Goal: Information Seeking & Learning: Learn about a topic

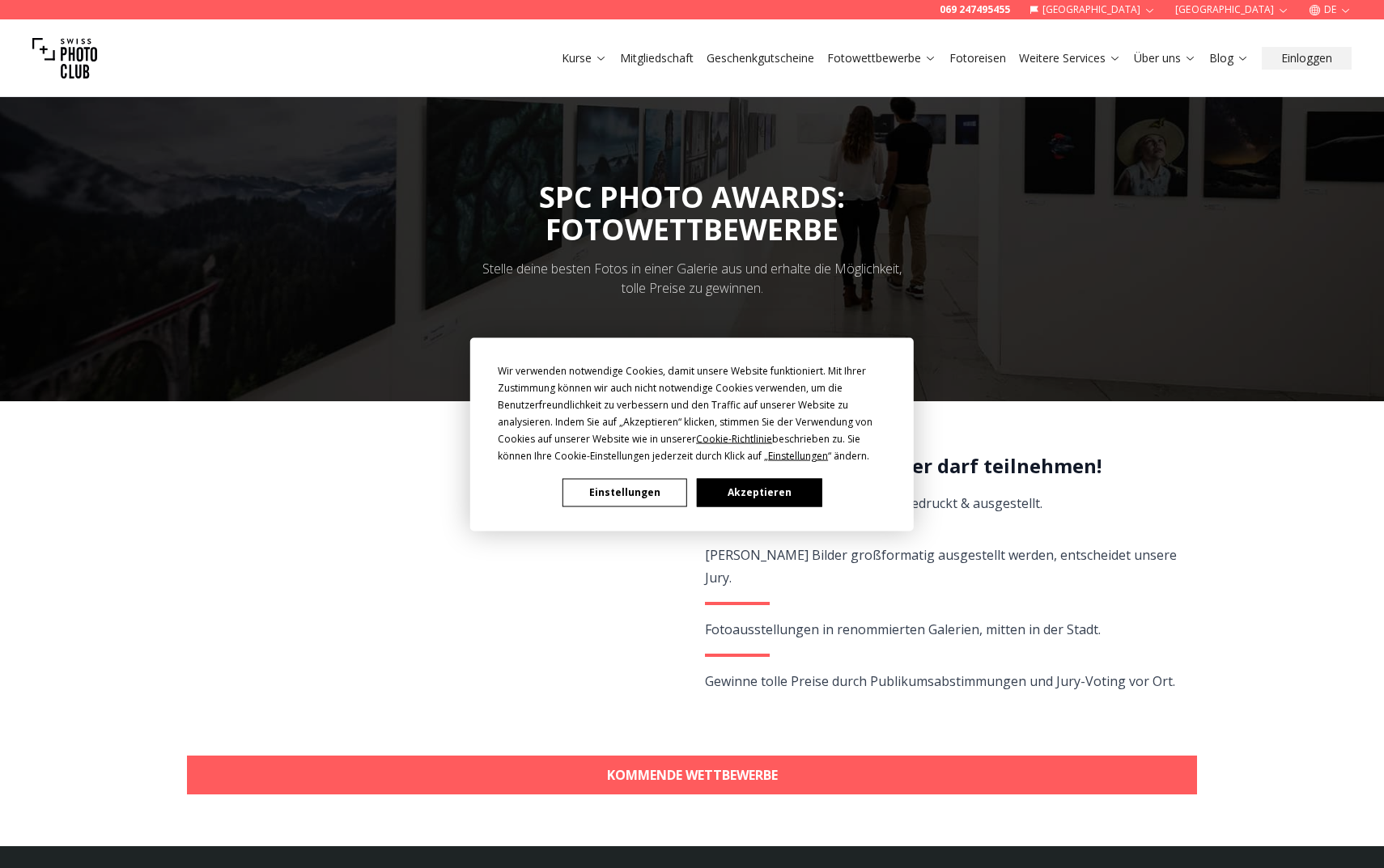
click at [750, 493] on button "Akzeptieren" at bounding box center [758, 491] width 124 height 28
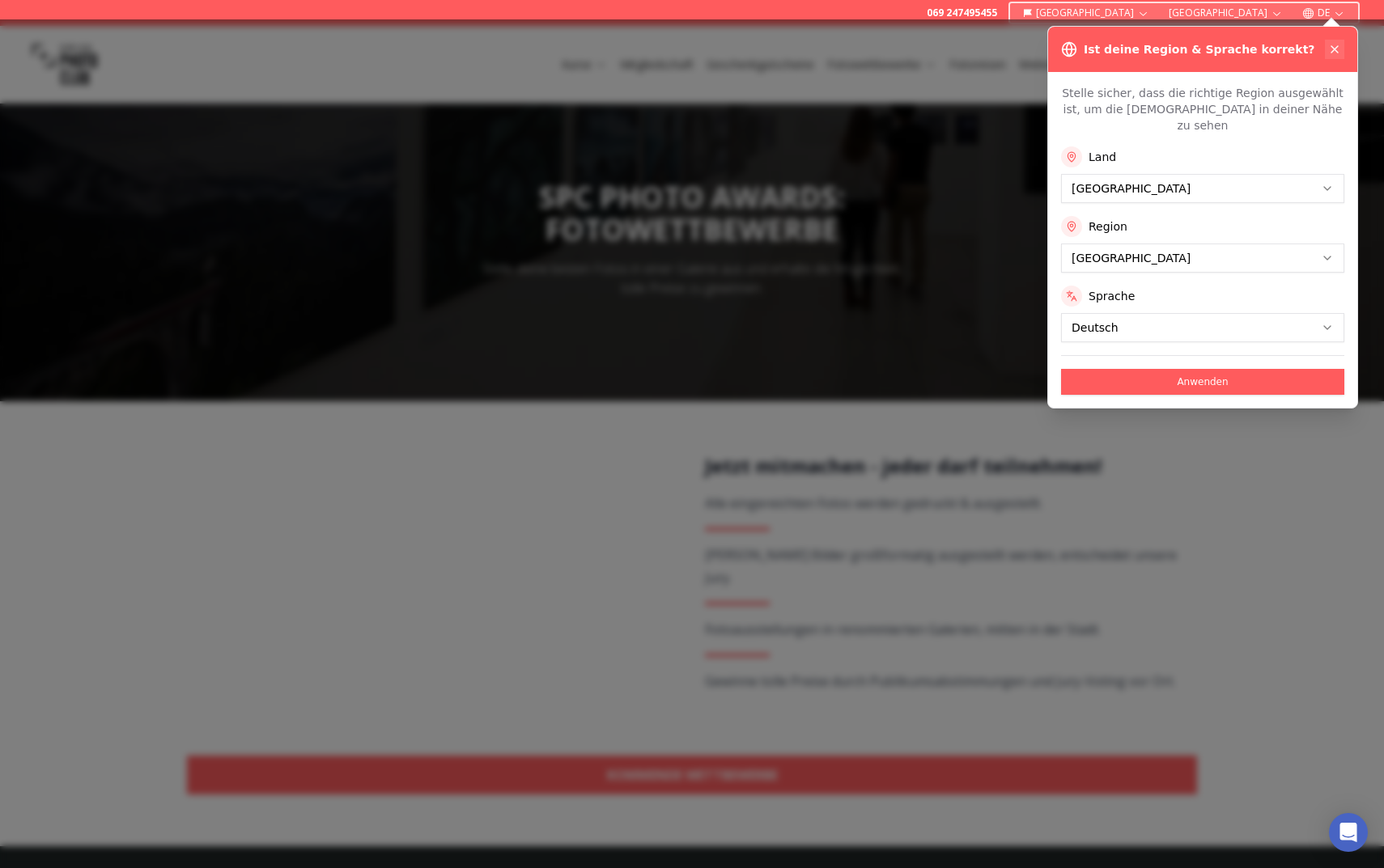
click at [1335, 49] on icon at bounding box center [1335, 50] width 7 height 7
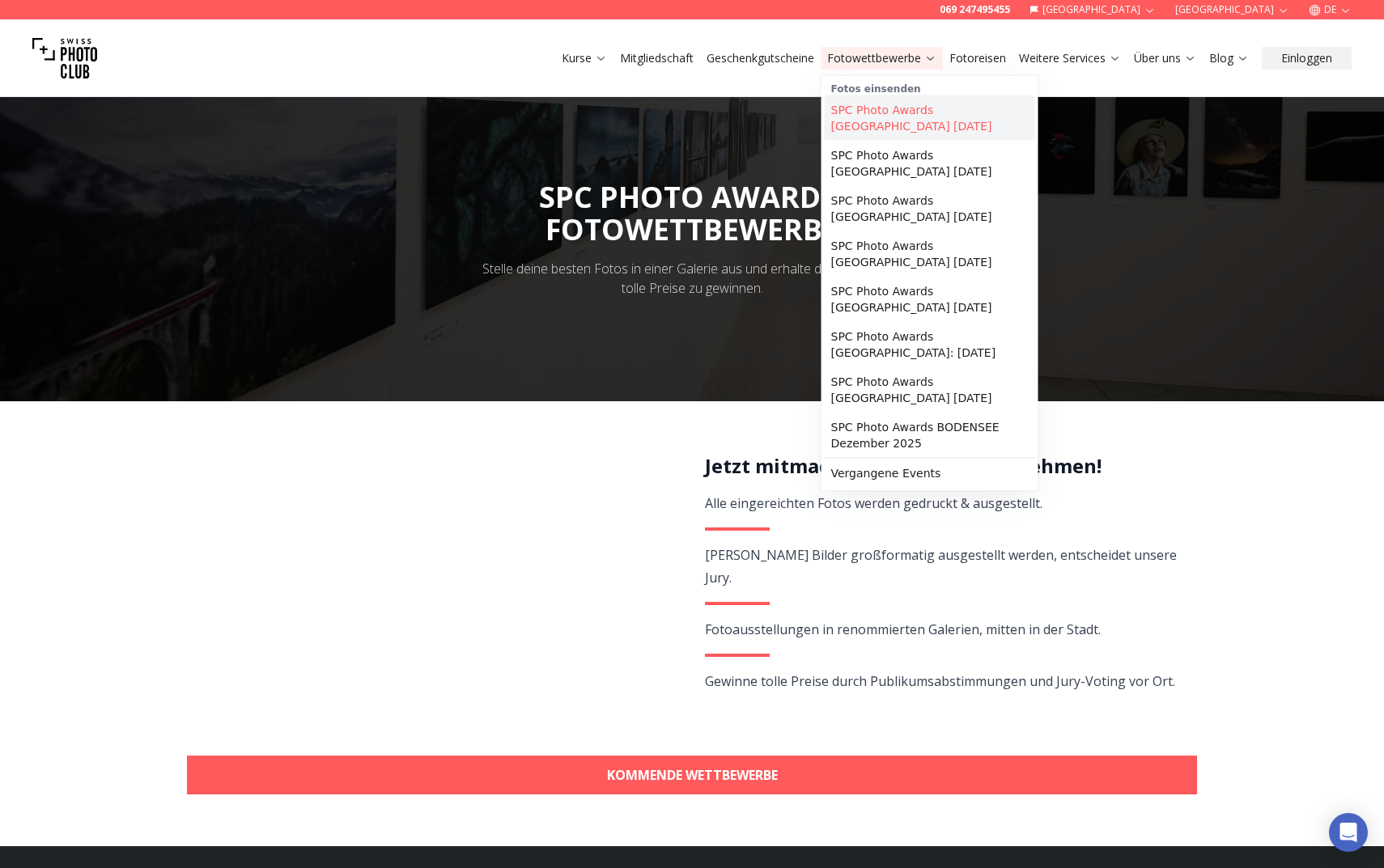
click at [892, 112] on link "SPC Photo Awards [GEOGRAPHIC_DATA] [DATE]" at bounding box center [929, 118] width 210 height 45
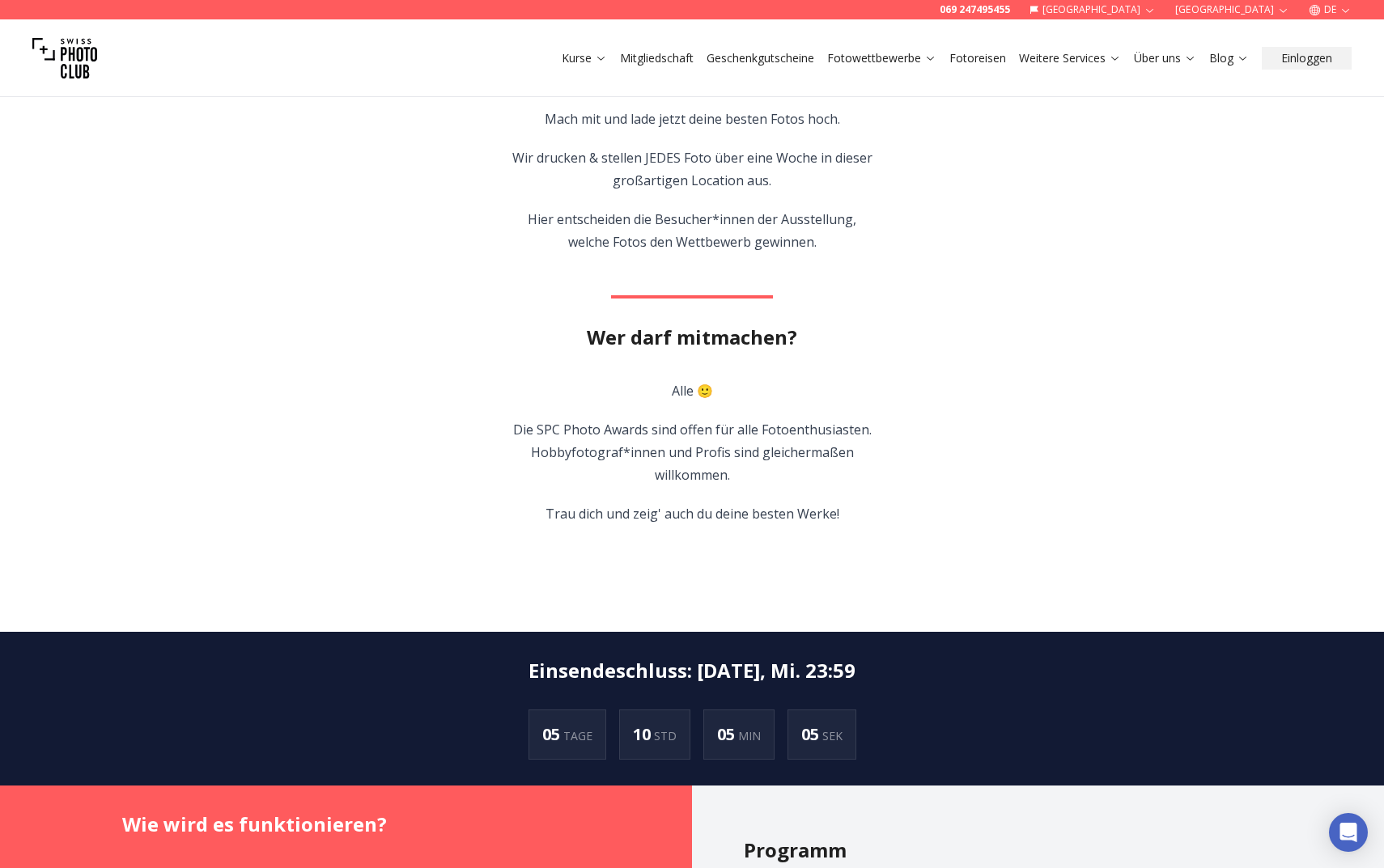
scroll to position [449, 0]
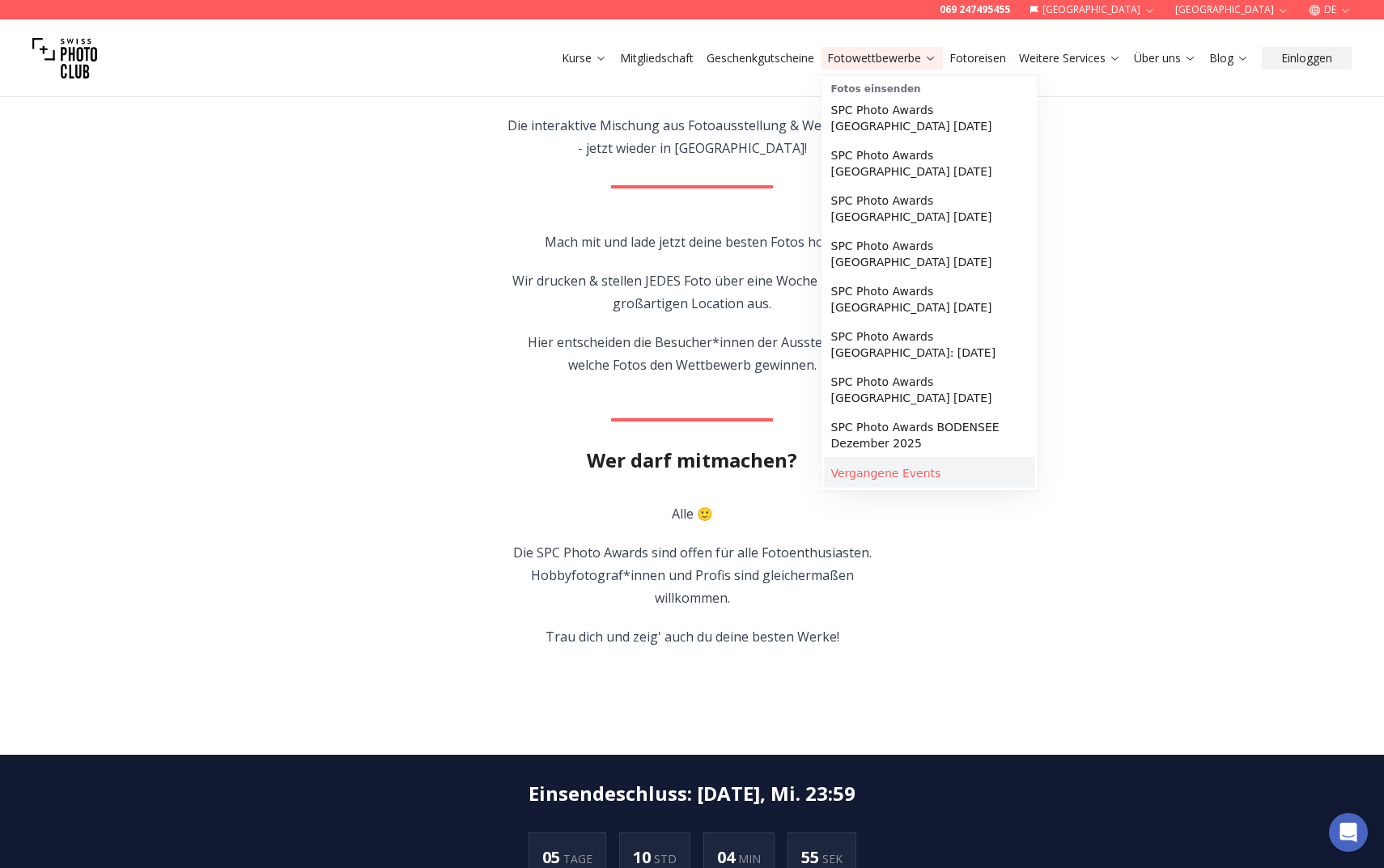
click at [852, 475] on link "Vergangene Events" at bounding box center [929, 473] width 210 height 29
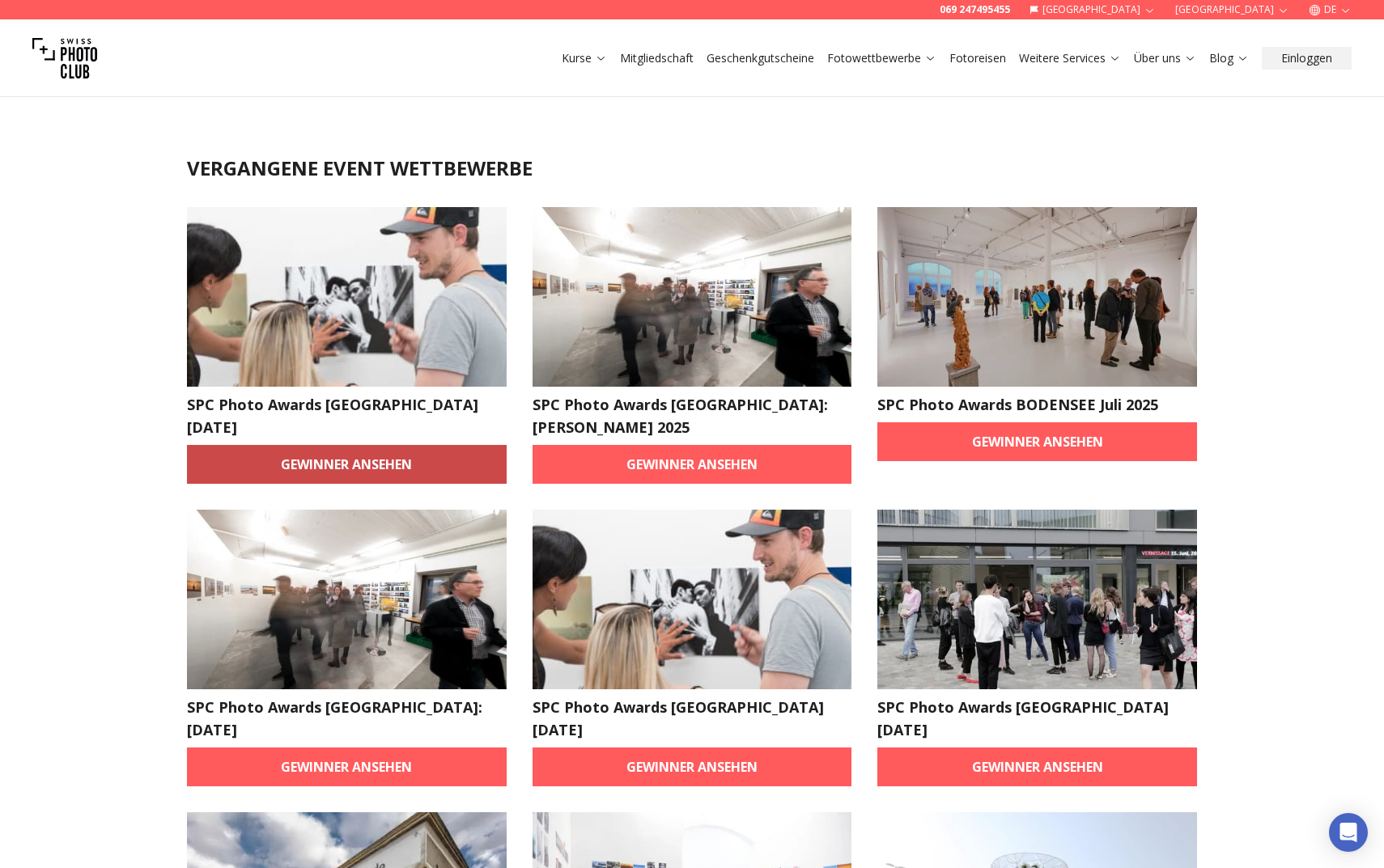
click at [418, 457] on link "Gewinner ansehen" at bounding box center [347, 464] width 320 height 39
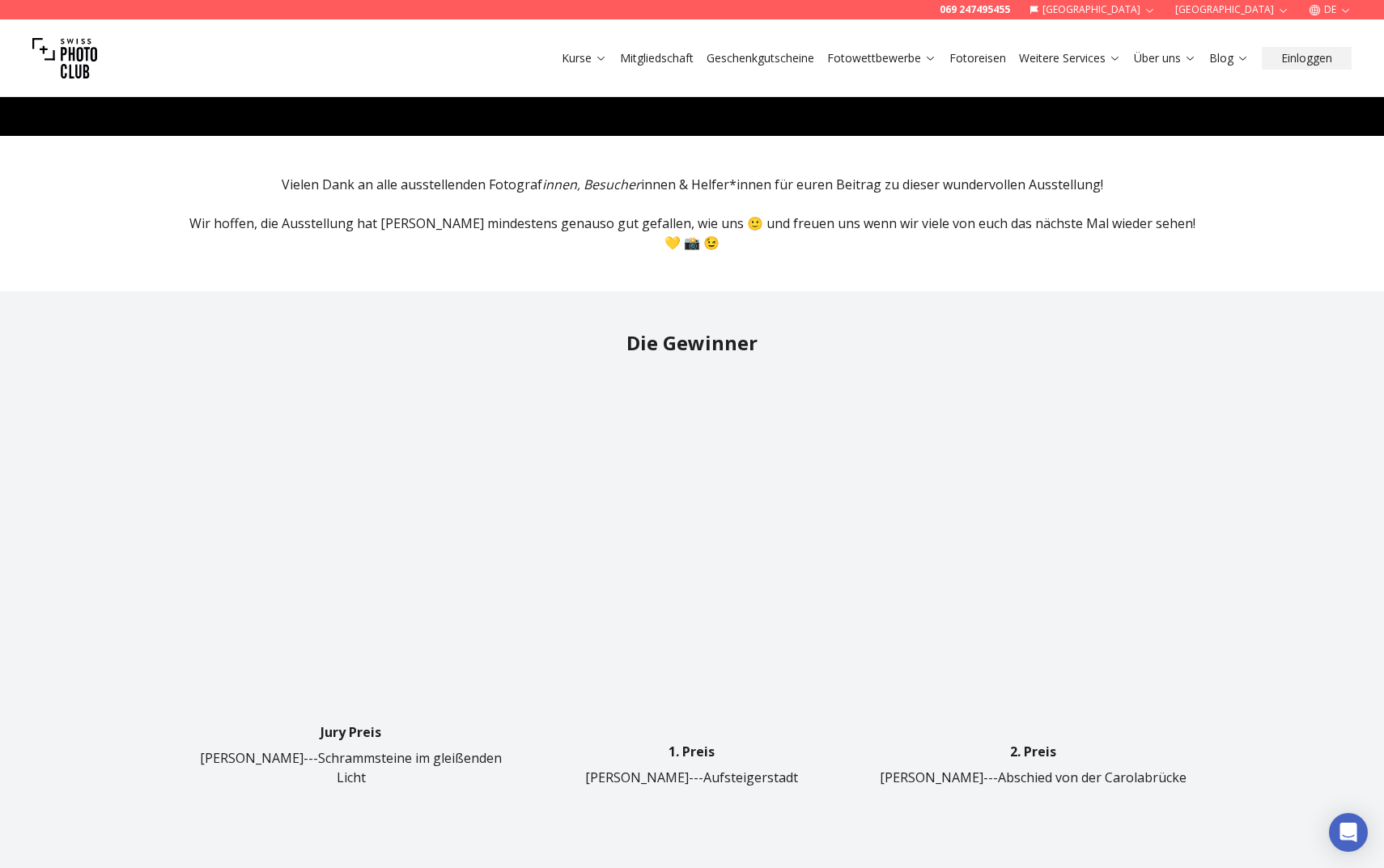
scroll to position [188, 0]
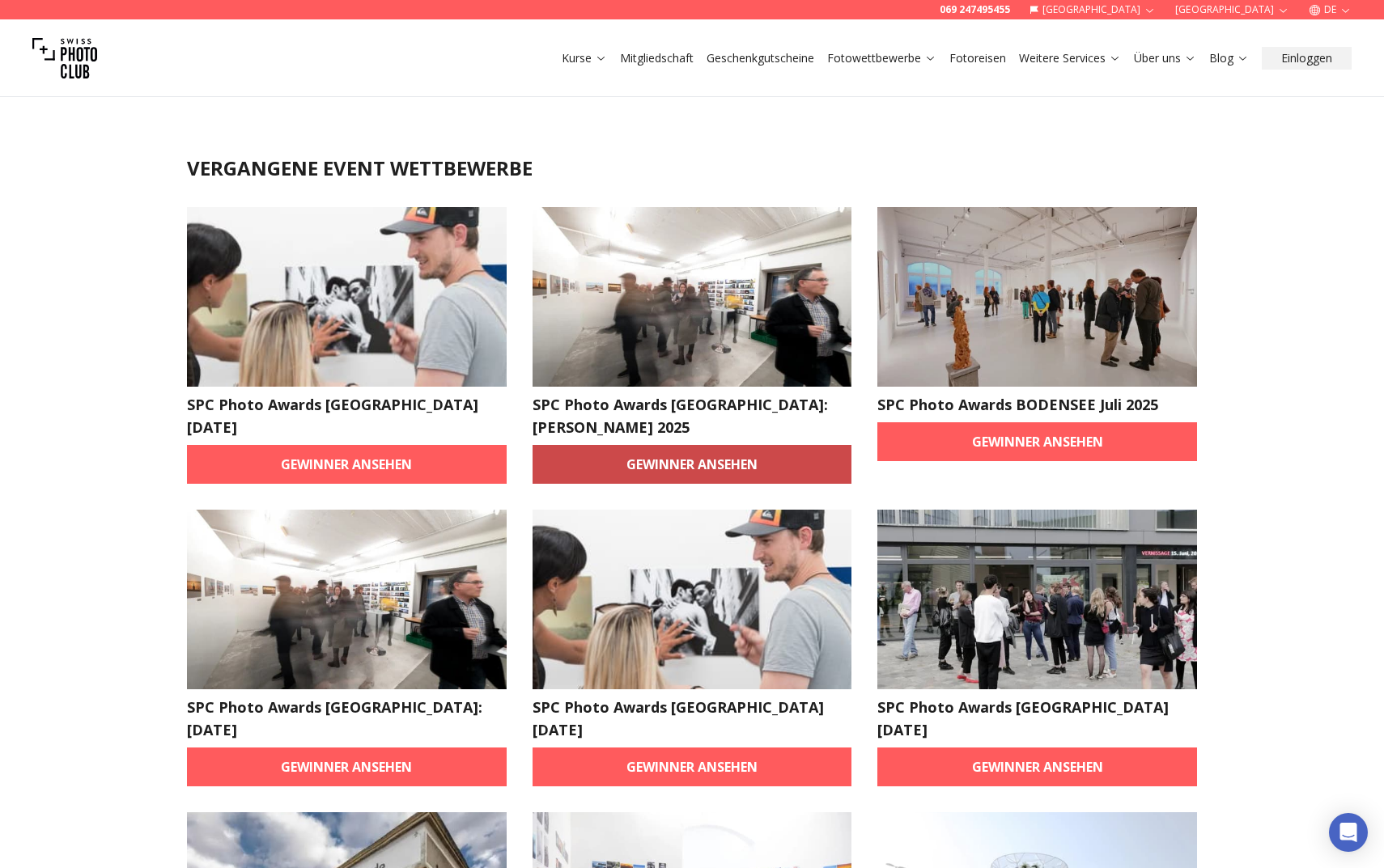
click at [758, 445] on link "Gewinner ansehen" at bounding box center [692, 464] width 320 height 39
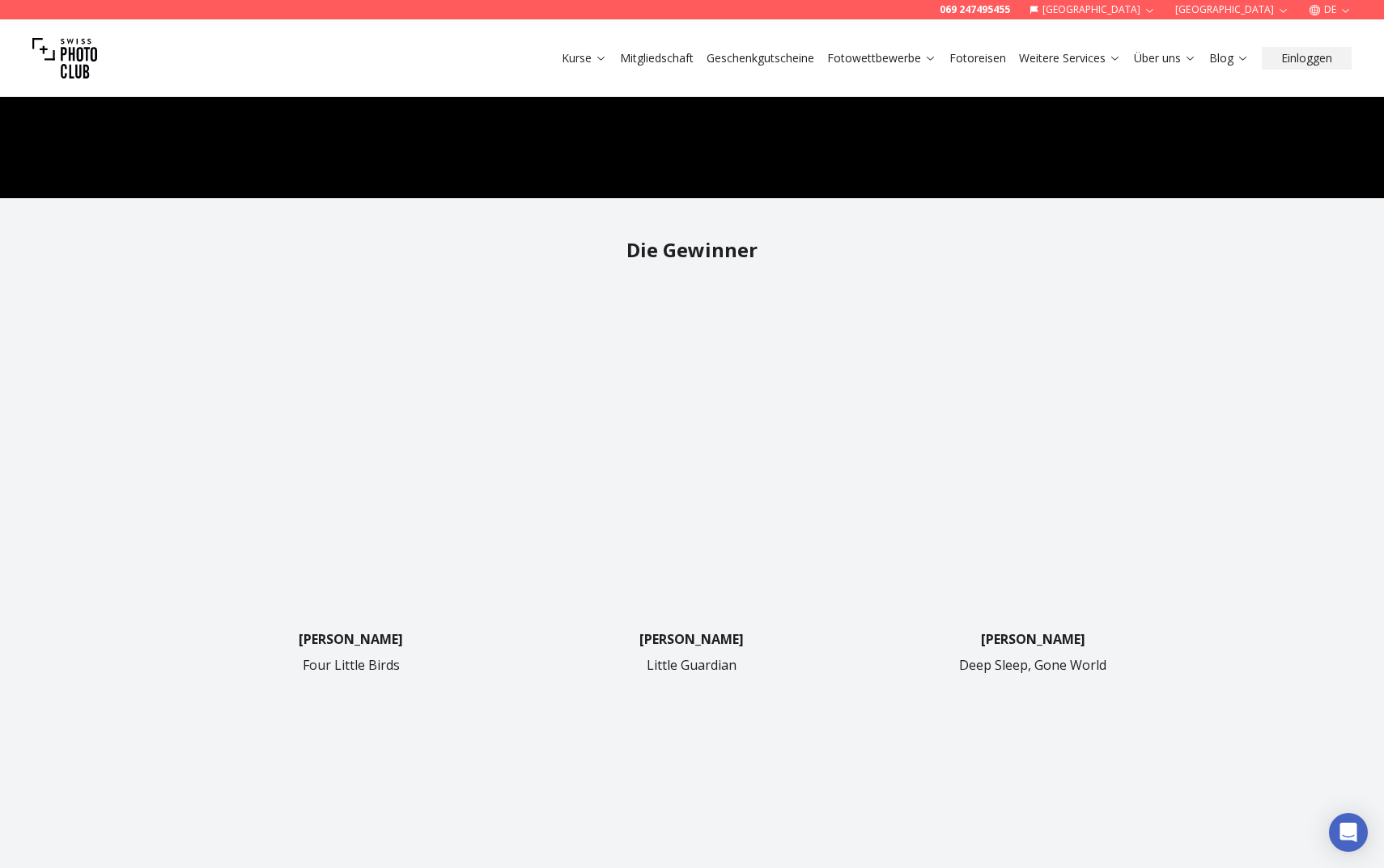
scroll to position [319, 0]
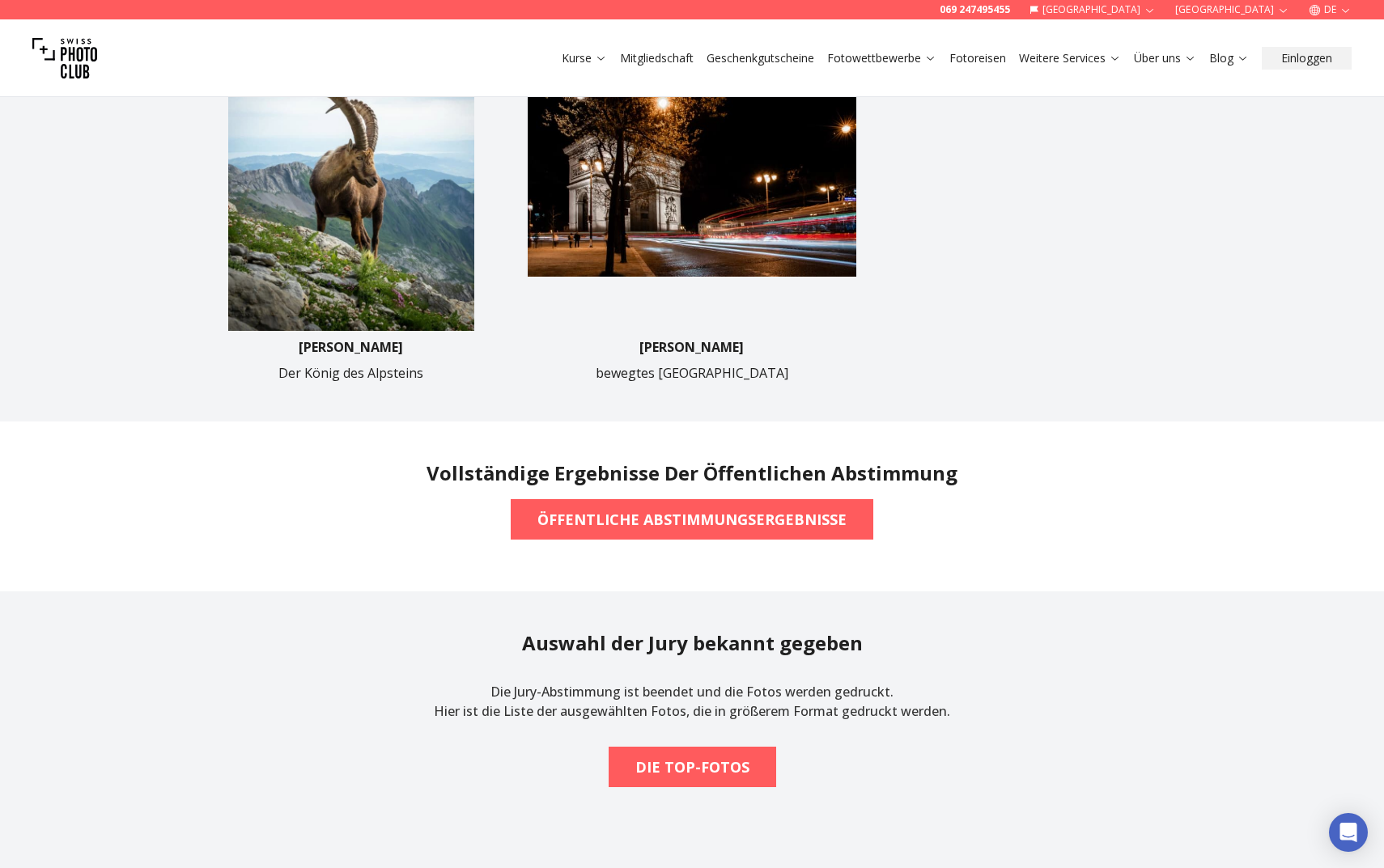
scroll to position [630, 0]
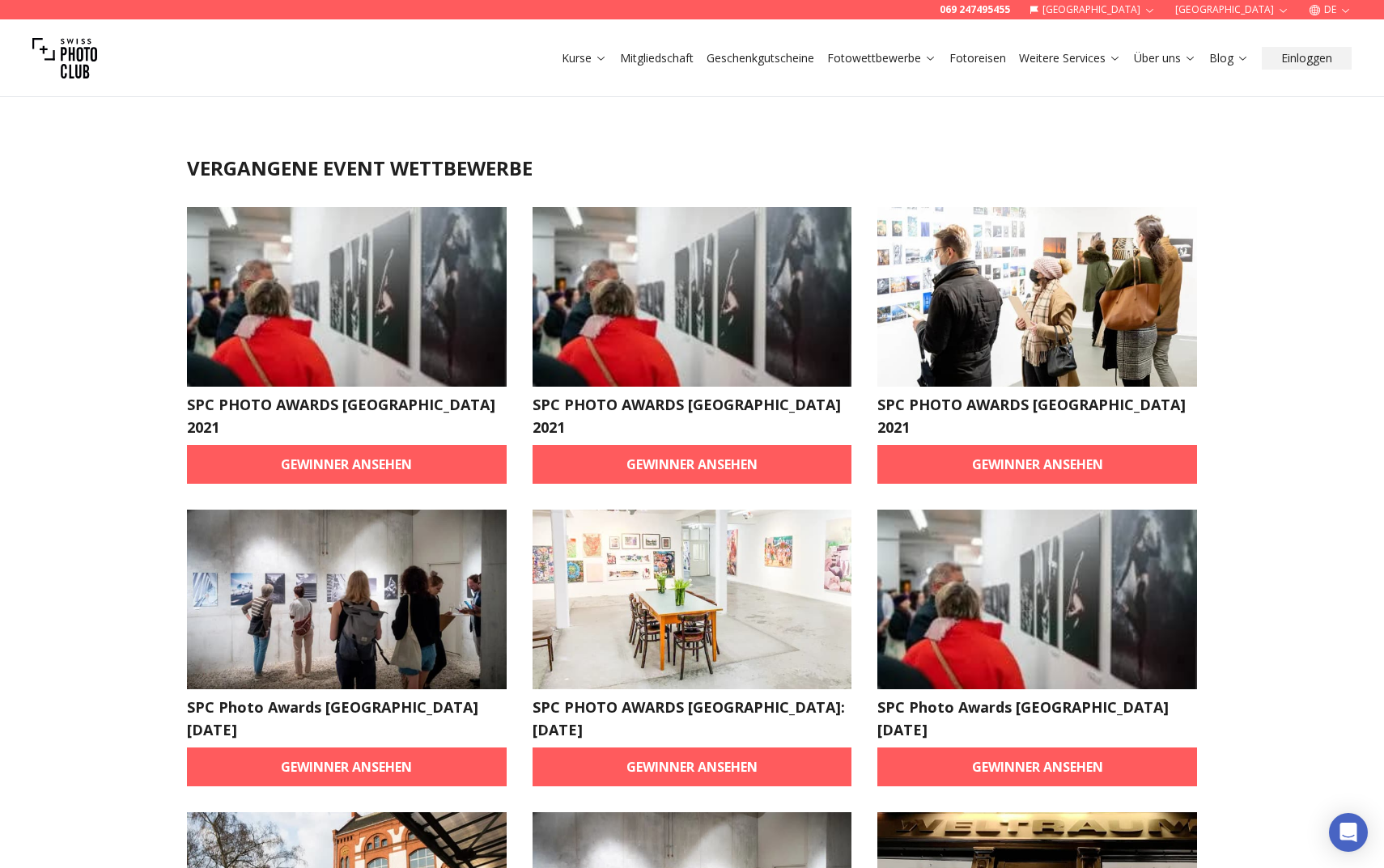
scroll to position [6, 0]
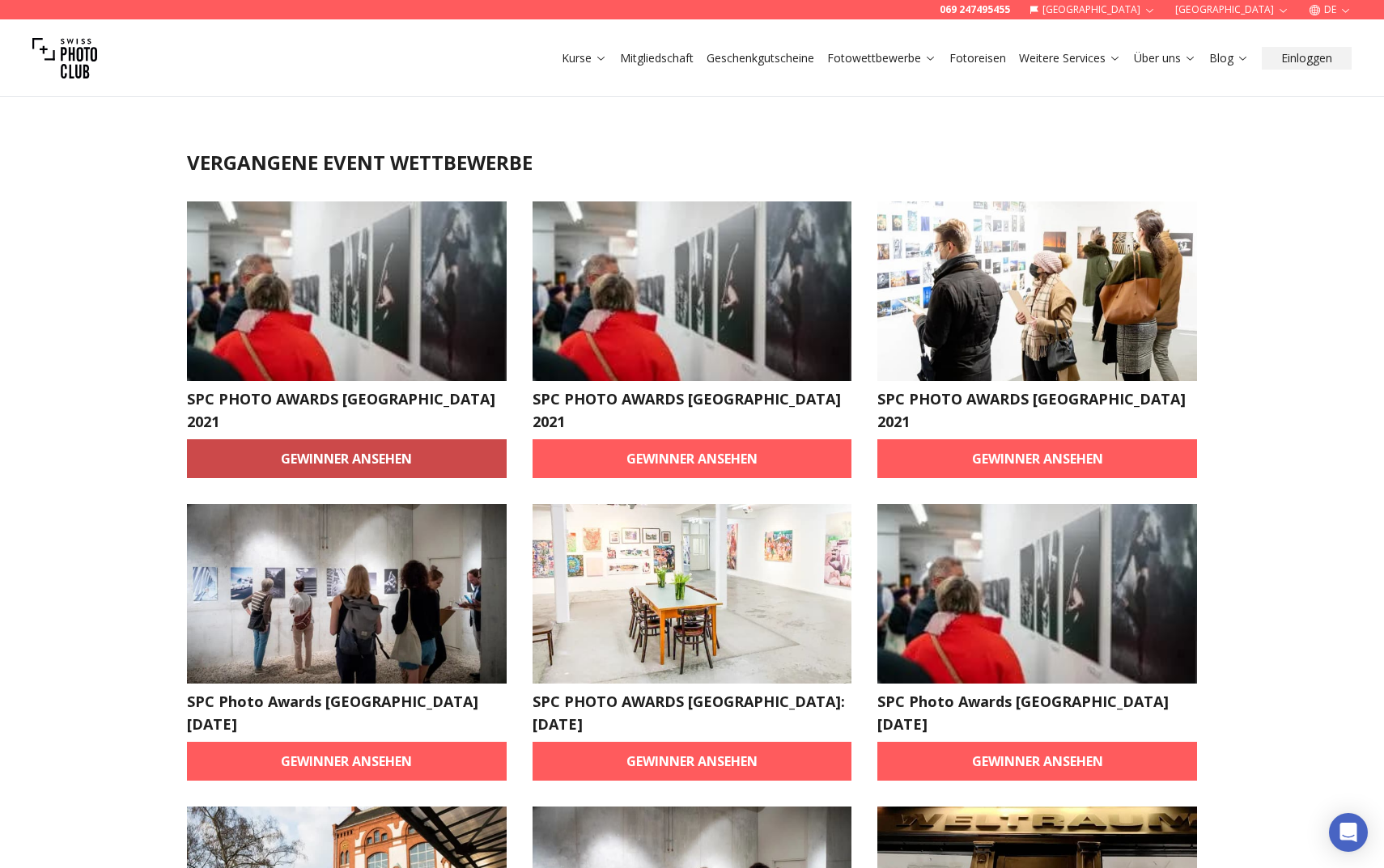
click at [325, 439] on link "Gewinner ansehen" at bounding box center [347, 458] width 320 height 39
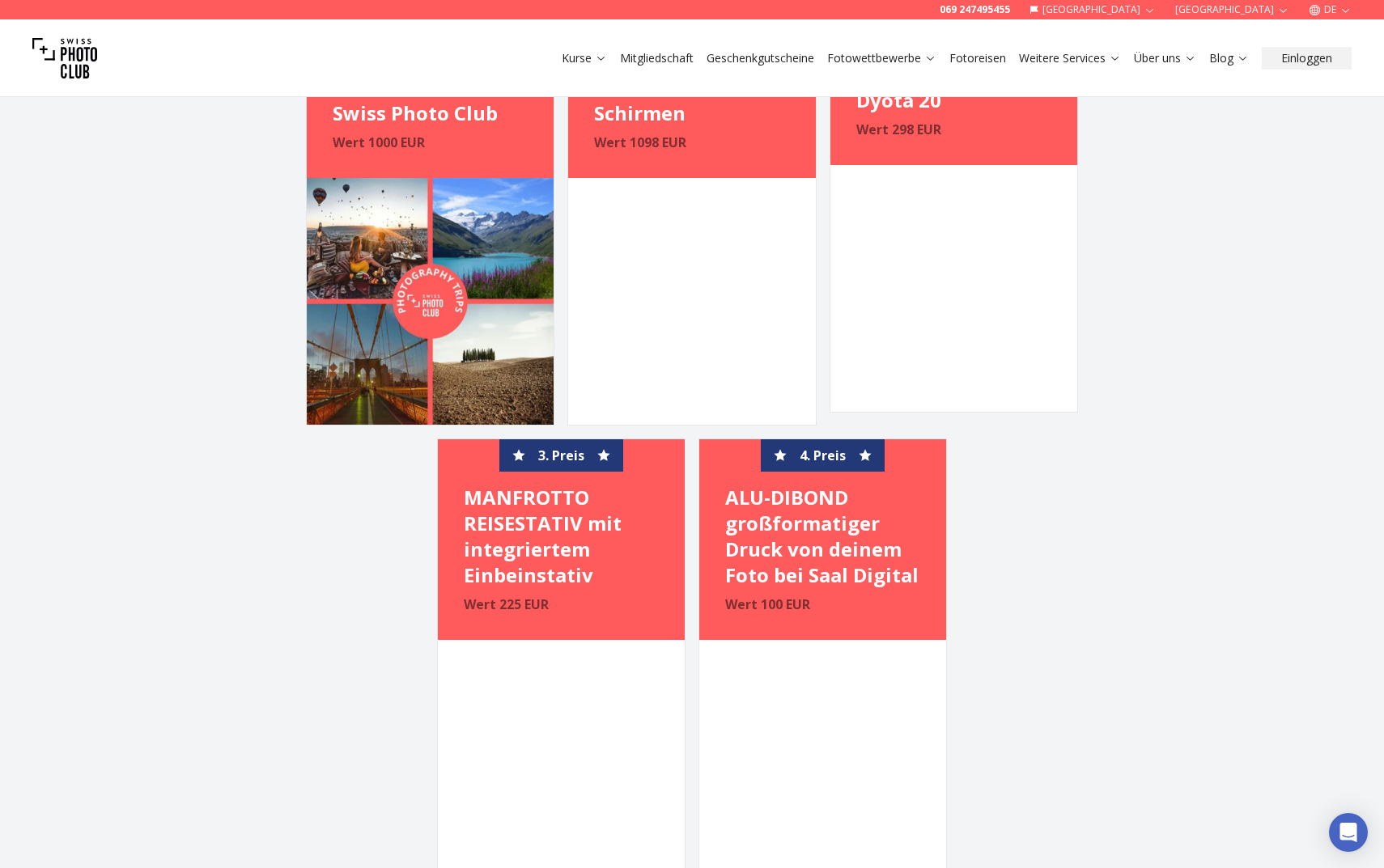
scroll to position [1084, 0]
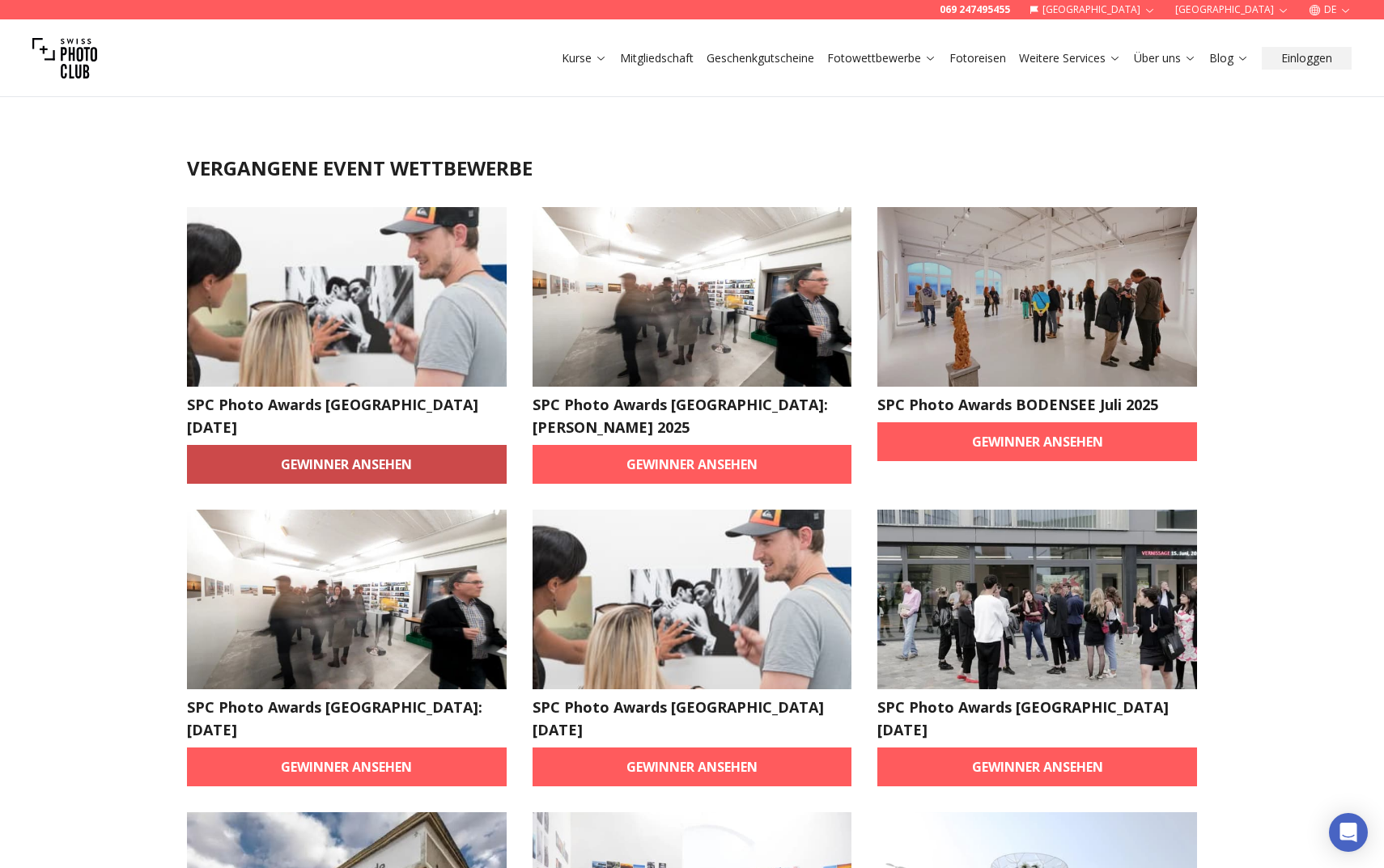
click at [379, 467] on link "Gewinner ansehen" at bounding box center [347, 464] width 320 height 39
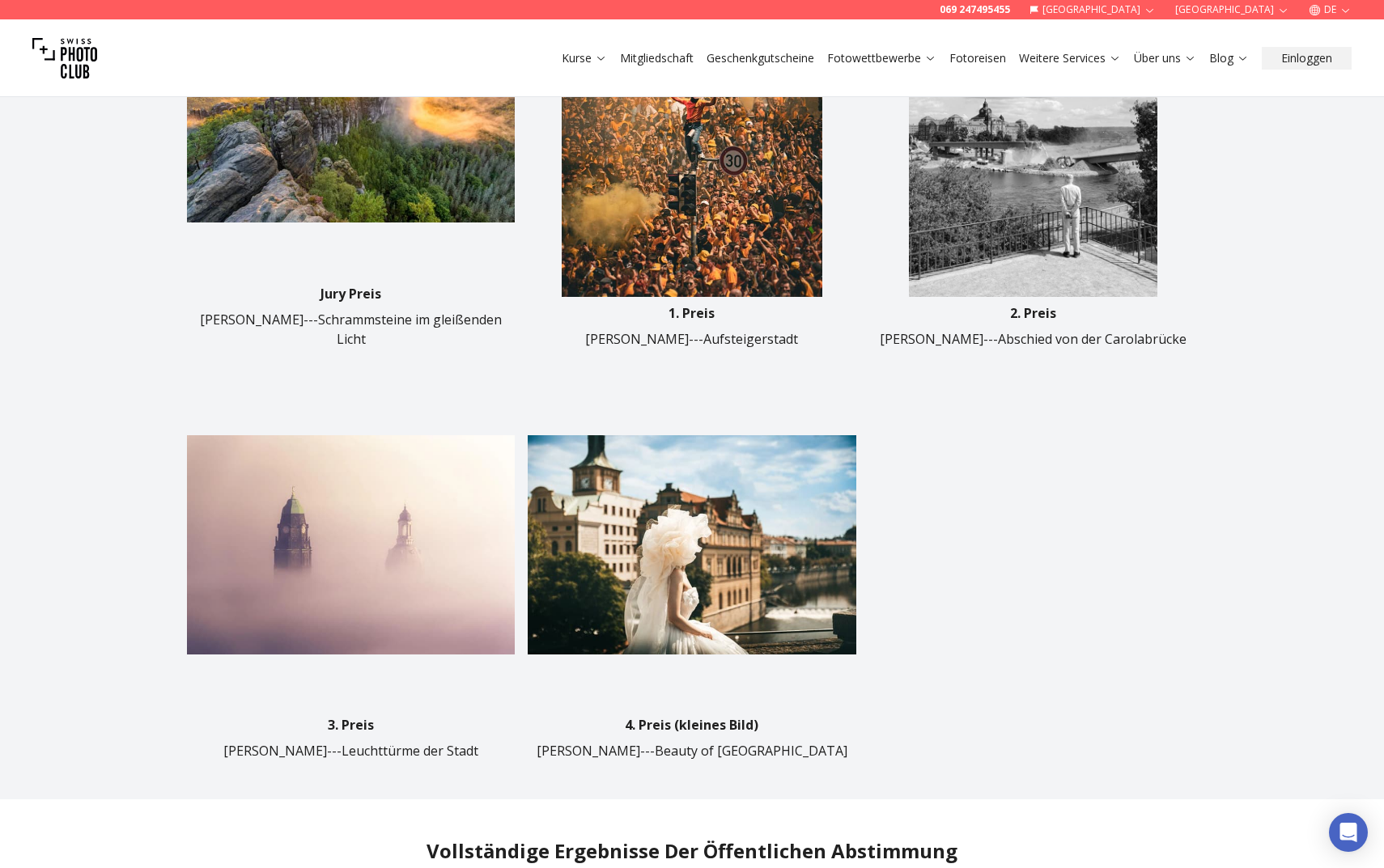
scroll to position [814, 0]
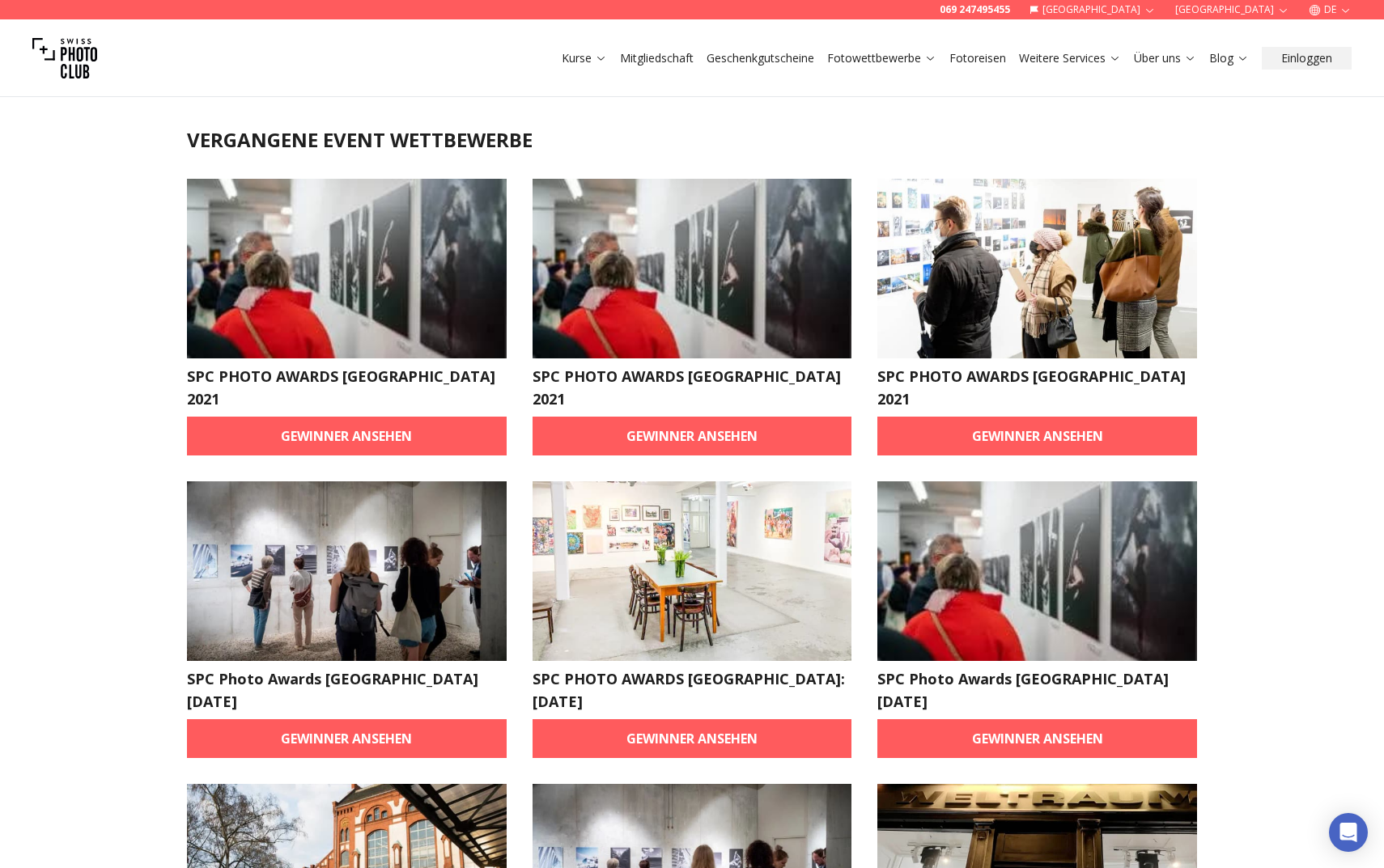
scroll to position [29, 0]
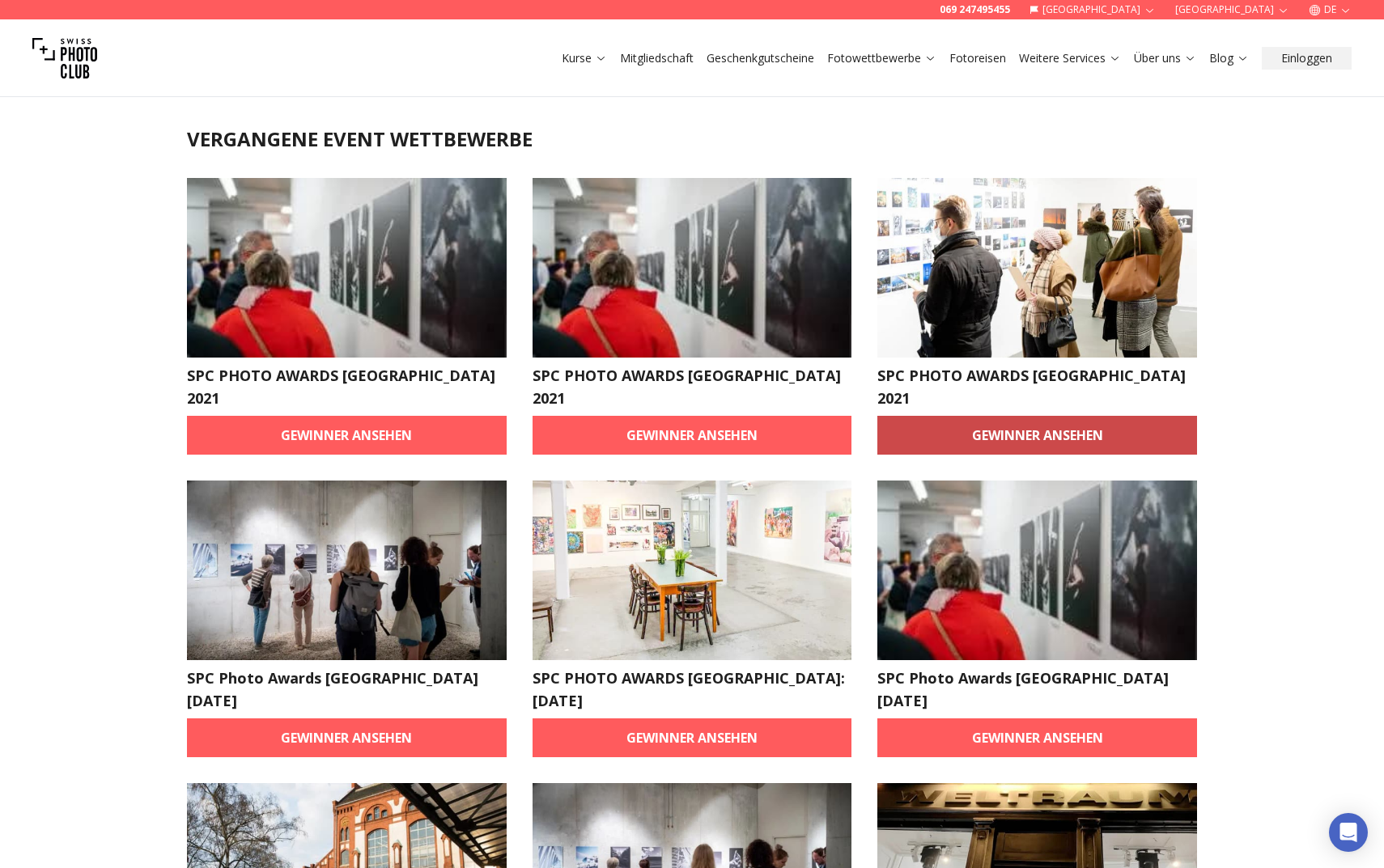
click at [996, 416] on link "Gewinner ansehen" at bounding box center [1036, 435] width 320 height 39
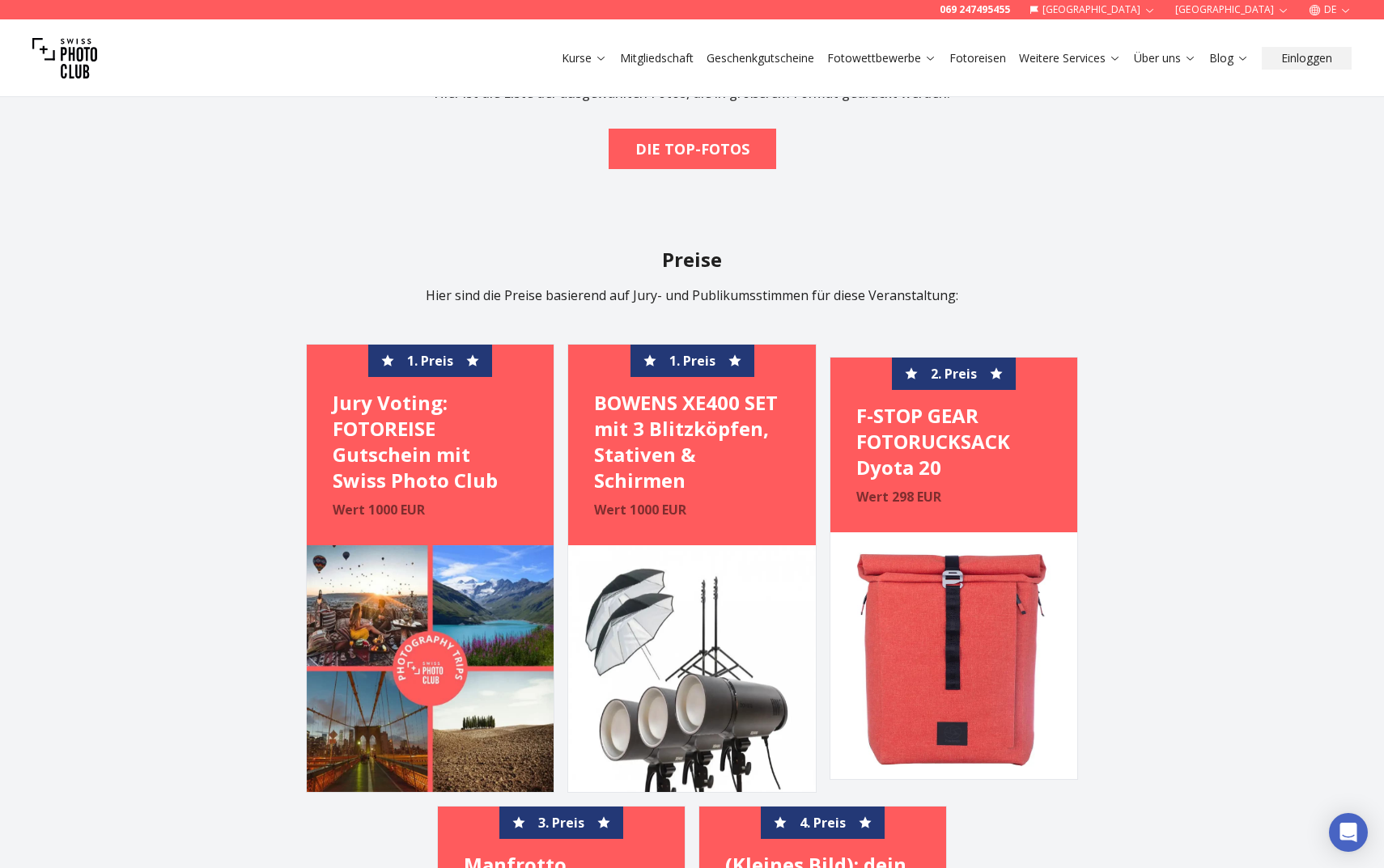
scroll to position [877, 0]
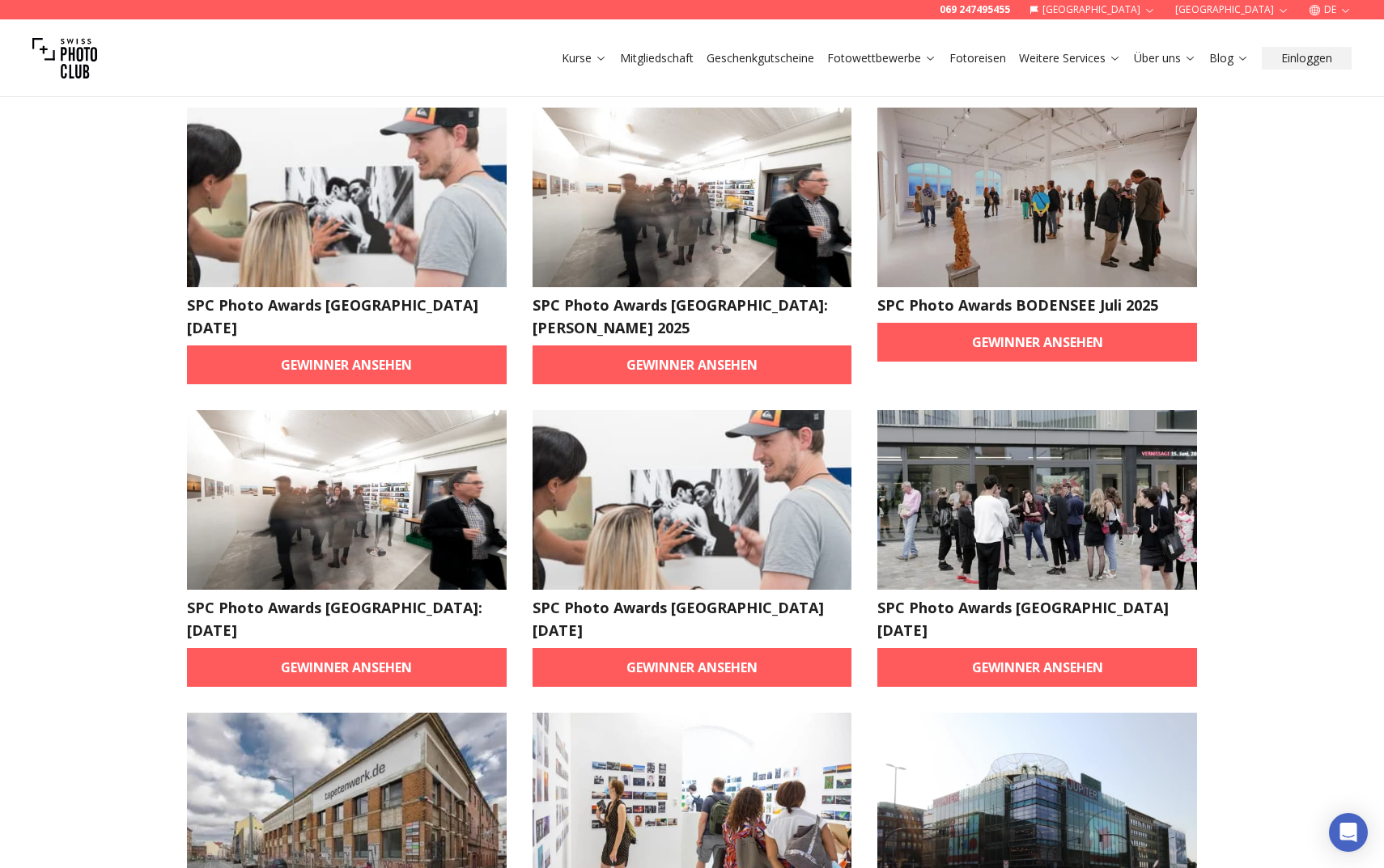
scroll to position [104, 0]
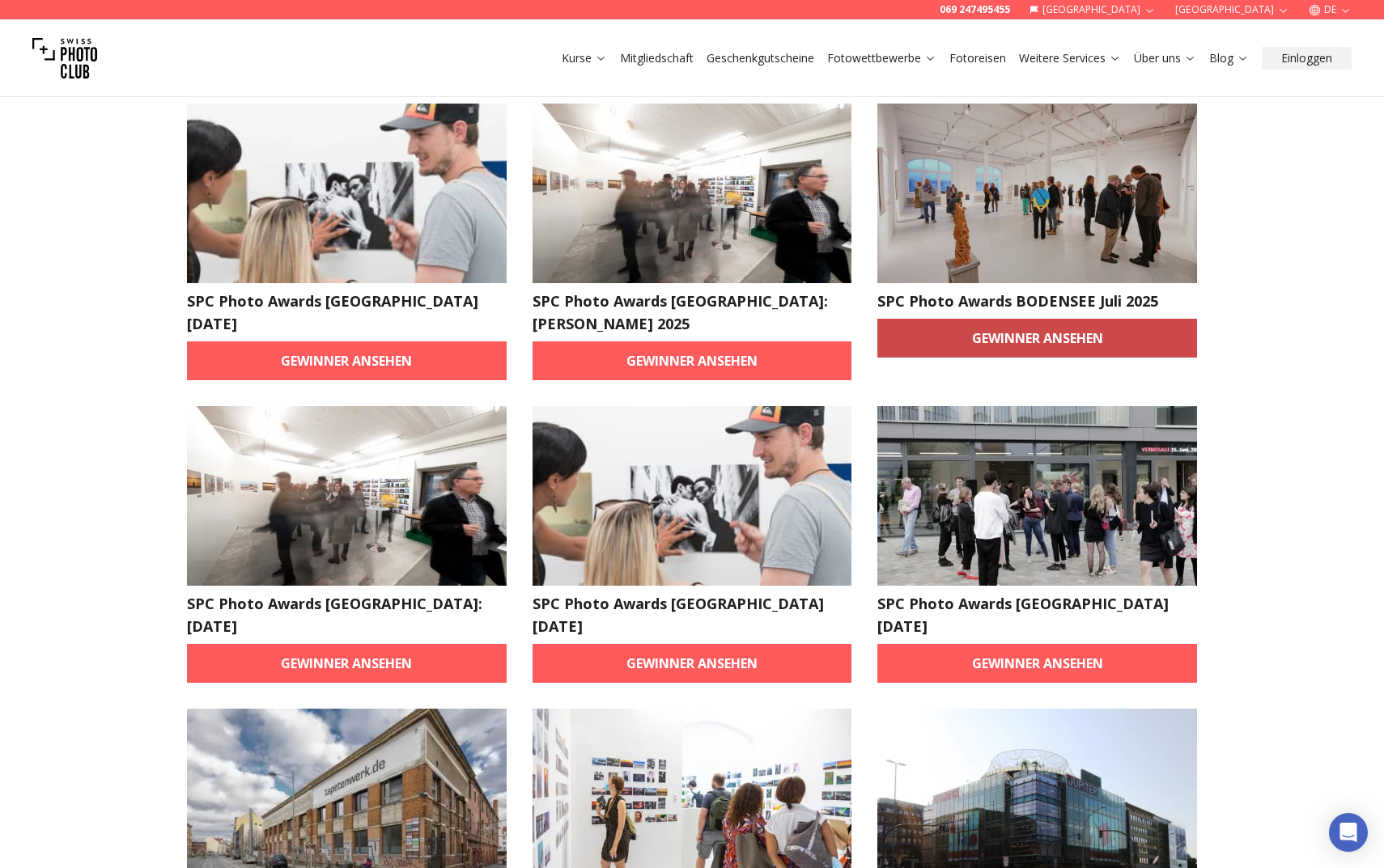
click at [1059, 337] on link "Gewinner ansehen" at bounding box center [1036, 338] width 320 height 39
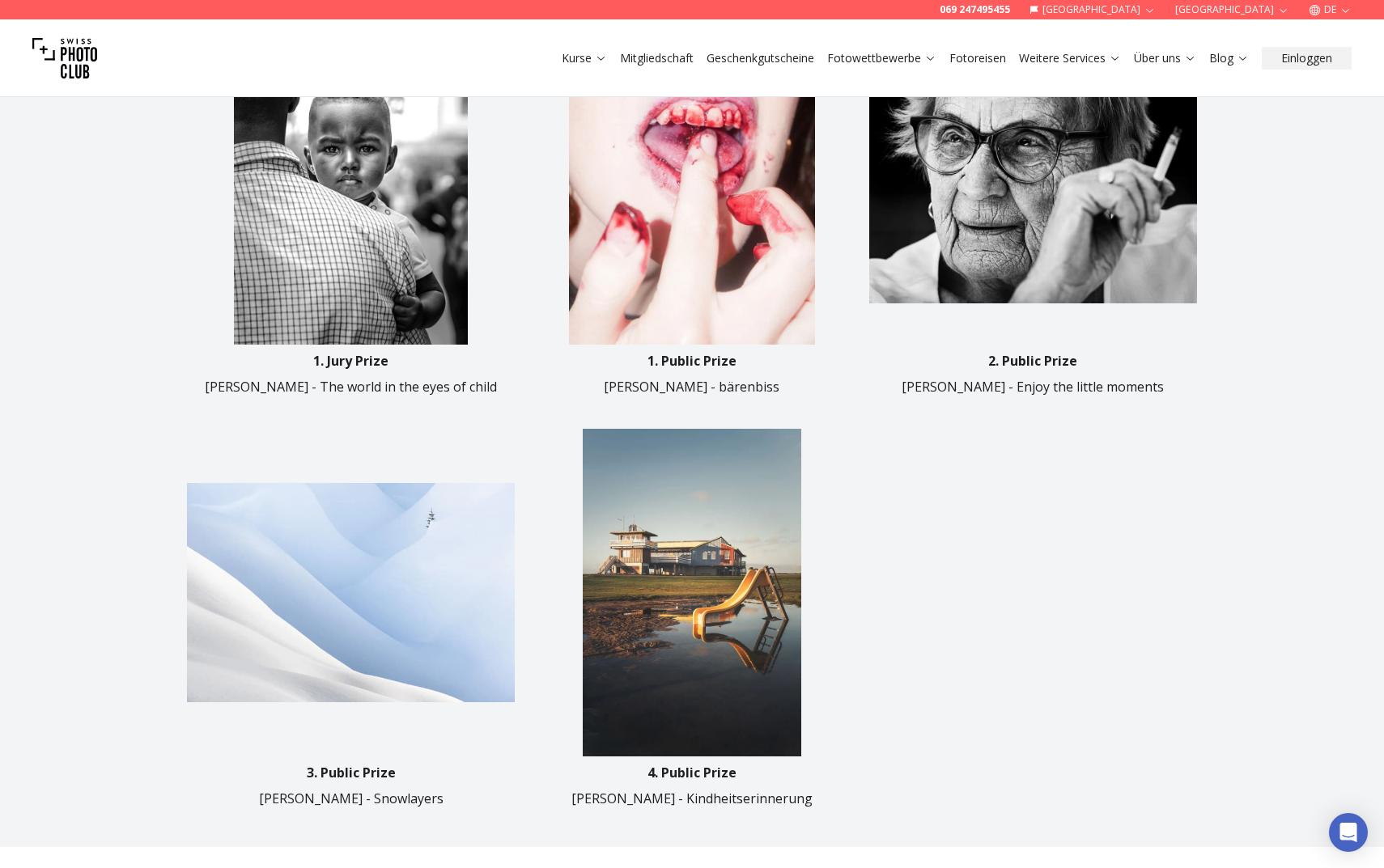
scroll to position [729, 0]
click at [316, 573] on img at bounding box center [351, 592] width 328 height 328
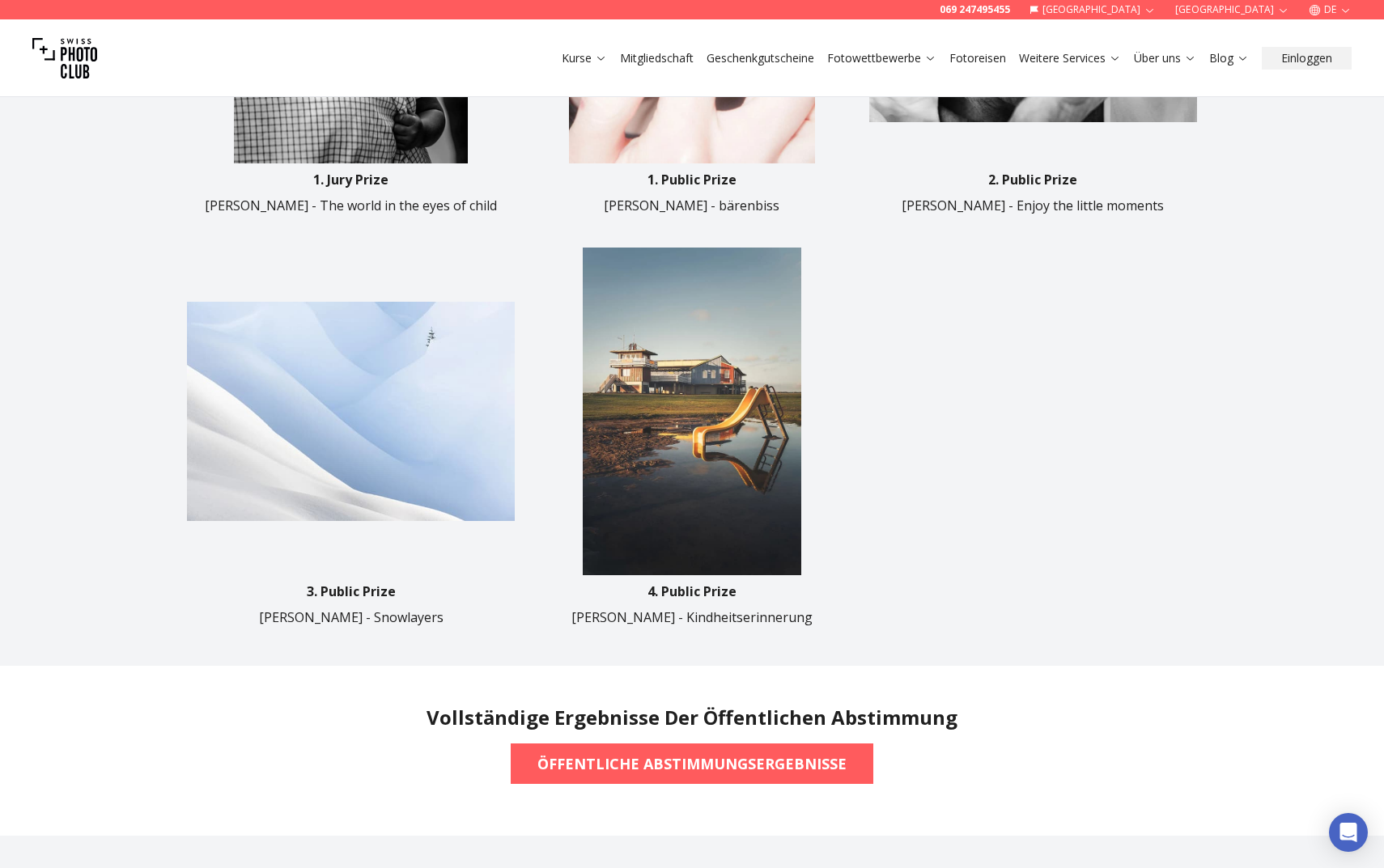
scroll to position [910, 0]
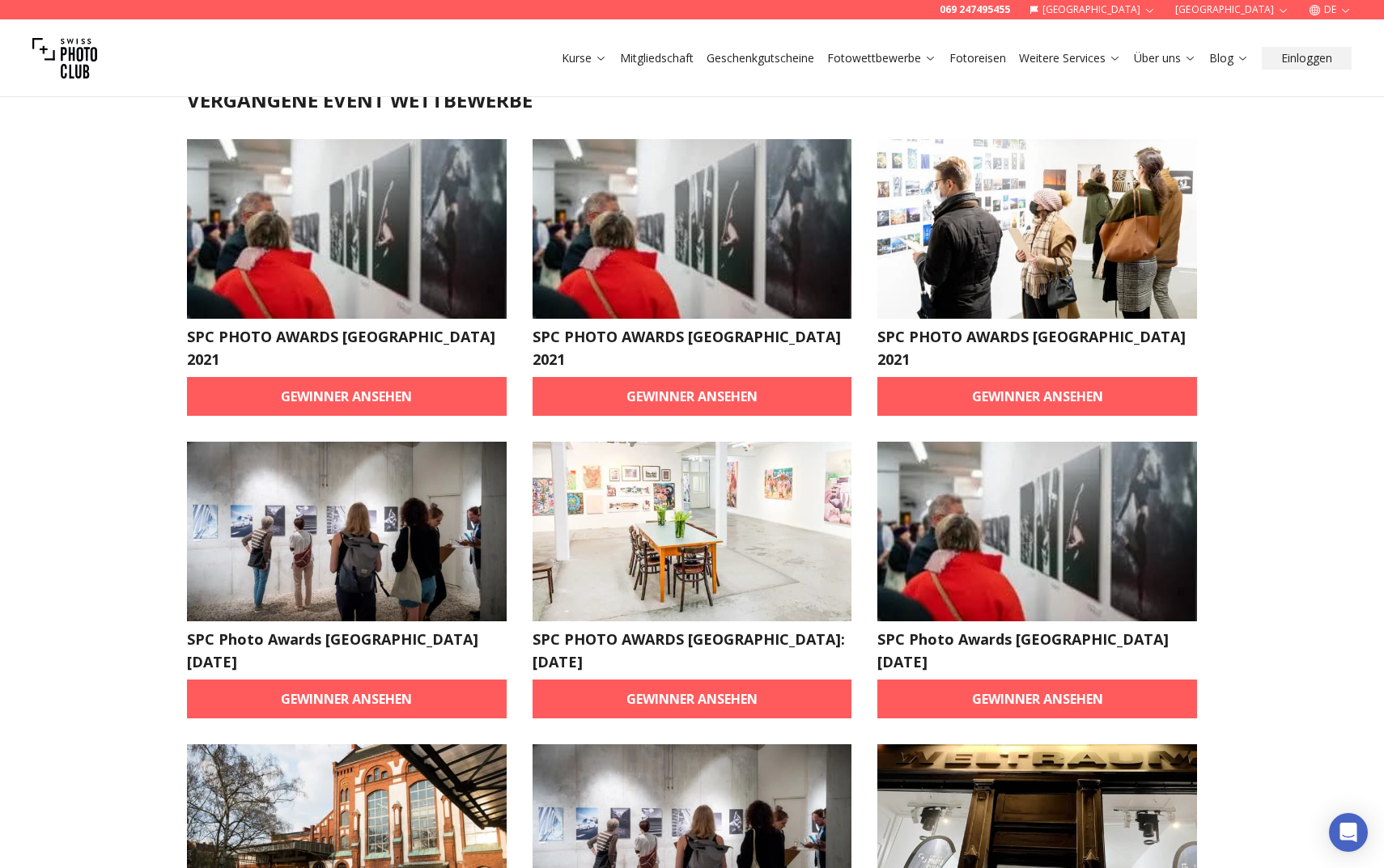
scroll to position [70, 0]
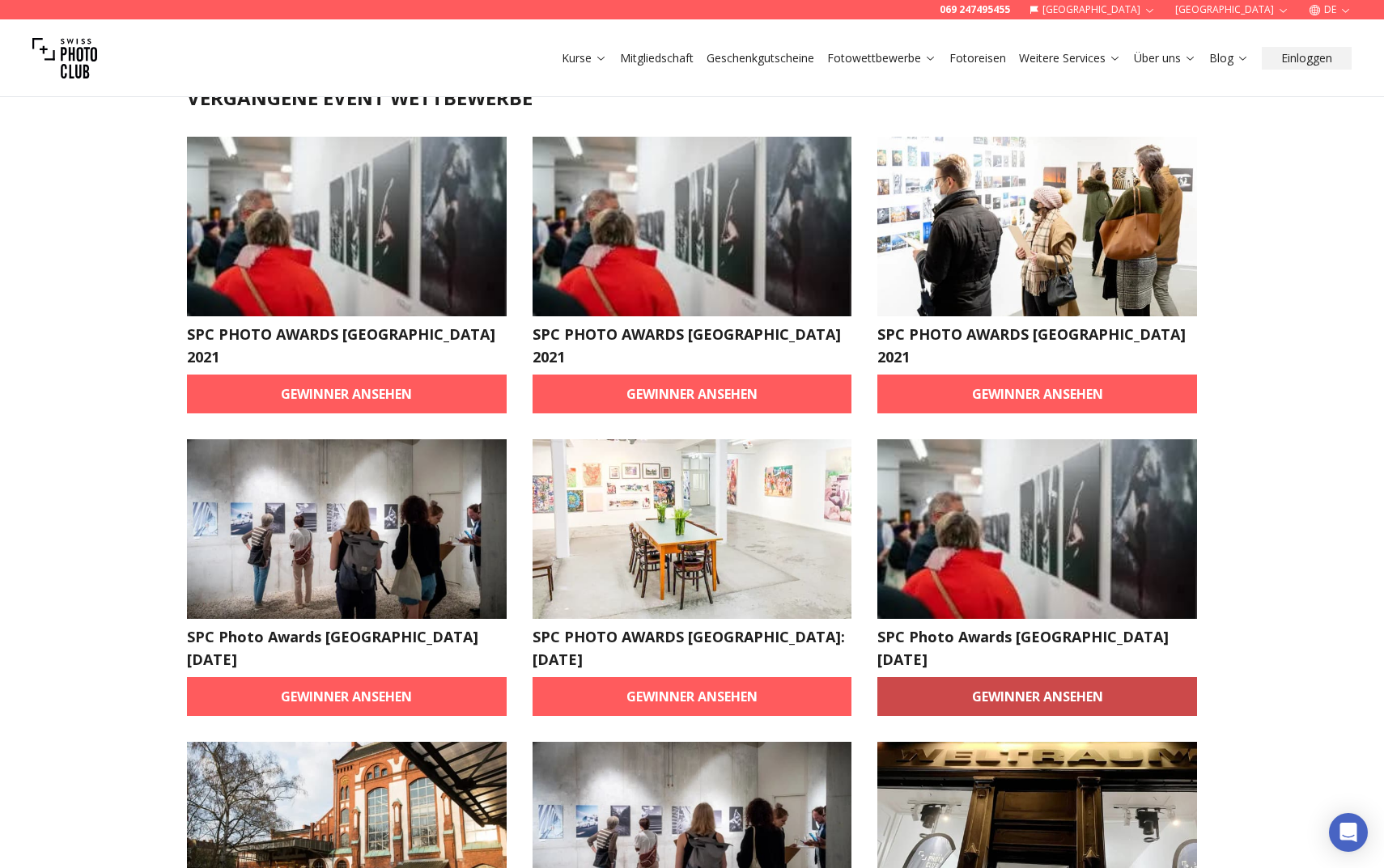
click at [984, 677] on link "Gewinner ansehen" at bounding box center [1036, 696] width 320 height 39
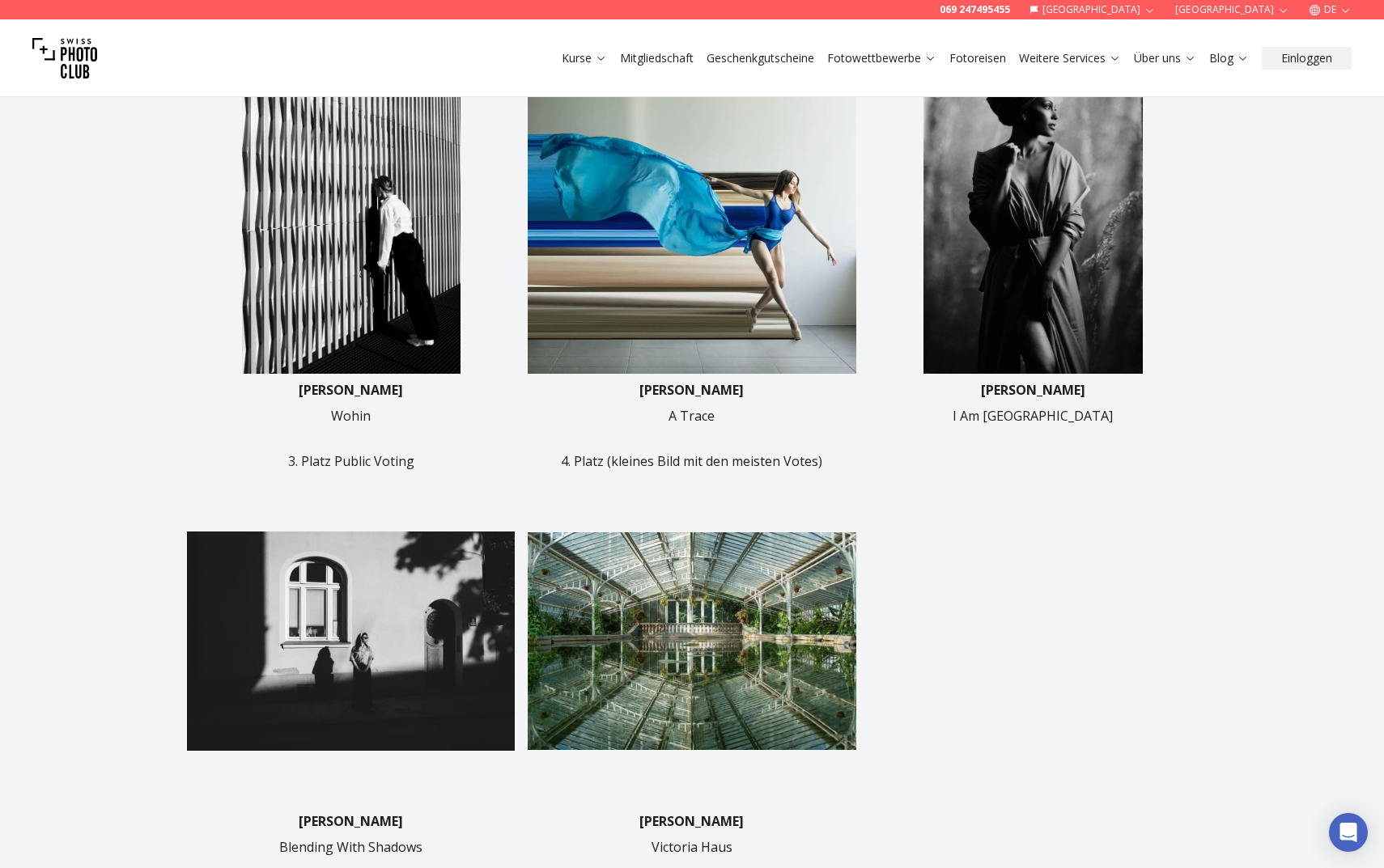
scroll to position [1168, 0]
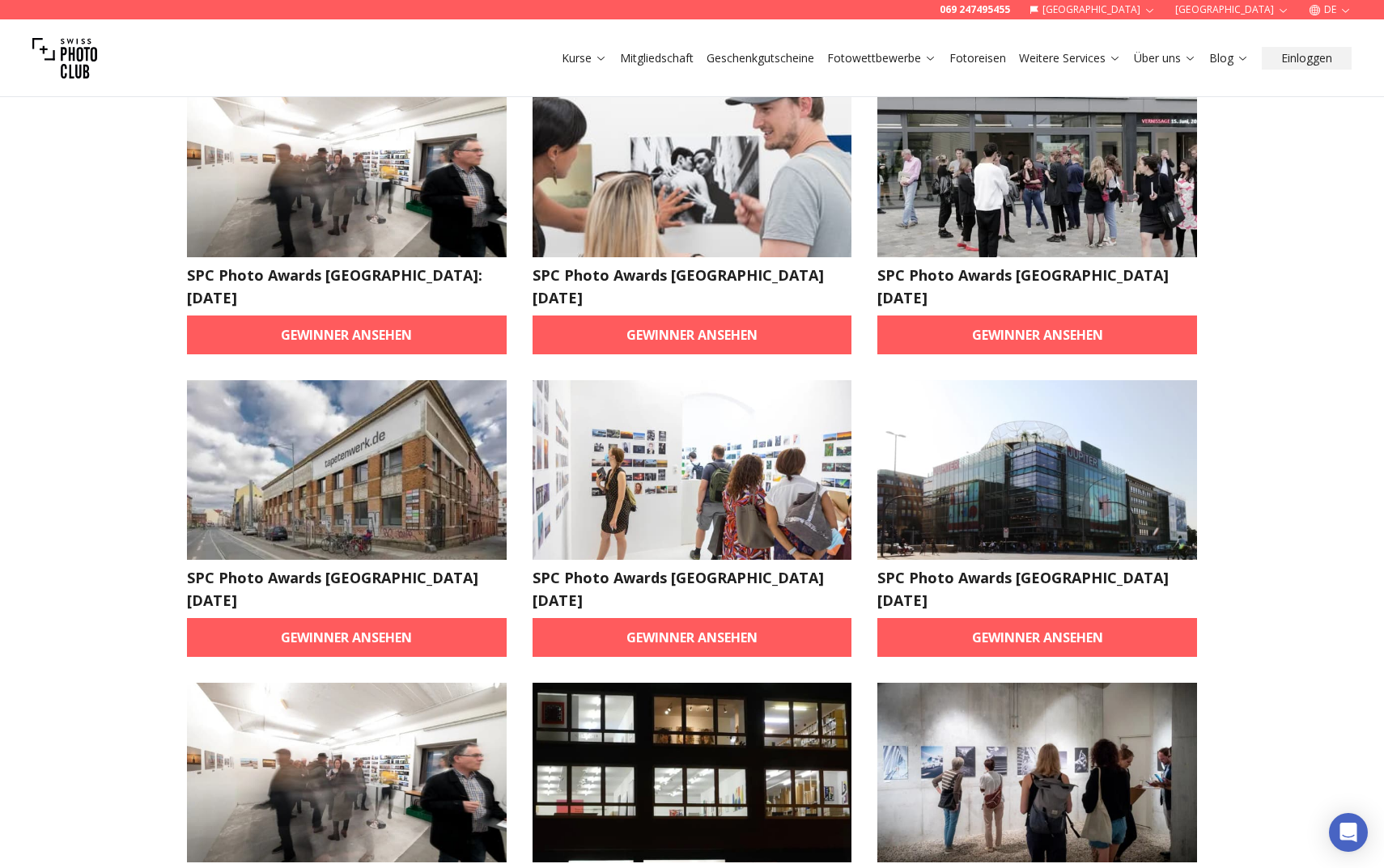
scroll to position [617, 0]
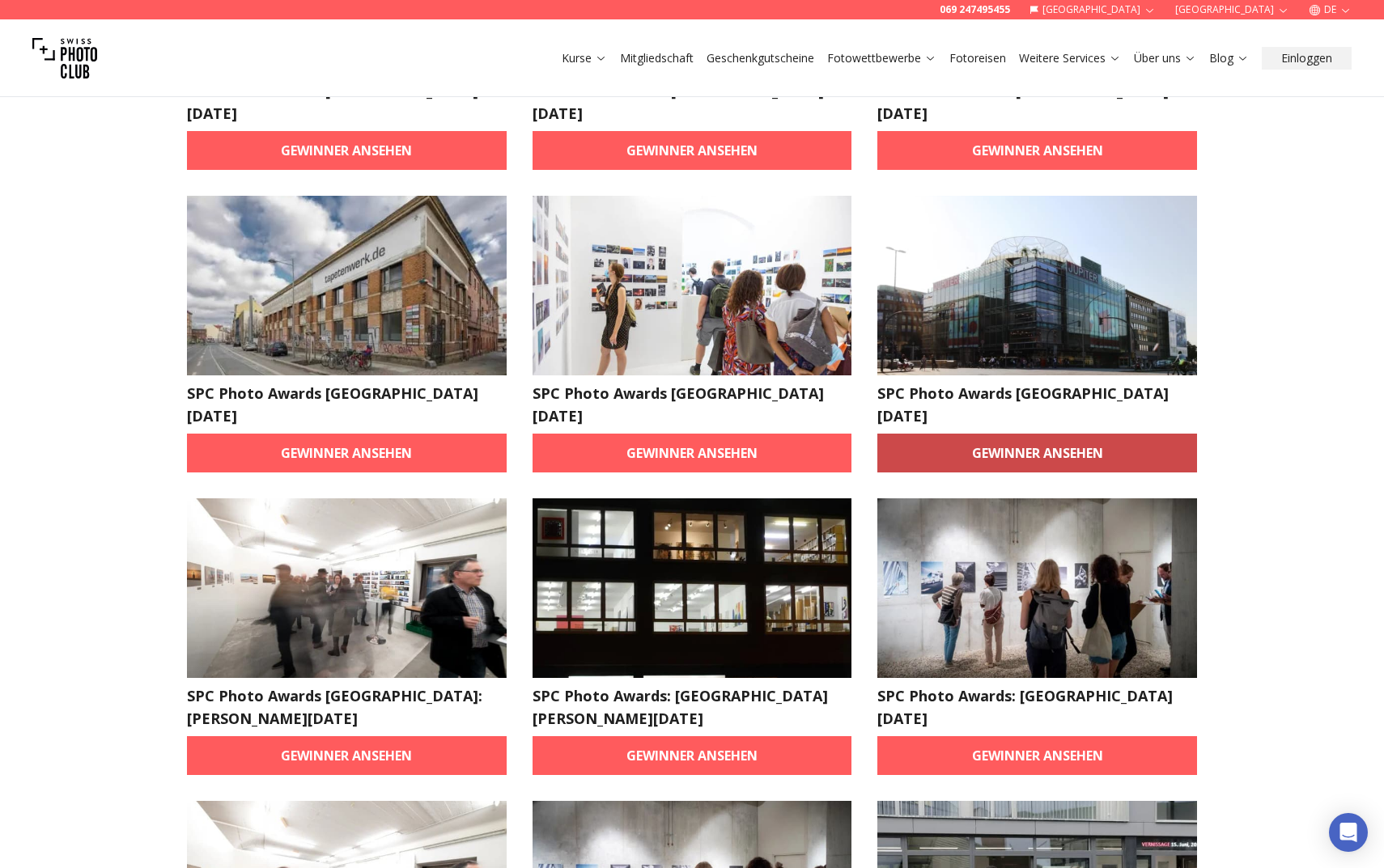
click at [1087, 434] on link "Gewinner ansehen" at bounding box center [1036, 453] width 320 height 39
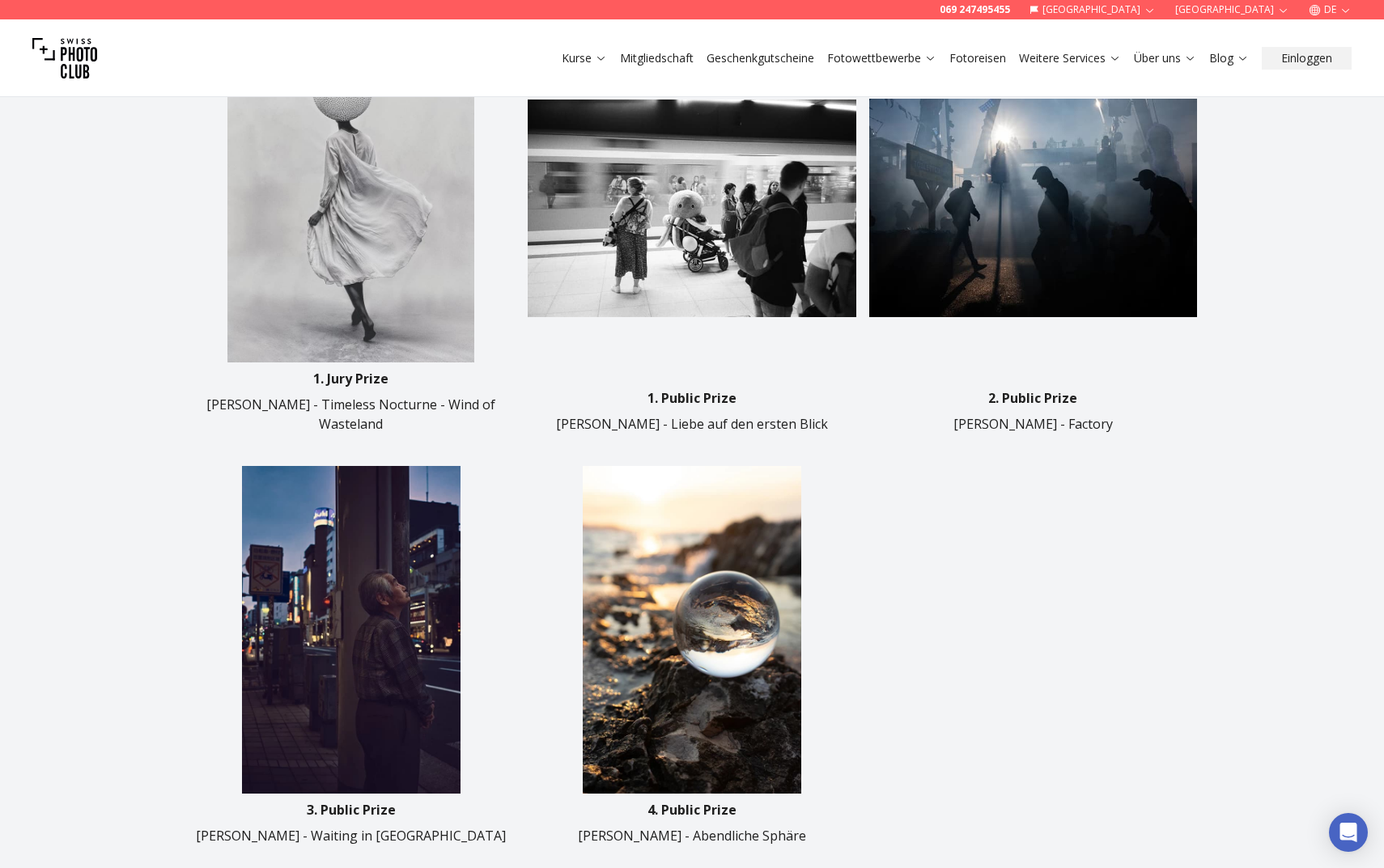
scroll to position [768, 0]
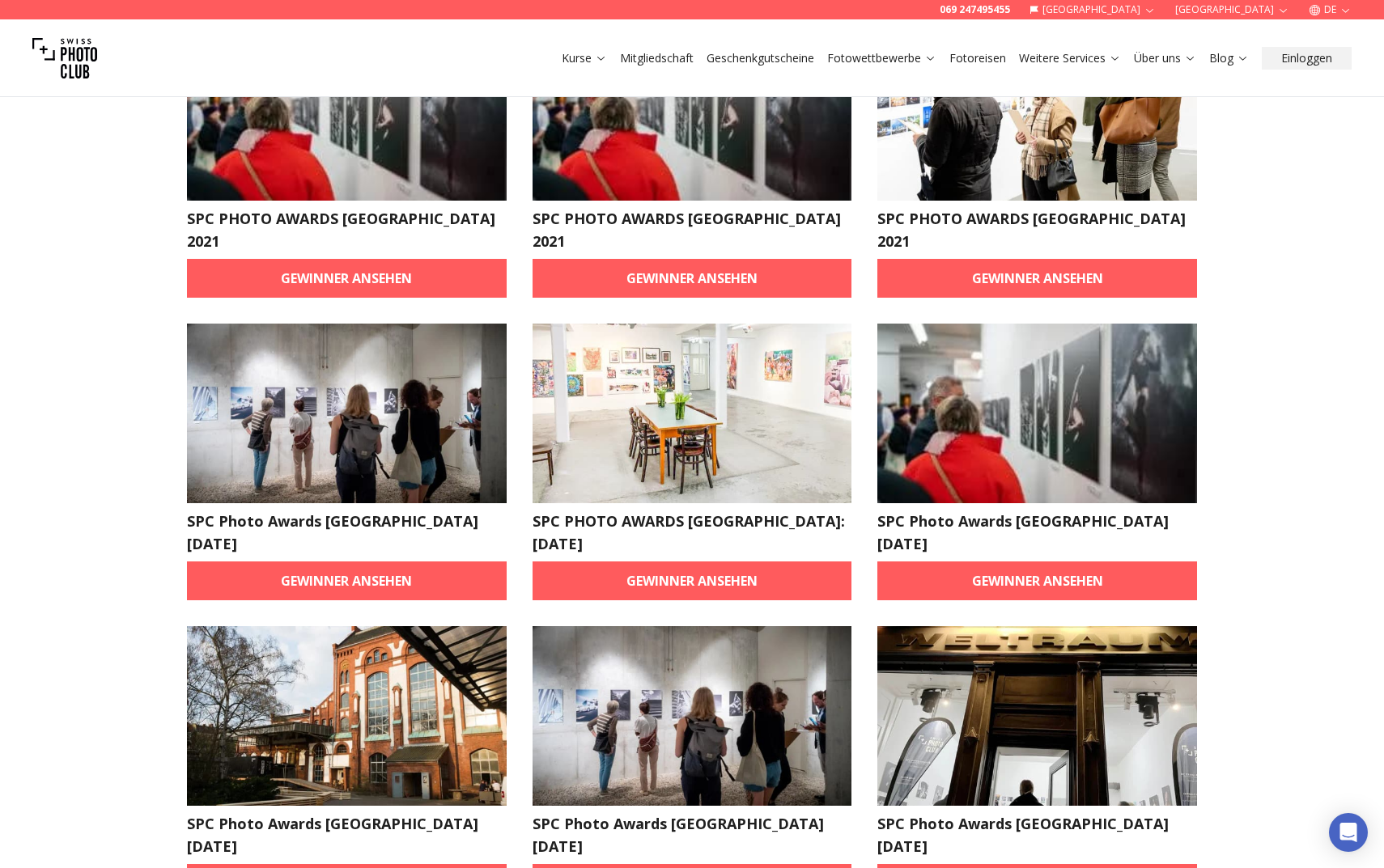
scroll to position [193, 0]
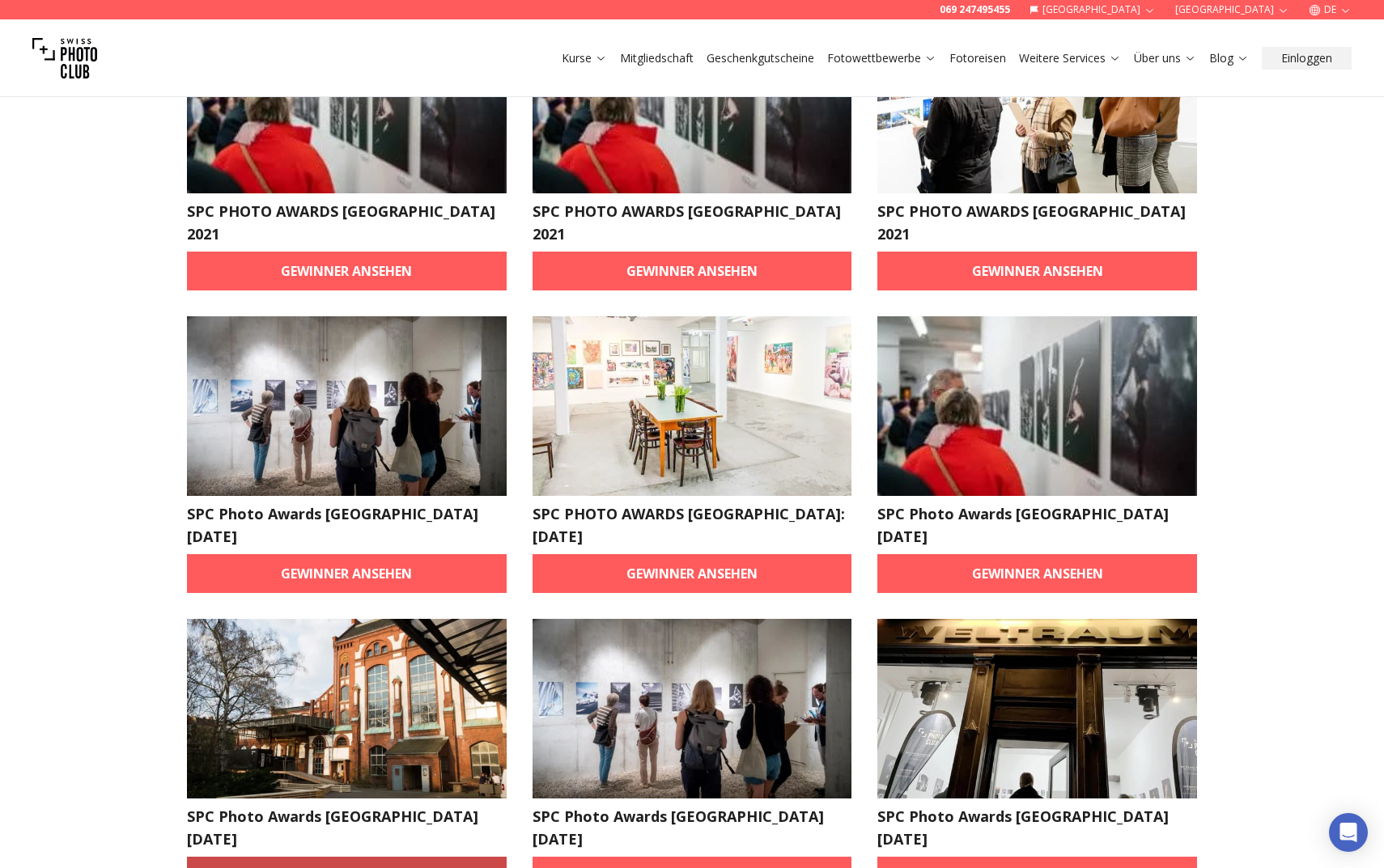
click at [465, 857] on link "Gewinner ansehen" at bounding box center [347, 876] width 320 height 39
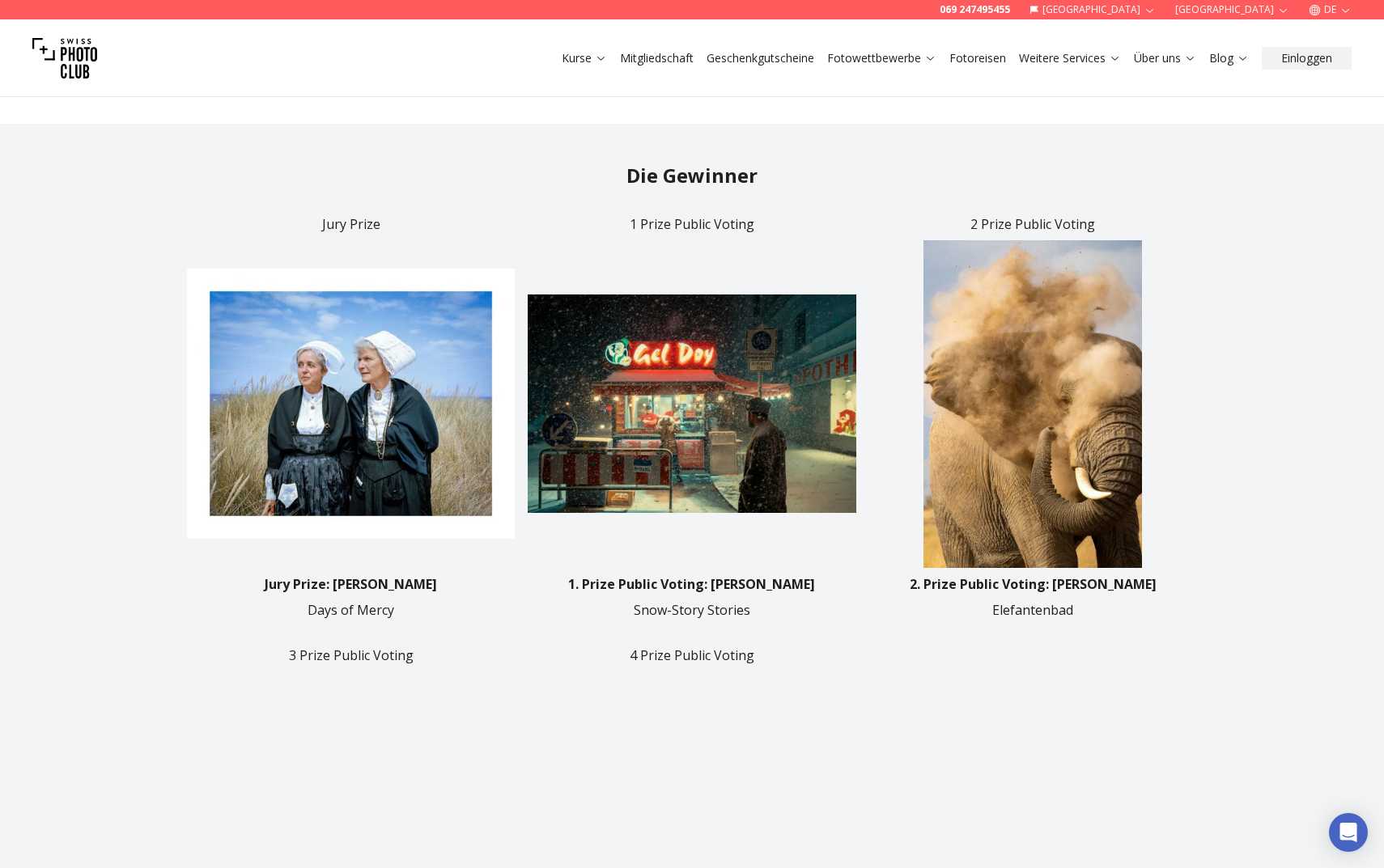
scroll to position [578, 0]
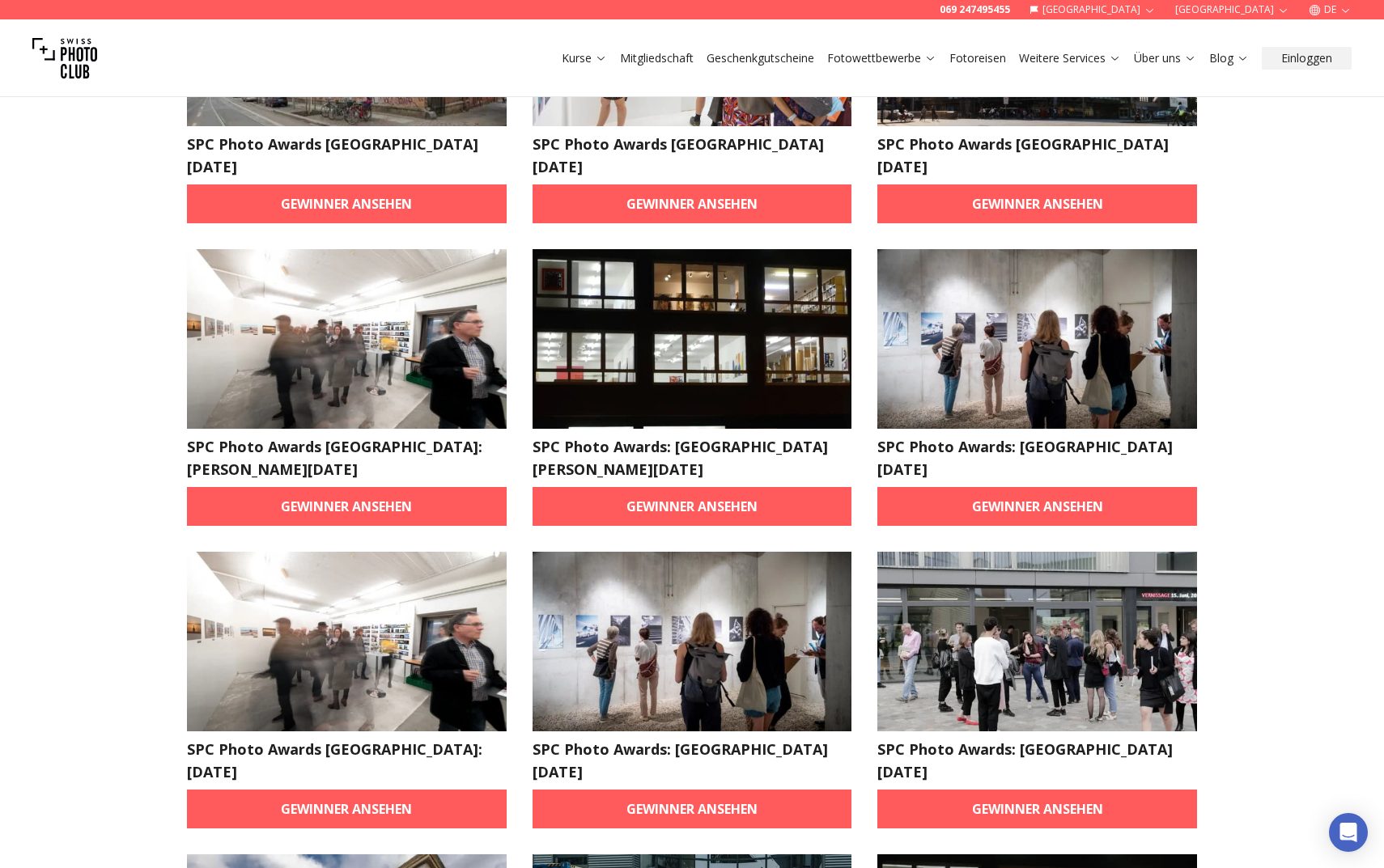
scroll to position [866, 0]
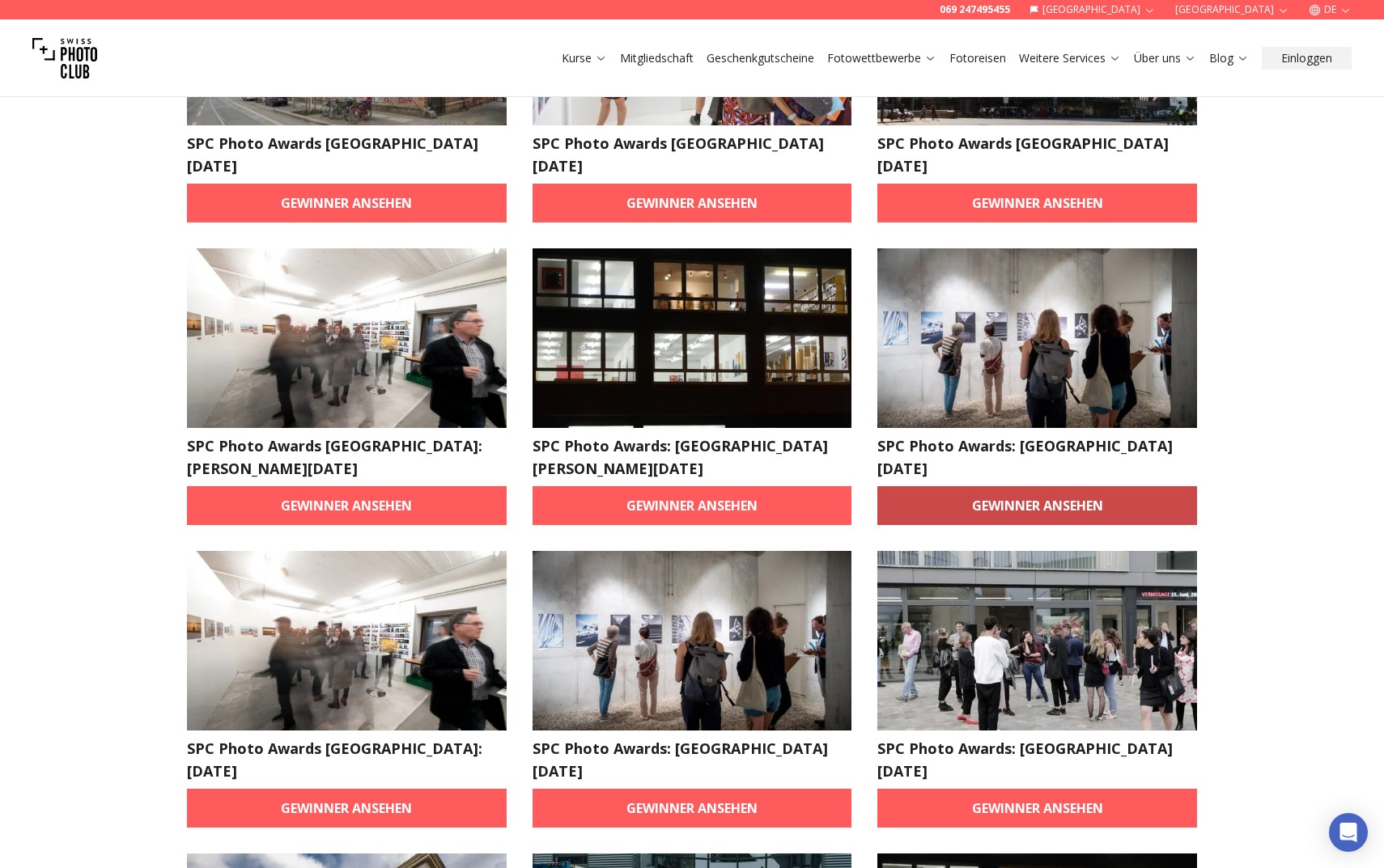
click at [1090, 486] on link "Gewinner ansehen" at bounding box center [1036, 505] width 320 height 39
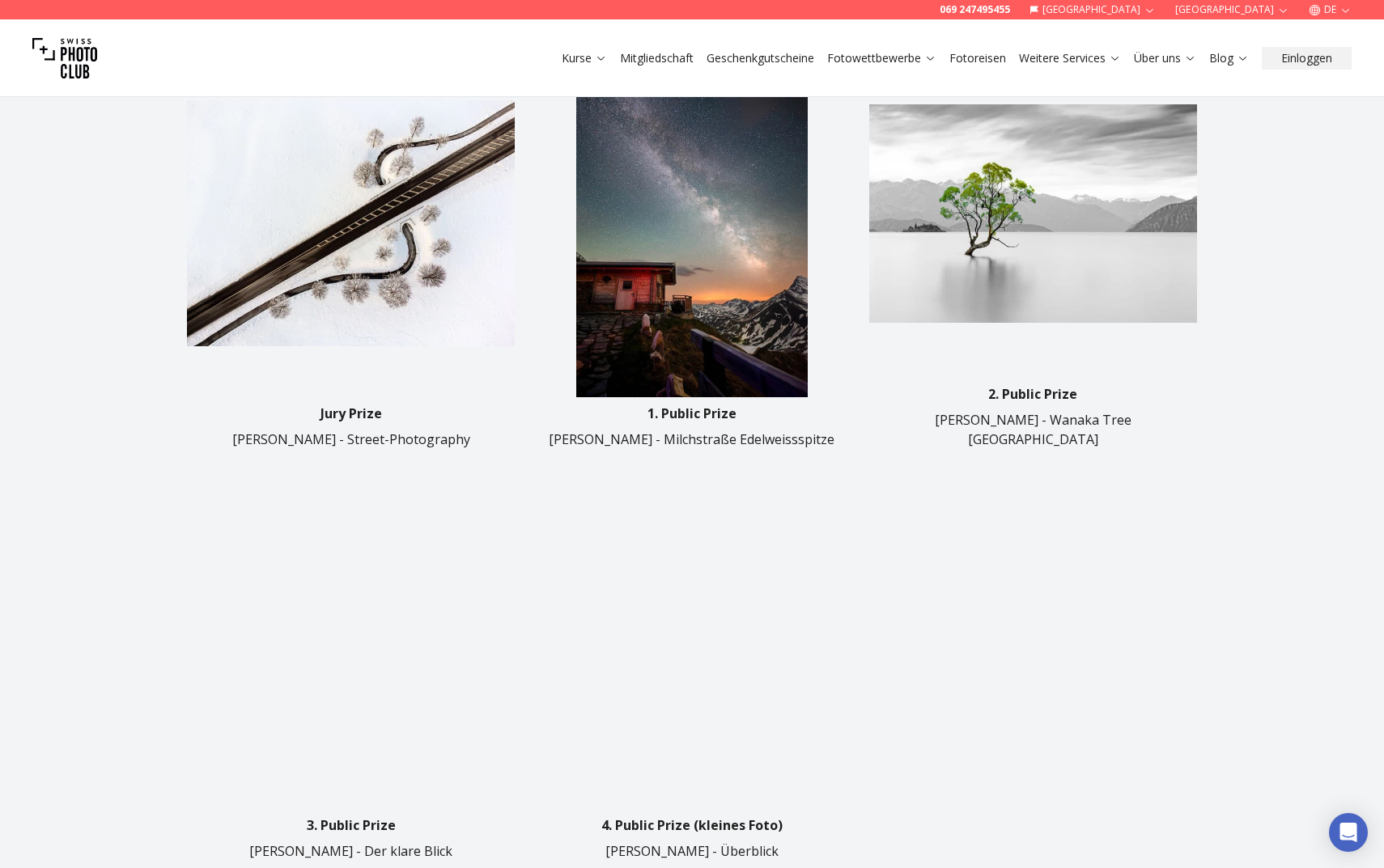
scroll to position [716, 0]
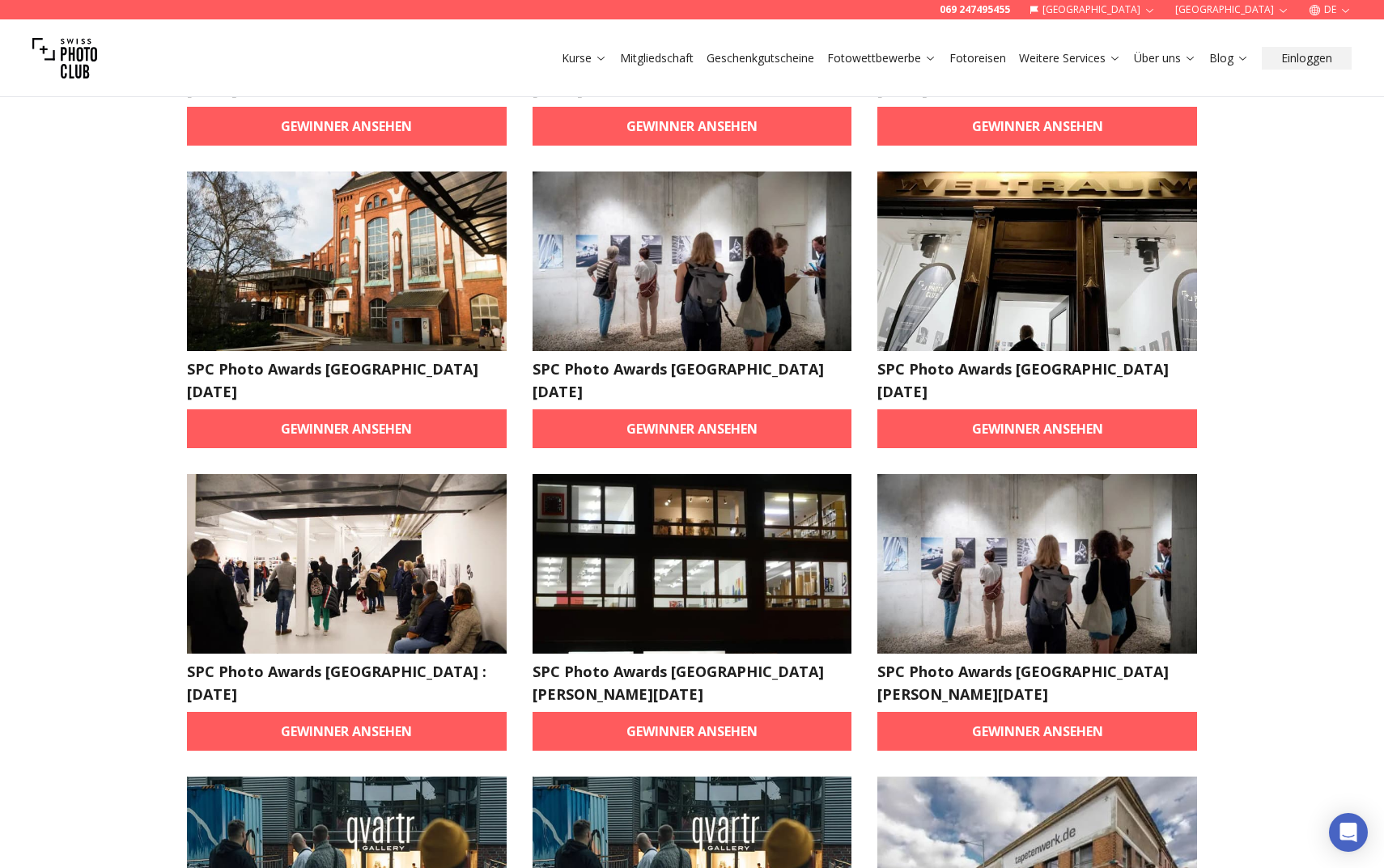
scroll to position [648, 0]
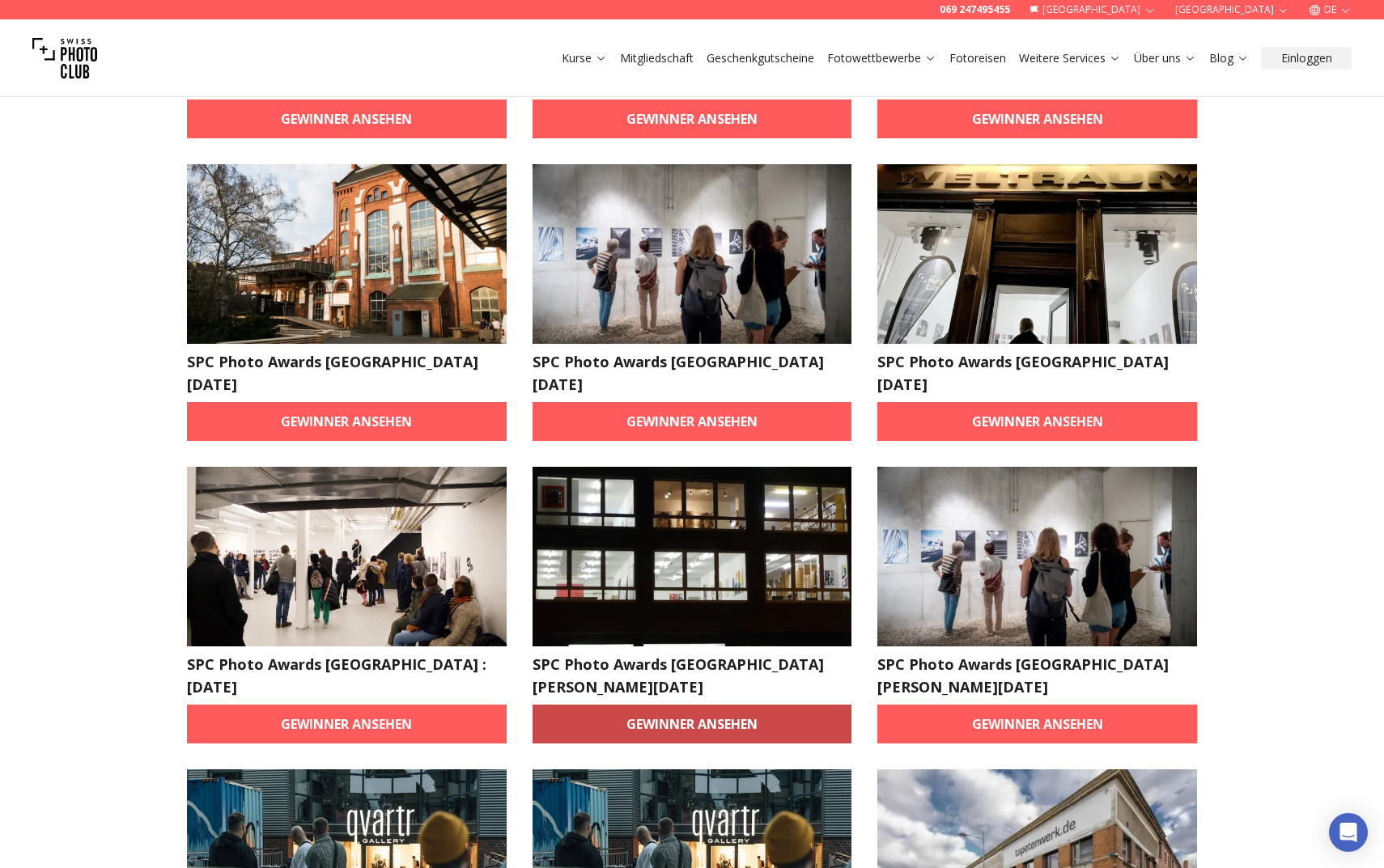
click at [809, 705] on link "Gewinner ansehen" at bounding box center [692, 724] width 320 height 39
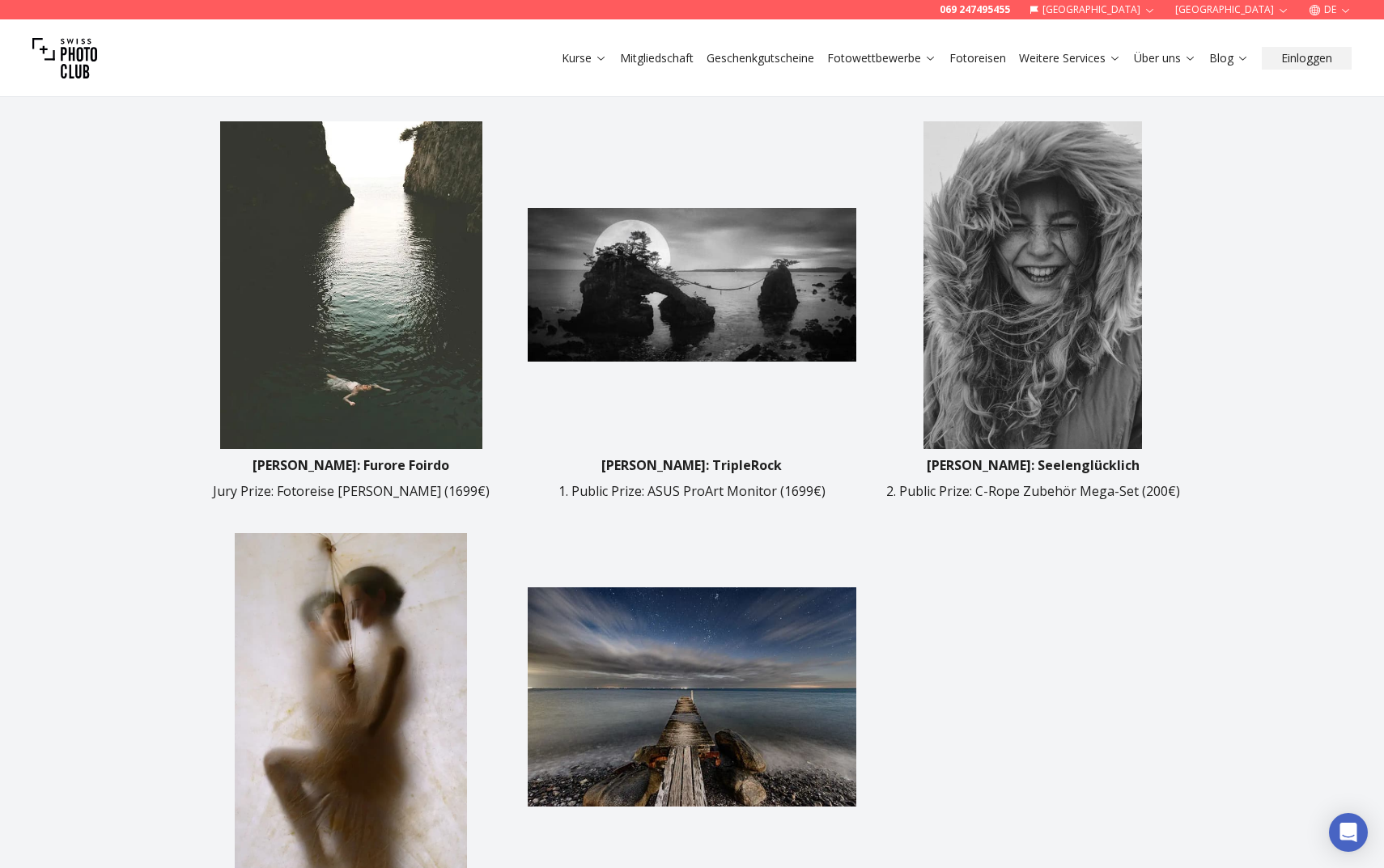
scroll to position [642, 0]
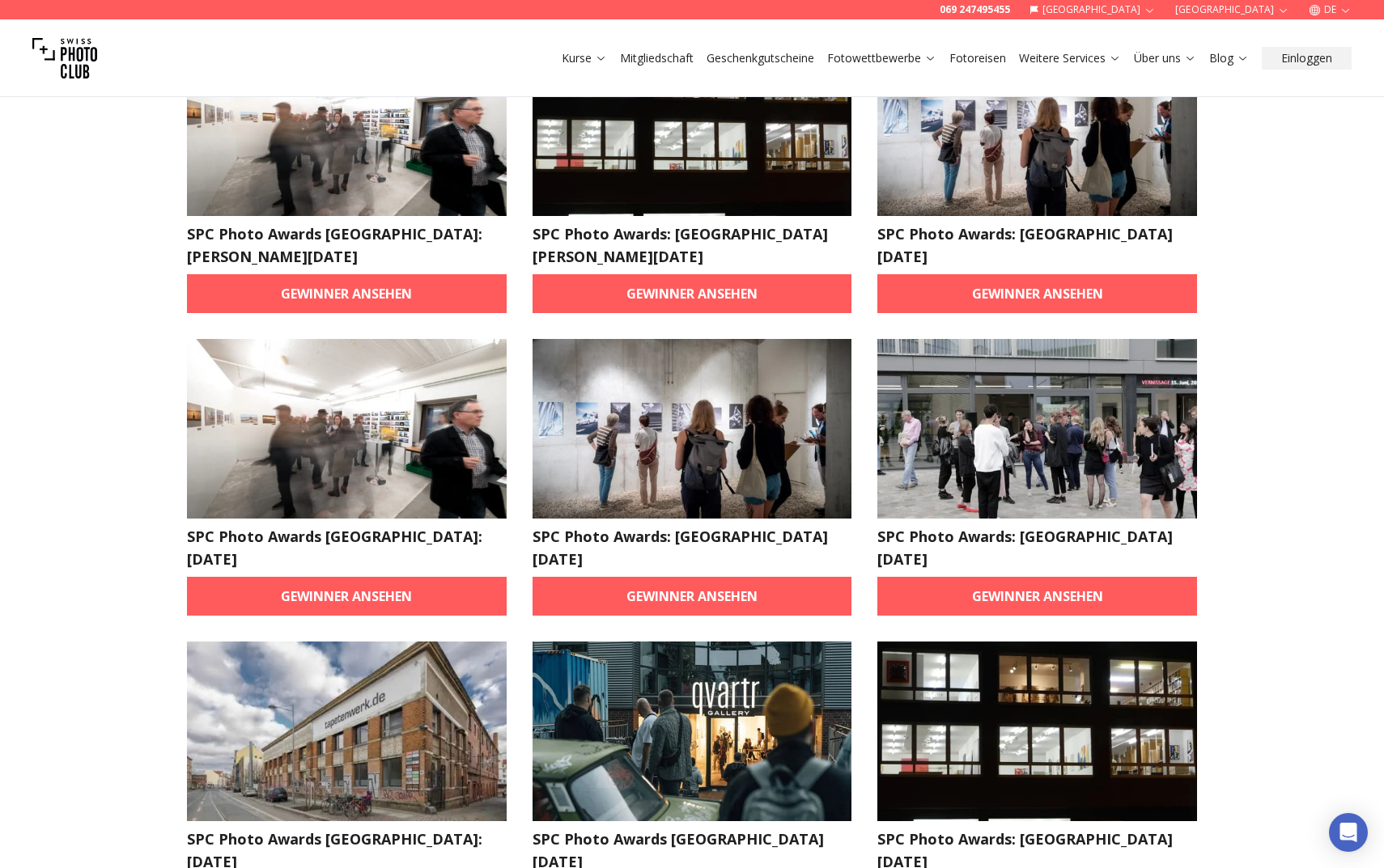
scroll to position [1106, 0]
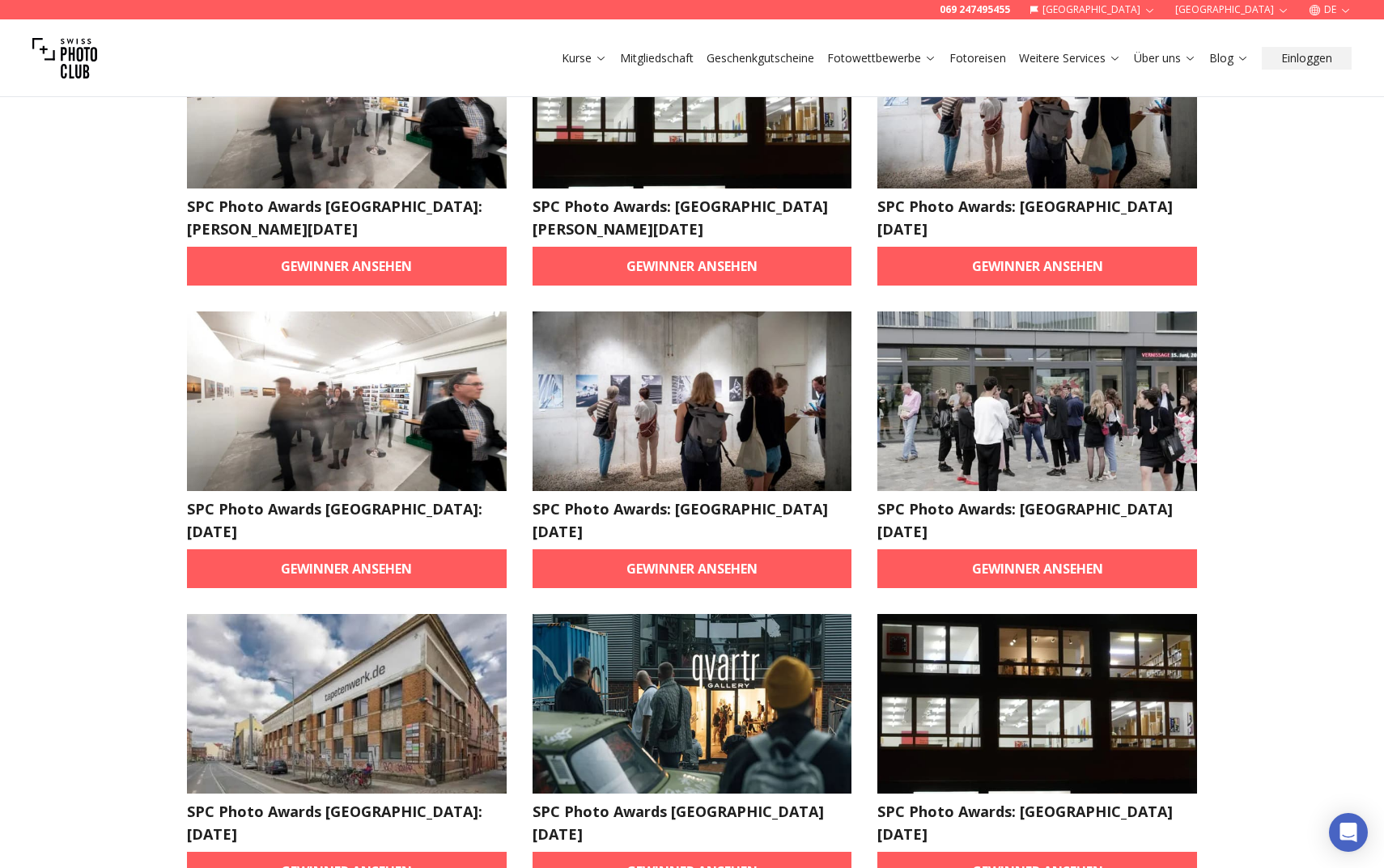
click at [334, 475] on article "SPC Photo Awards [GEOGRAPHIC_DATA]: [DATE] Gewinner ansehen" at bounding box center [347, 449] width 320 height 277
click at [334, 549] on link "Gewinner ansehen" at bounding box center [347, 568] width 320 height 39
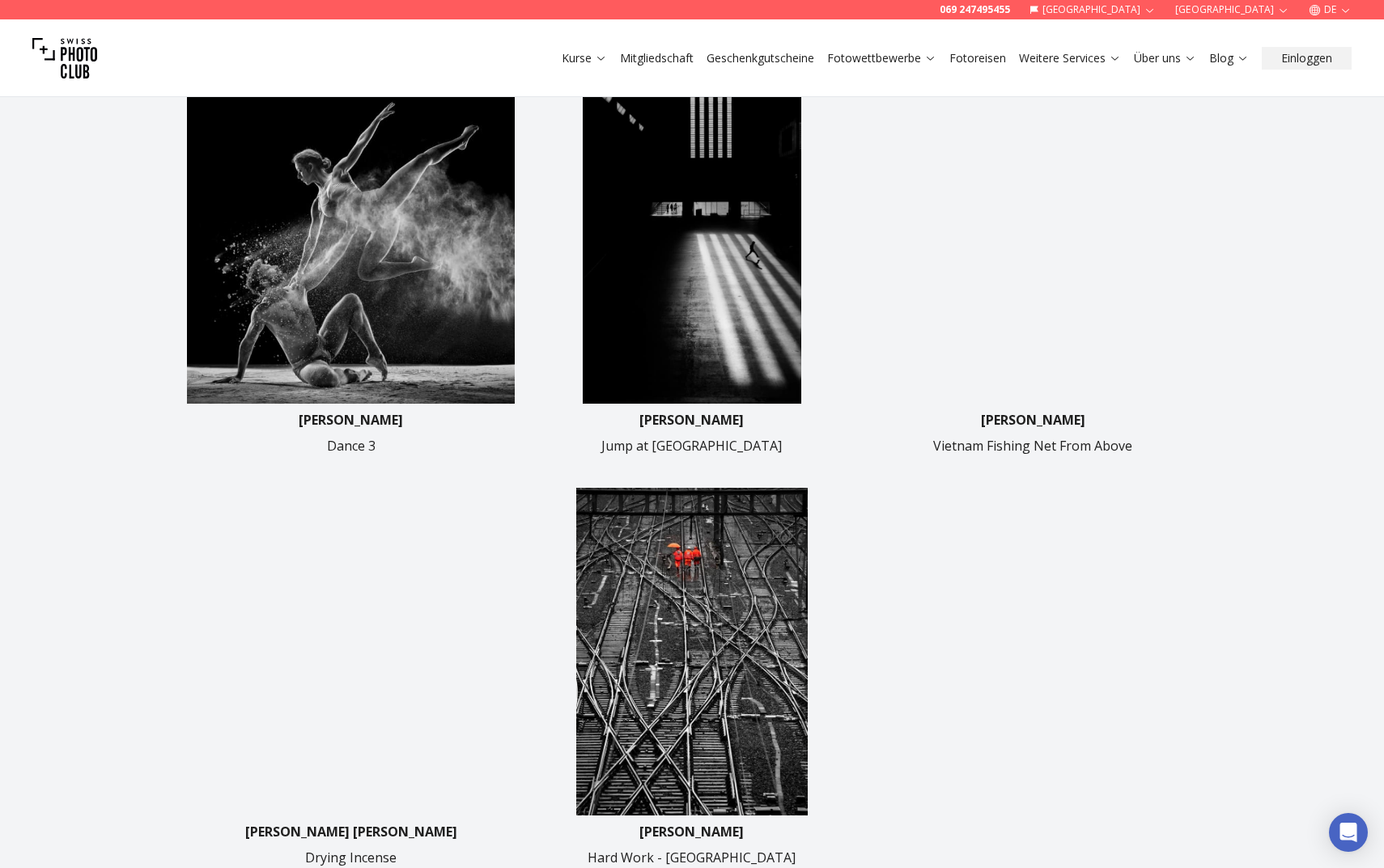
scroll to position [533, 0]
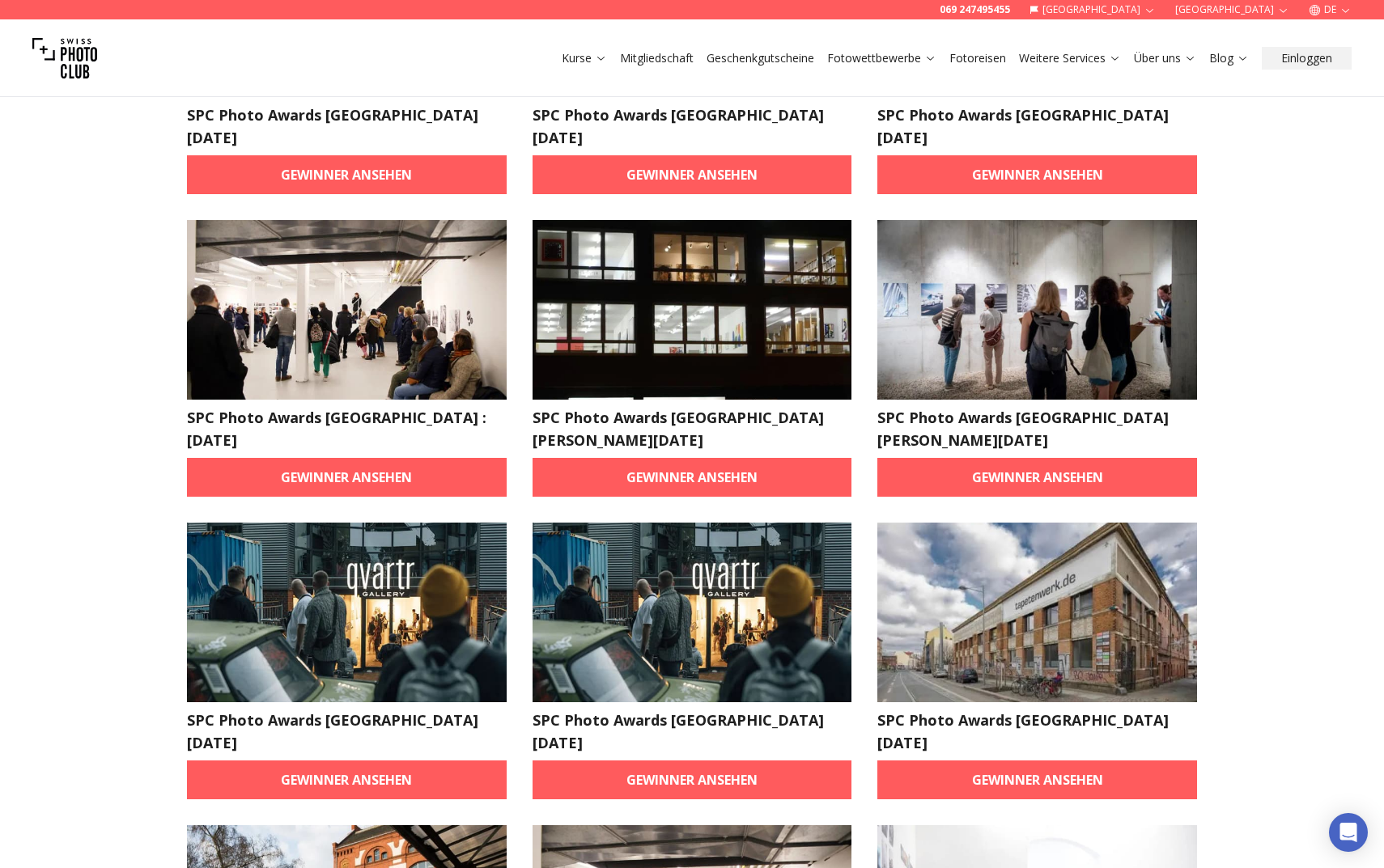
scroll to position [956, 0]
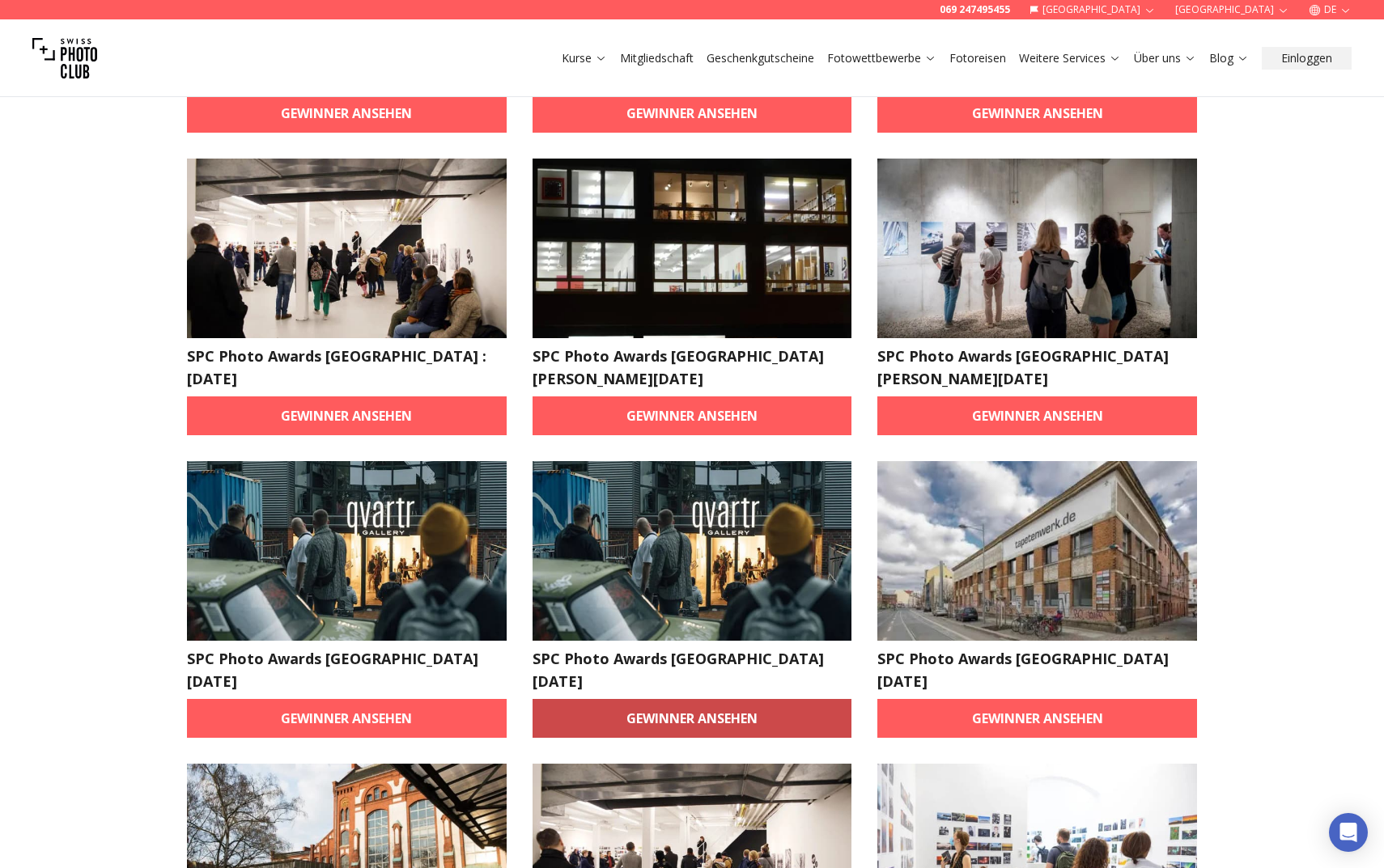
click at [745, 699] on link "Gewinner ansehen" at bounding box center [692, 718] width 320 height 39
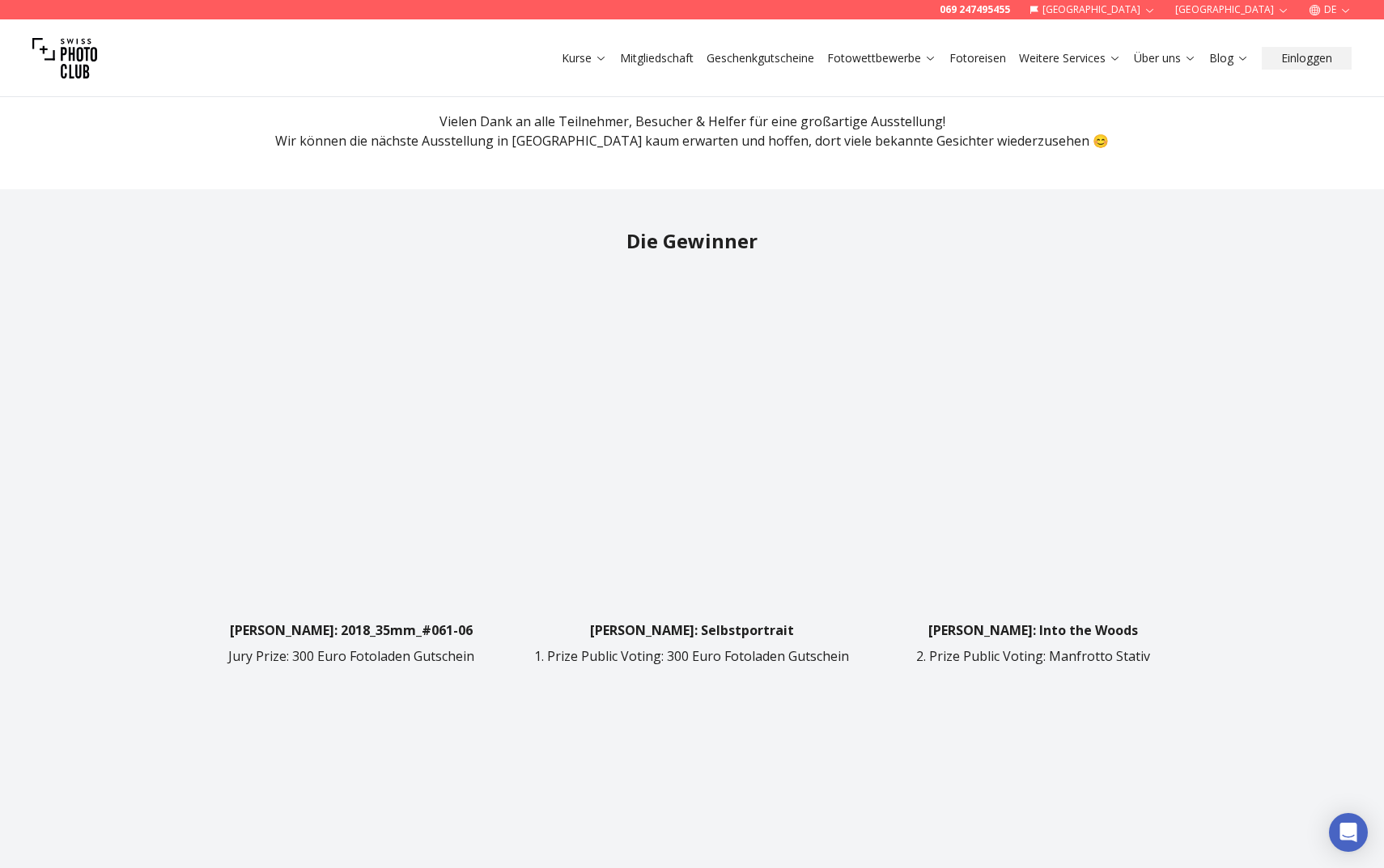
scroll to position [437, 0]
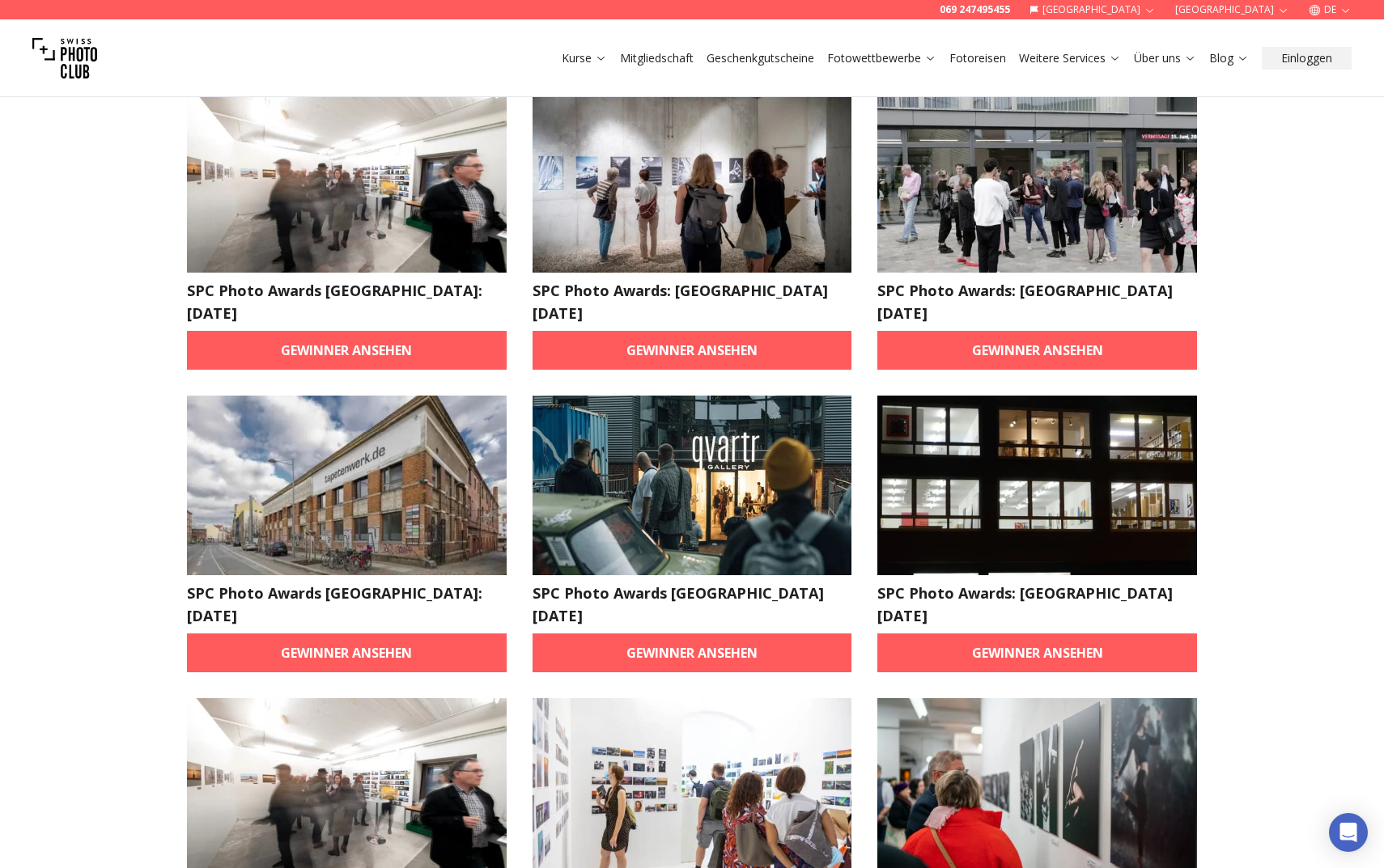
scroll to position [1431, 0]
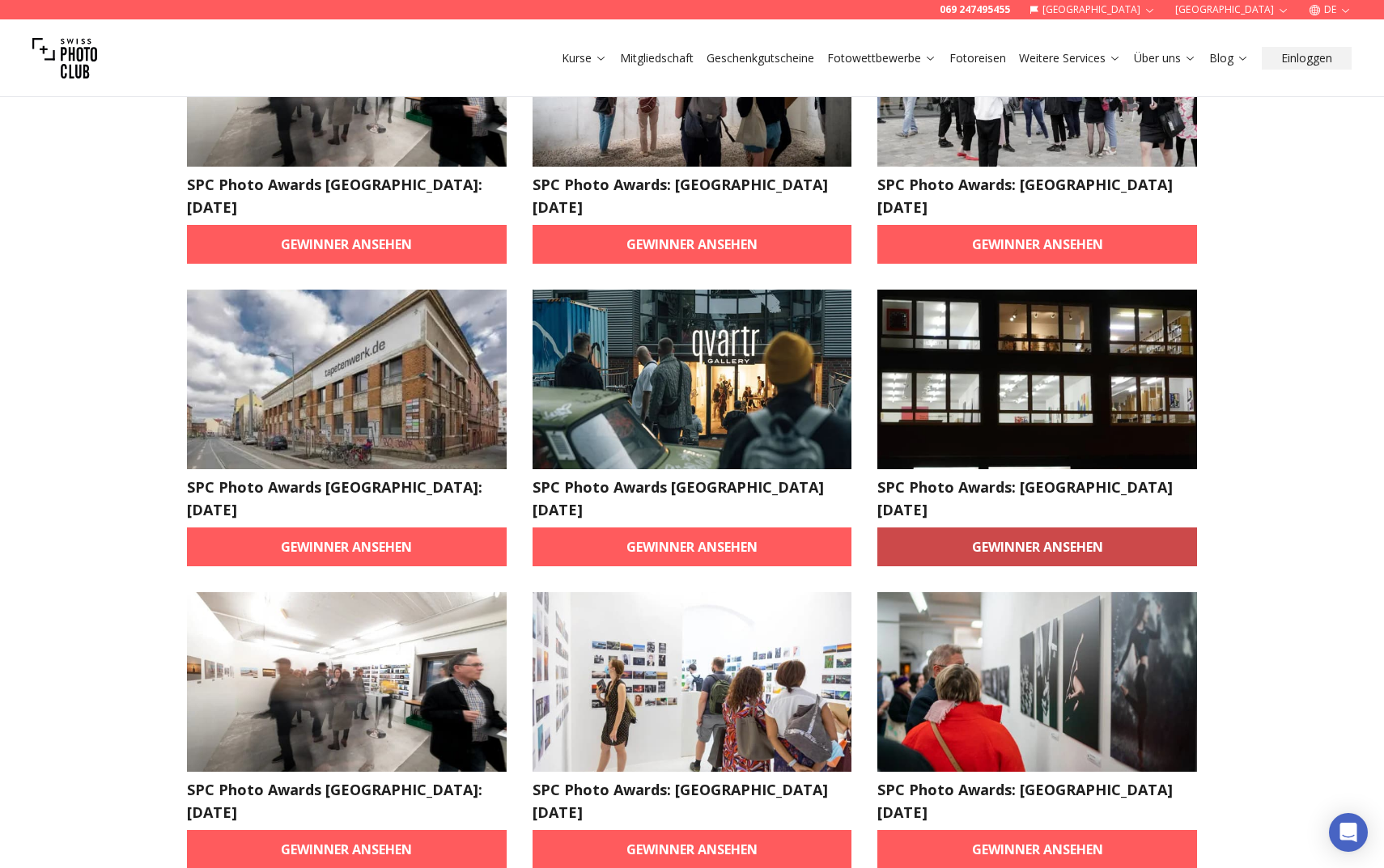
click at [1007, 527] on link "Gewinner ansehen" at bounding box center [1036, 546] width 320 height 39
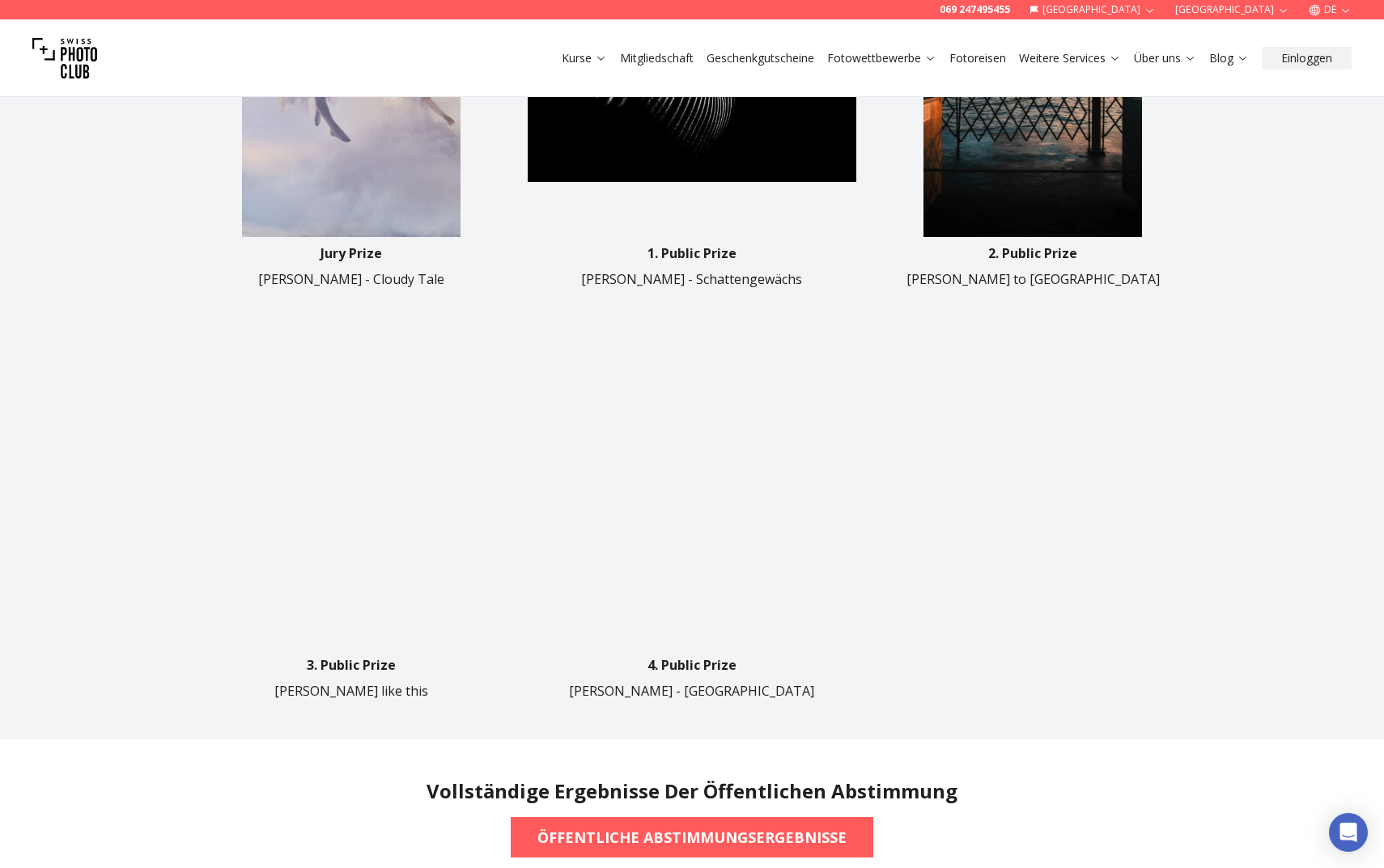
scroll to position [914, 0]
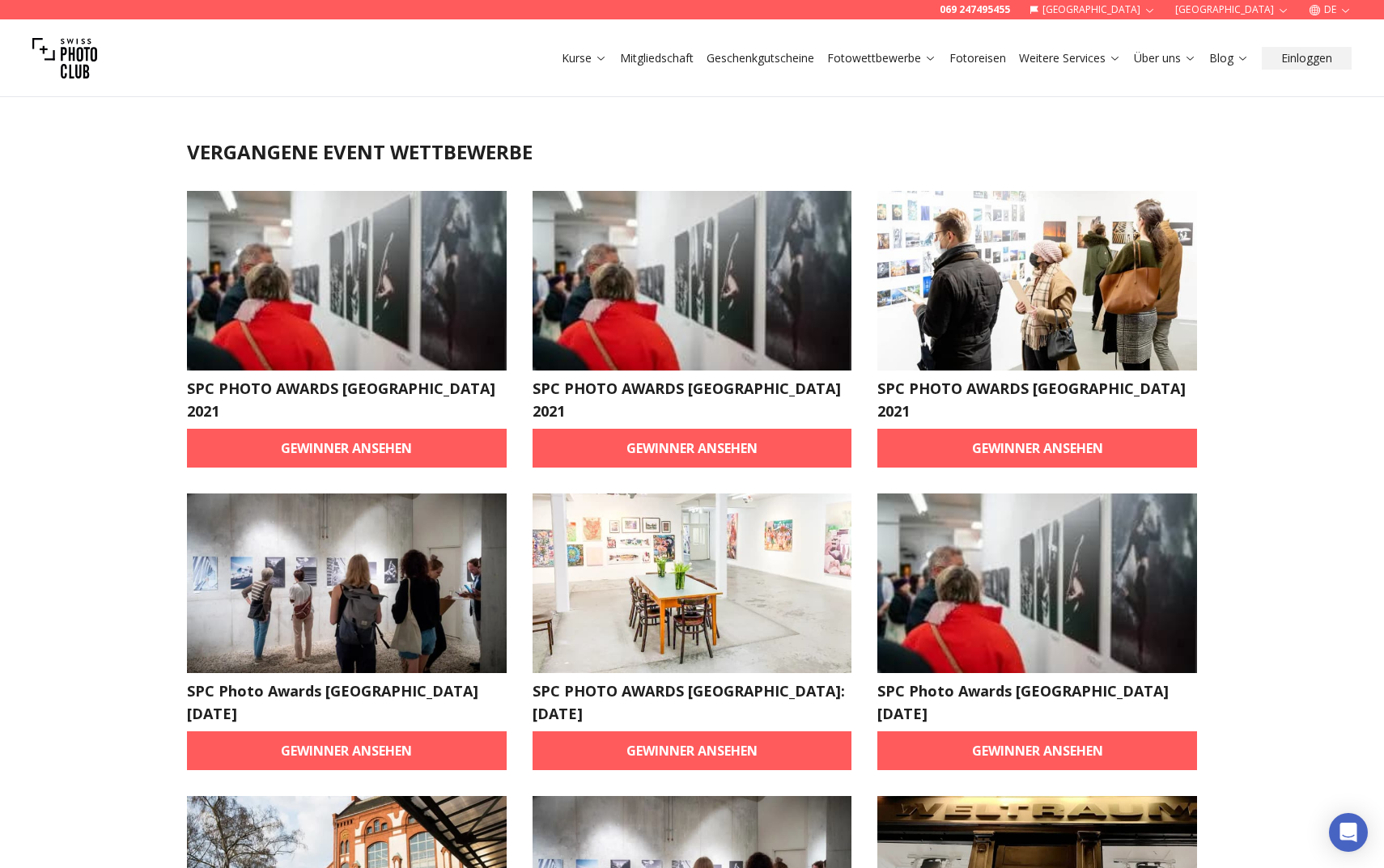
scroll to position [10, 0]
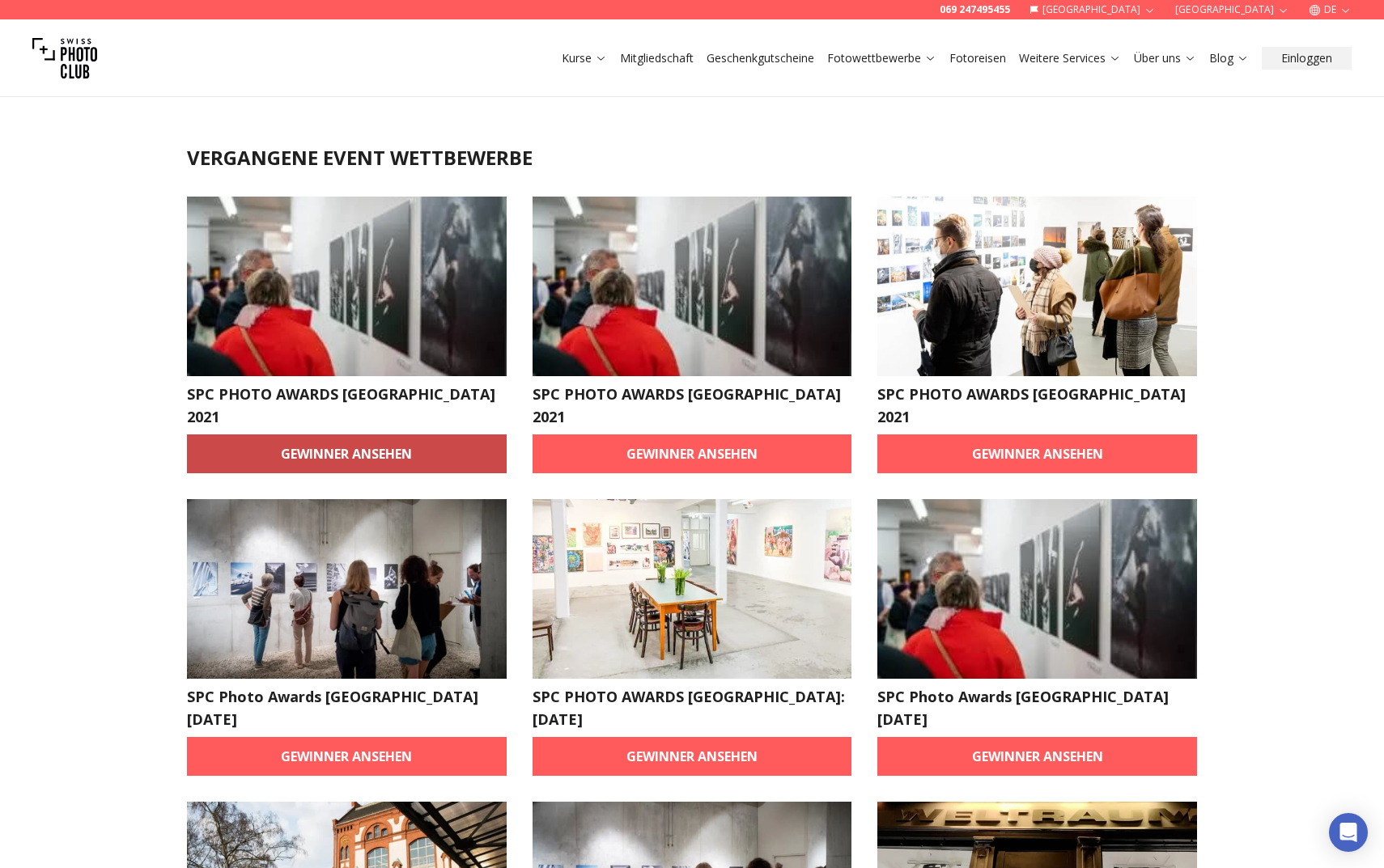
click at [415, 435] on link "Gewinner ansehen" at bounding box center [347, 454] width 320 height 39
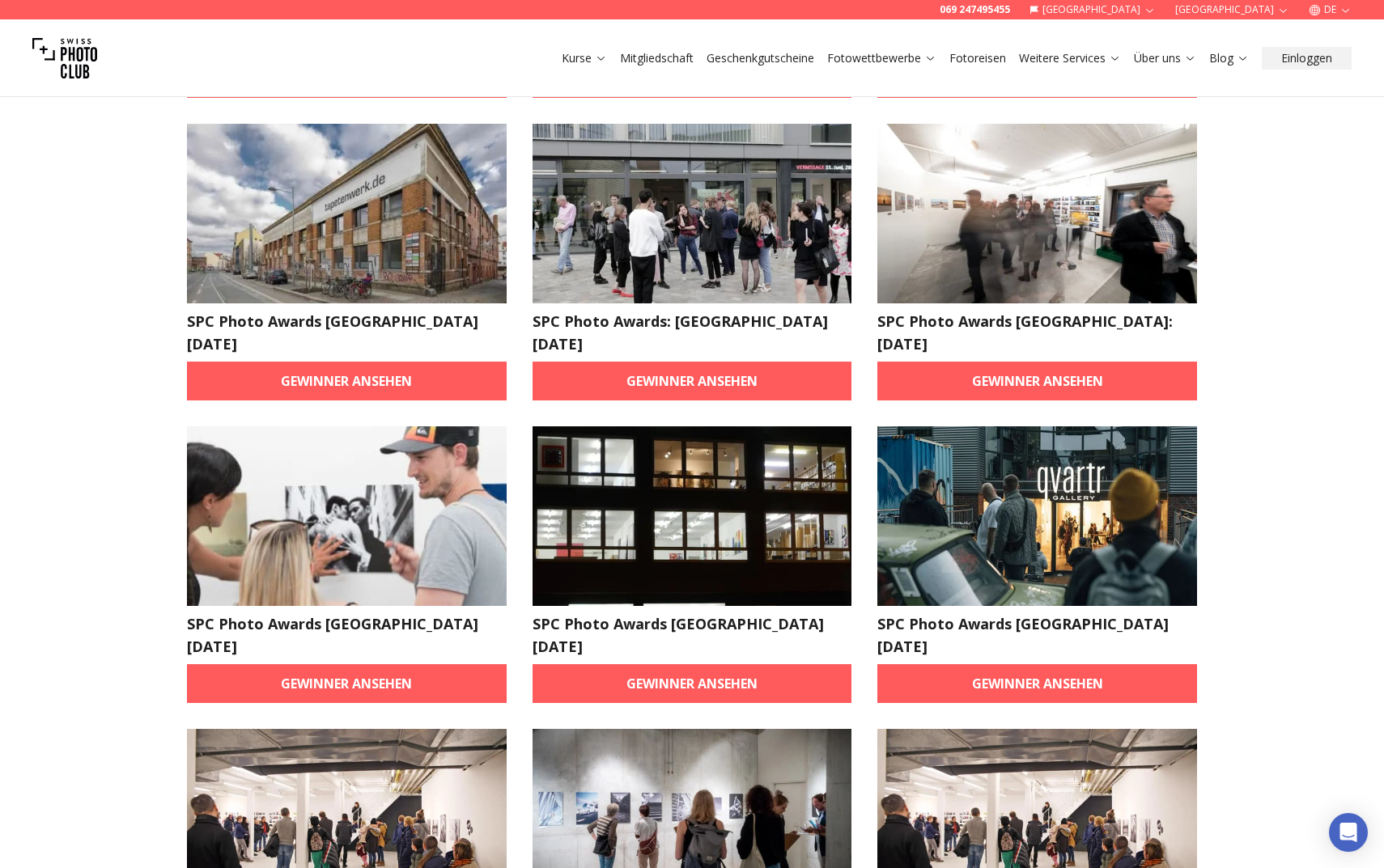
scroll to position [2220, 0]
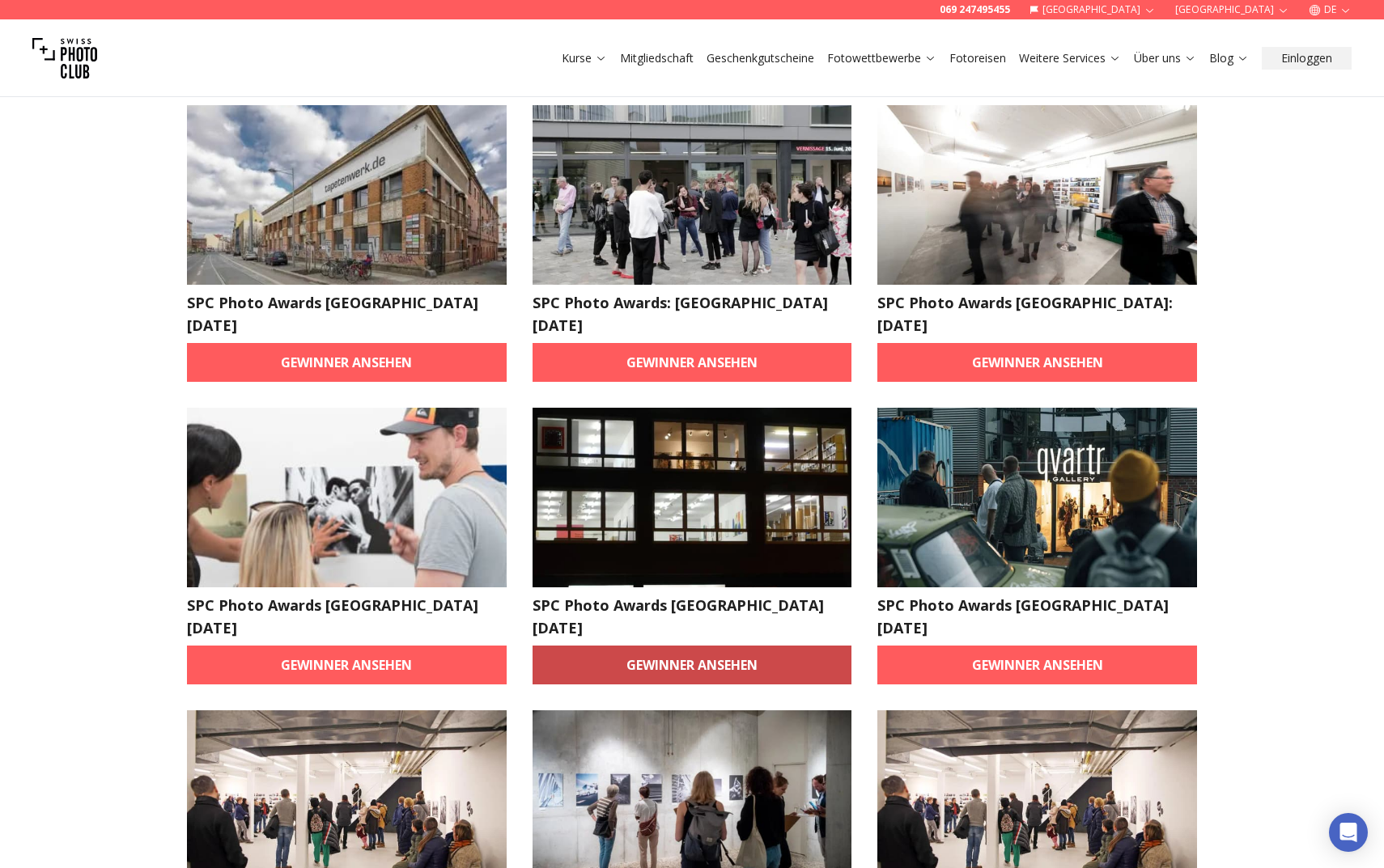
click at [714, 646] on link "Gewinner ansehen" at bounding box center [692, 665] width 320 height 39
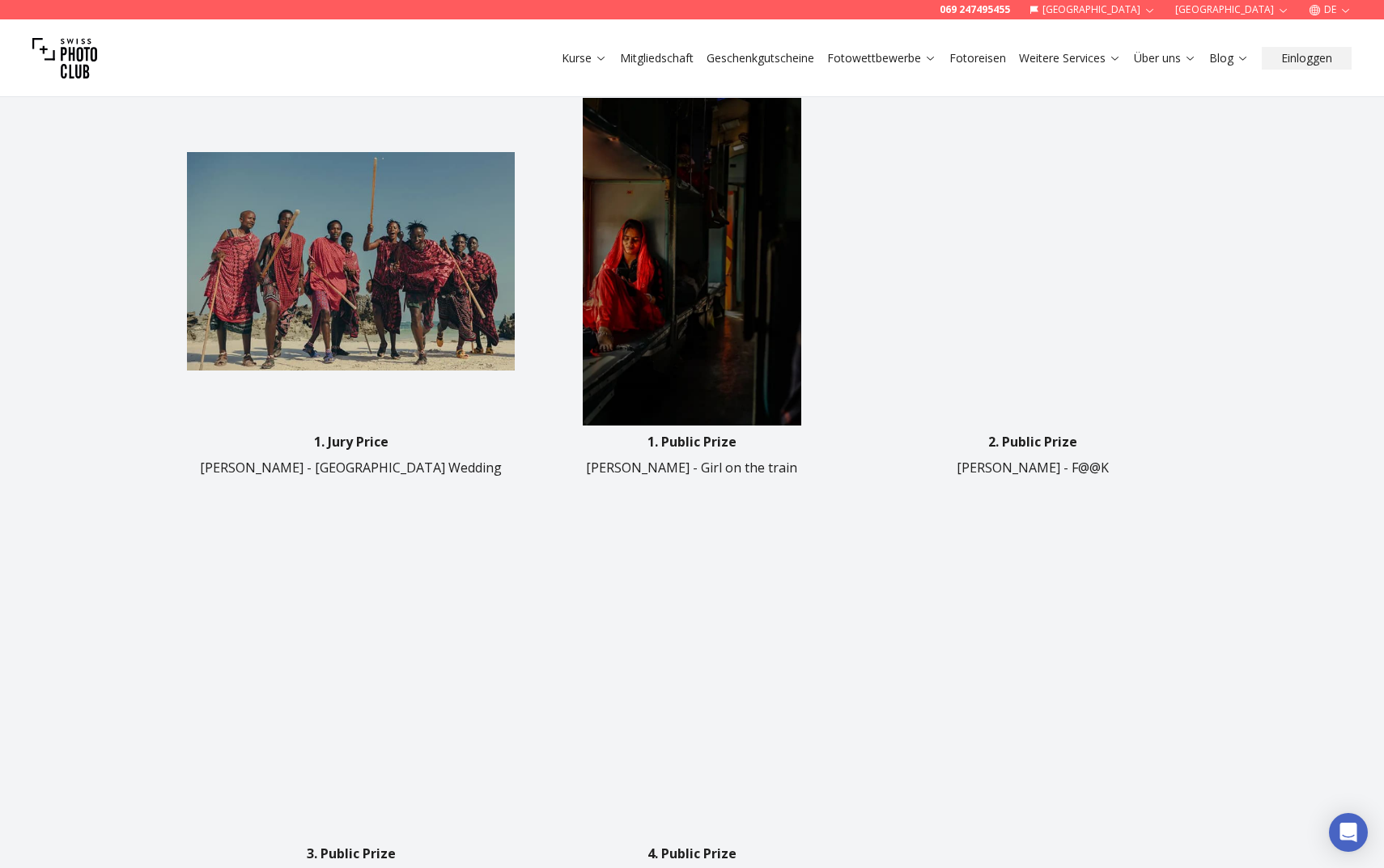
scroll to position [659, 0]
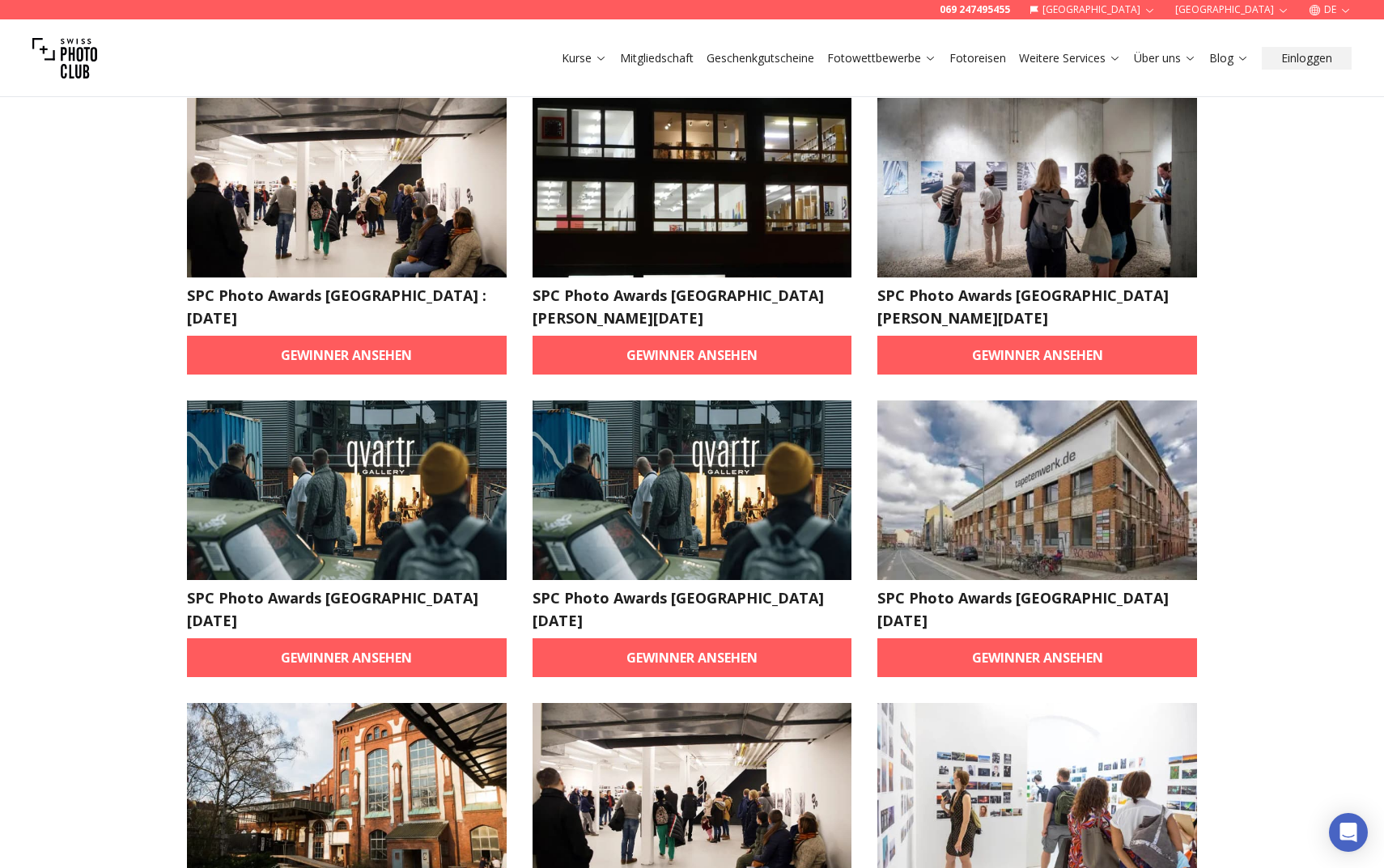
scroll to position [1019, 0]
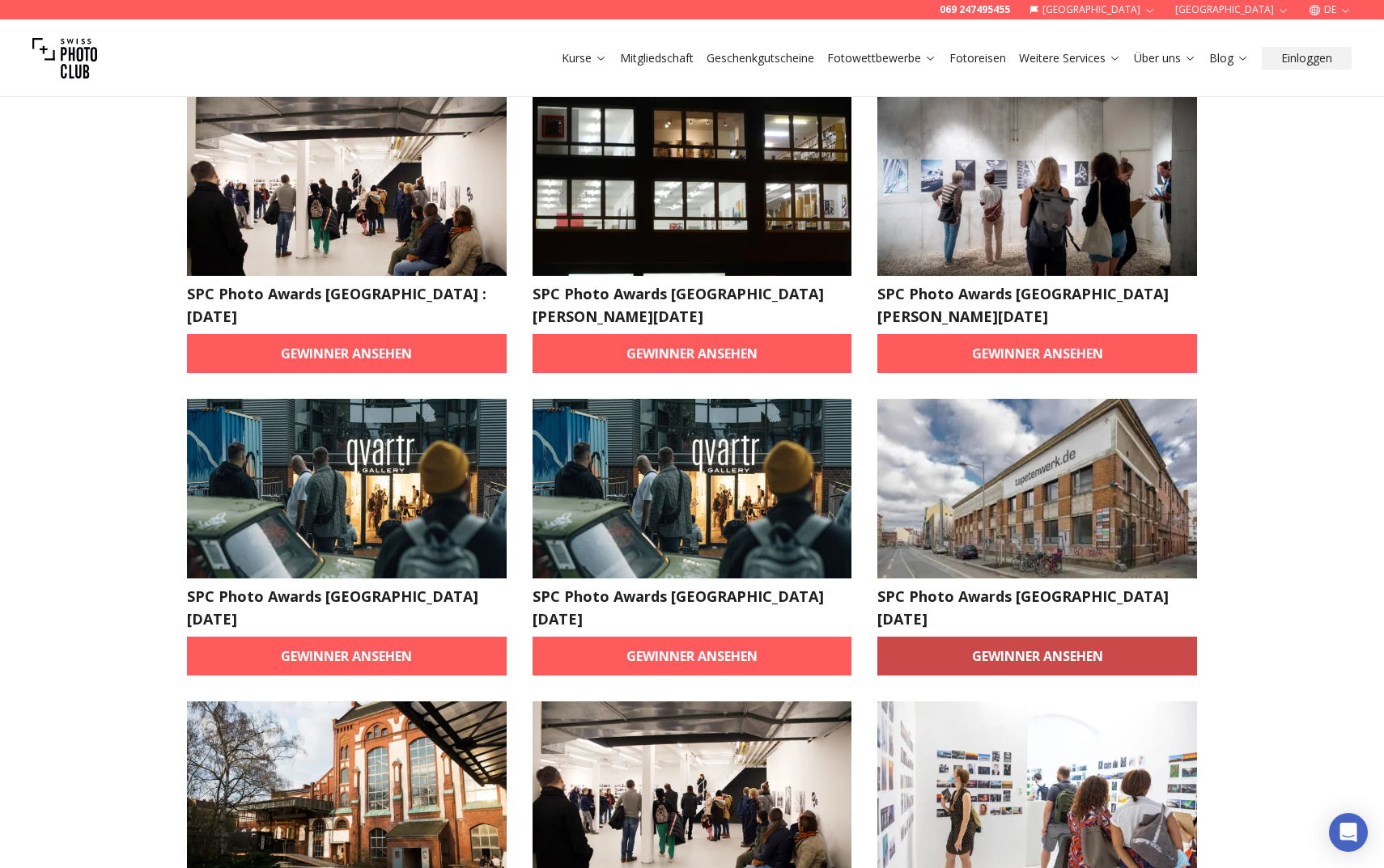
click at [1016, 636] on link "Gewinner ansehen" at bounding box center [1036, 655] width 320 height 39
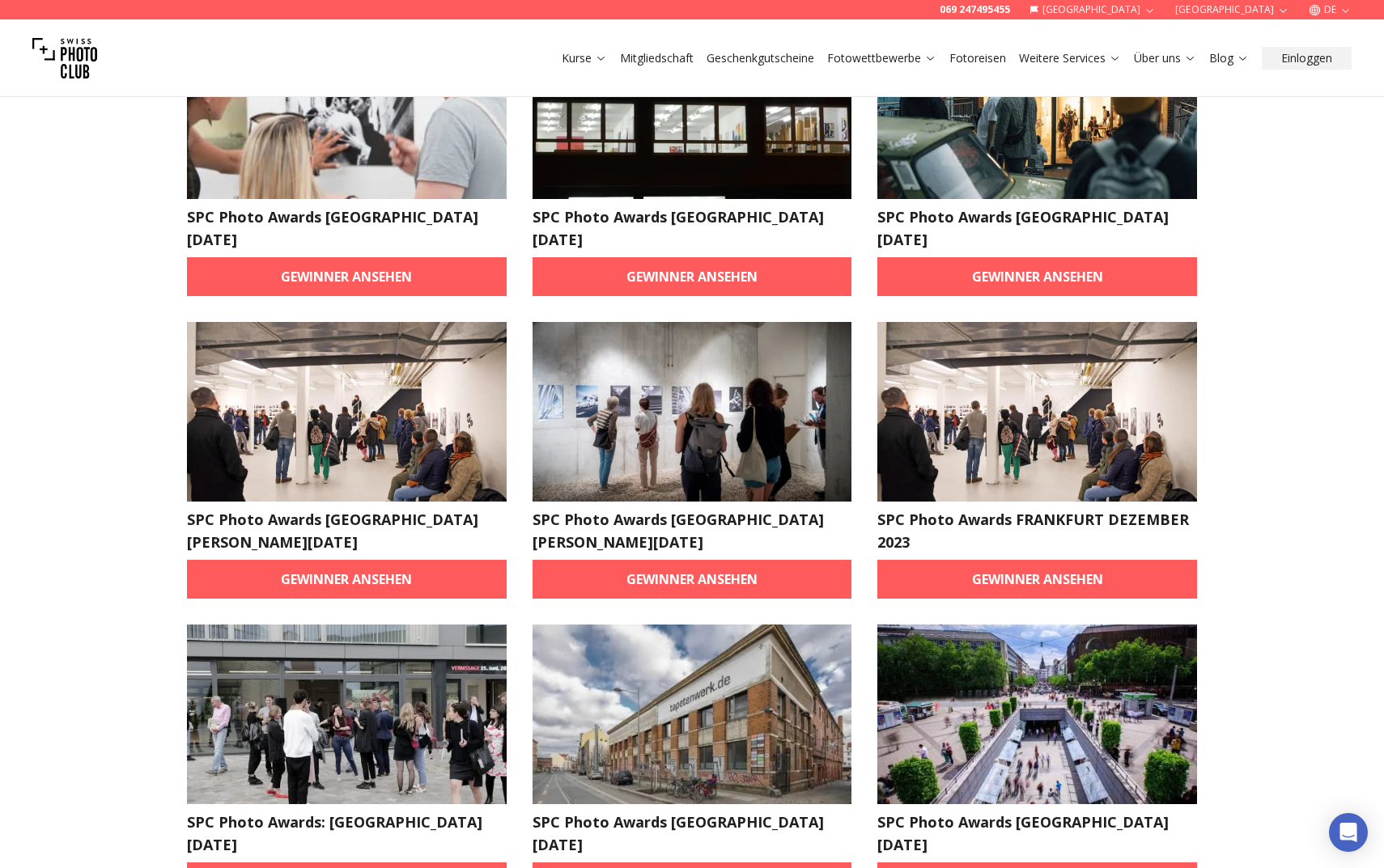
scroll to position [2610, 0]
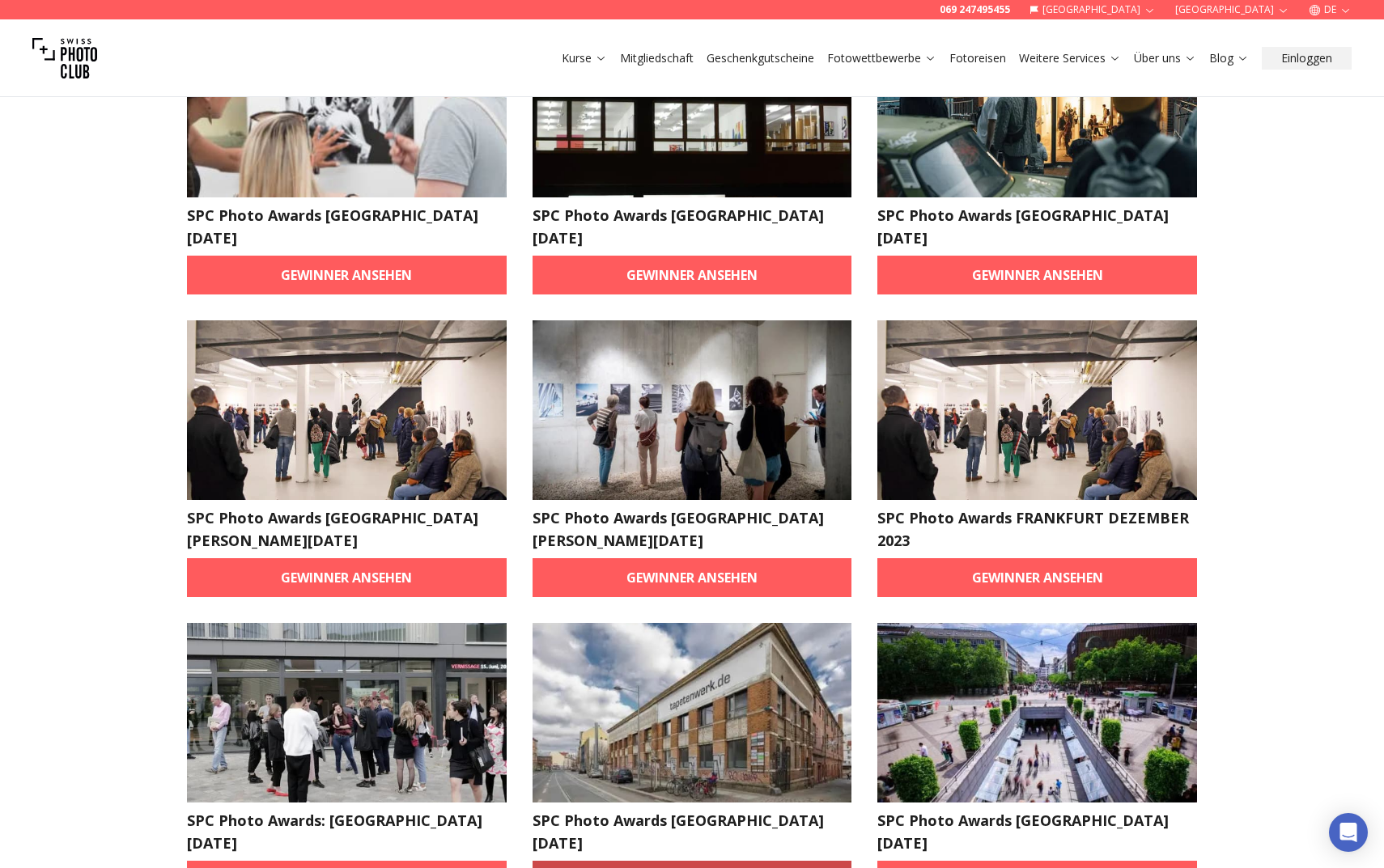
click at [726, 861] on link "Gewinner ansehen" at bounding box center [692, 880] width 320 height 39
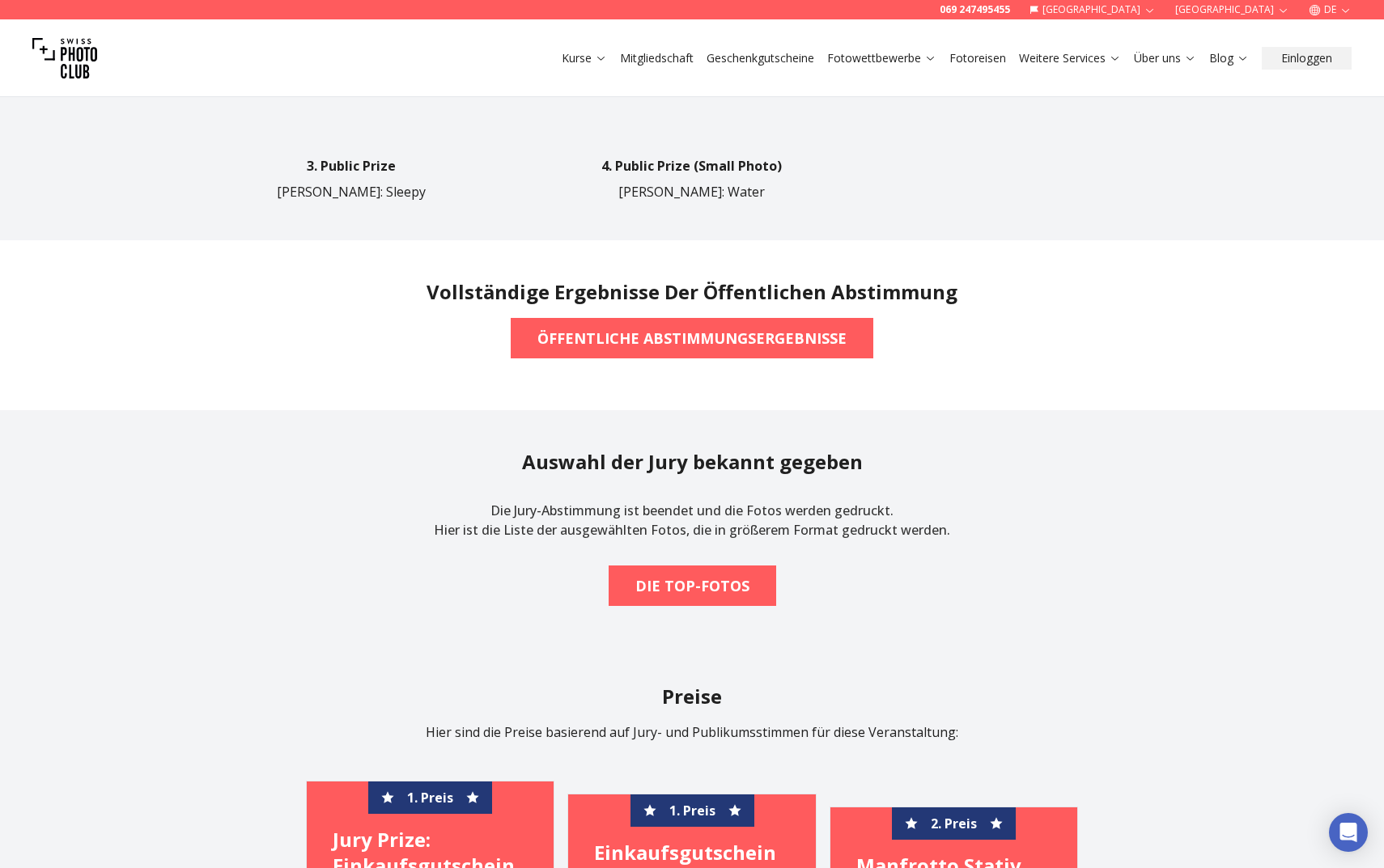
scroll to position [1359, 0]
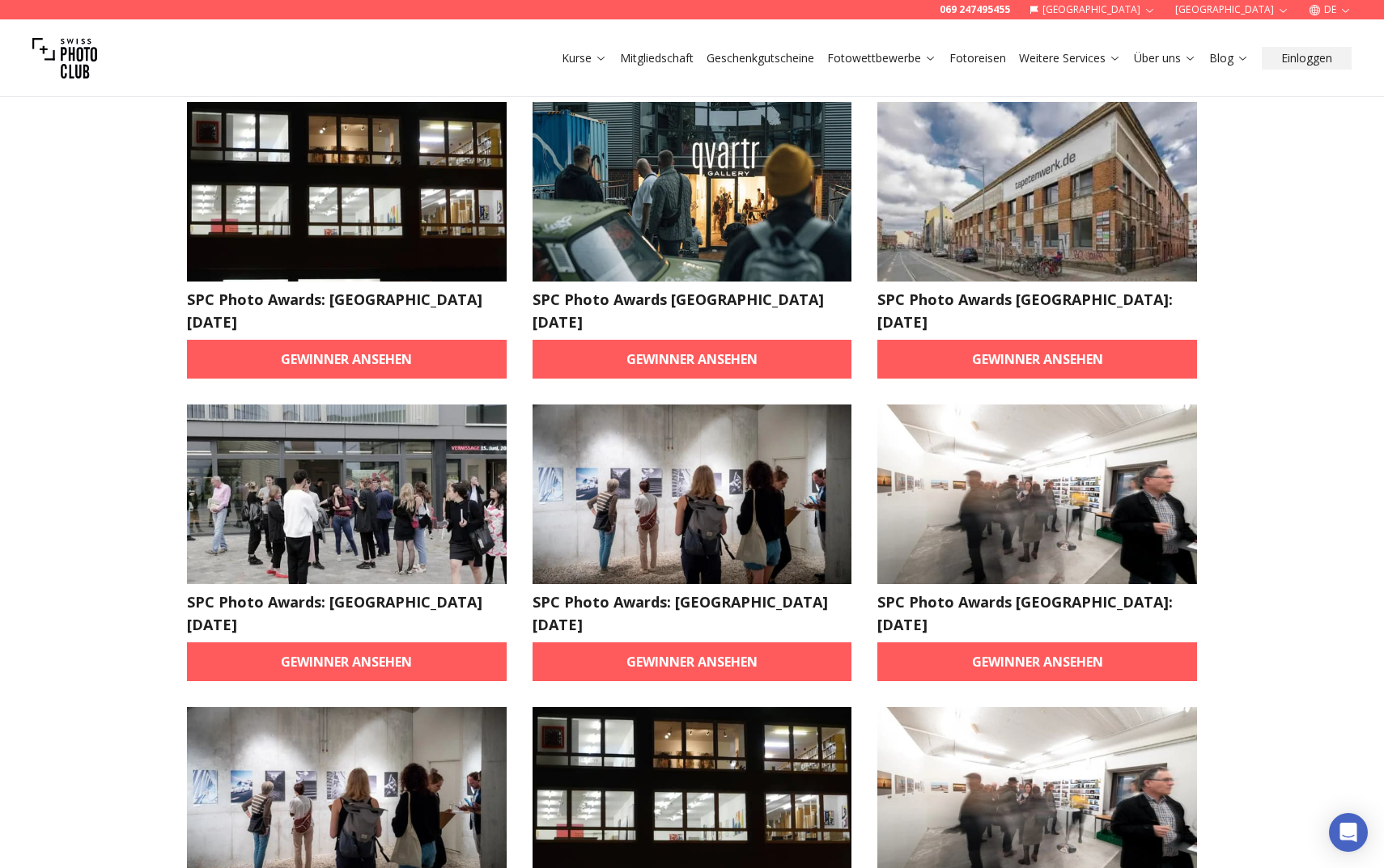
scroll to position [3953, 0]
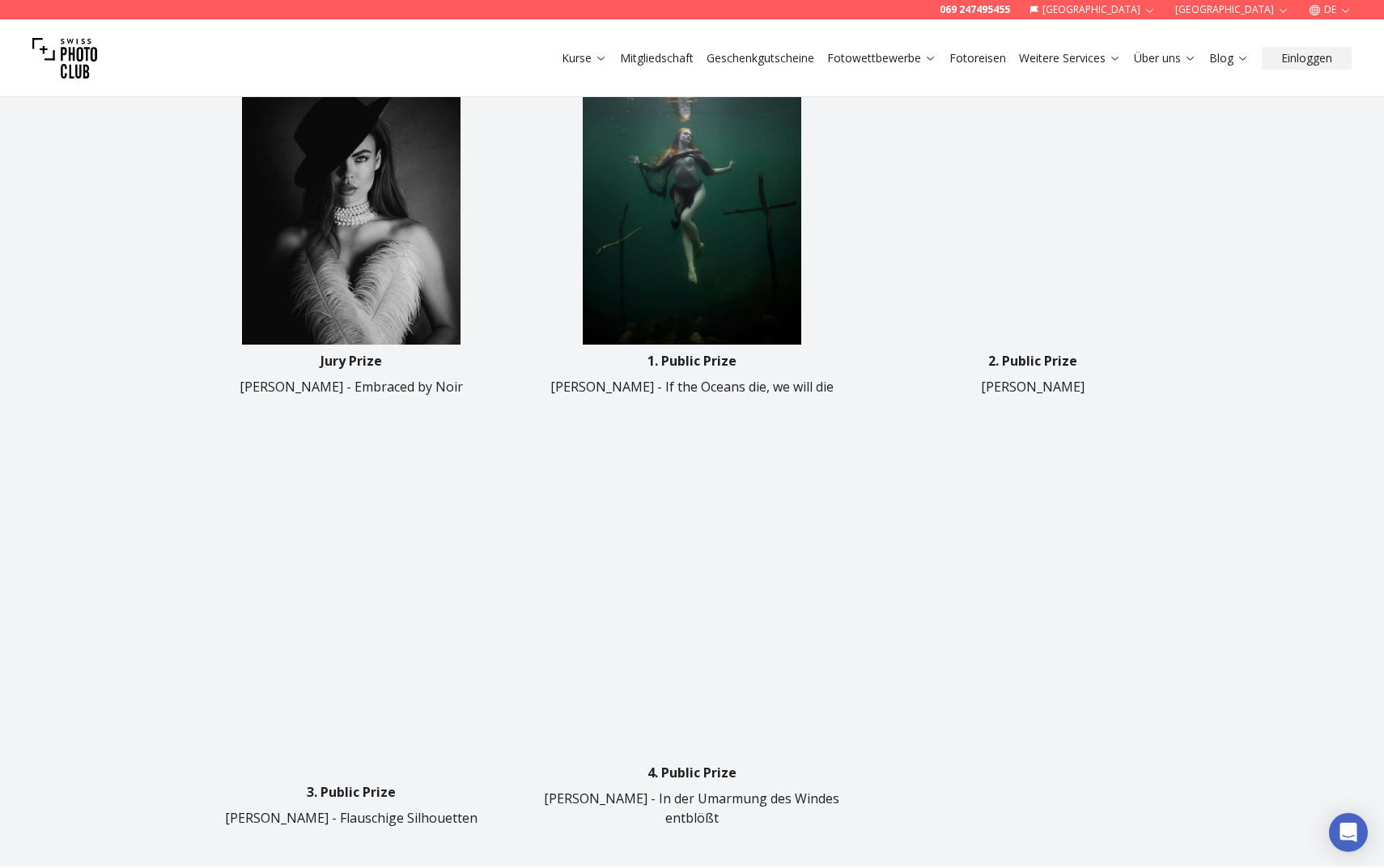
scroll to position [766, 0]
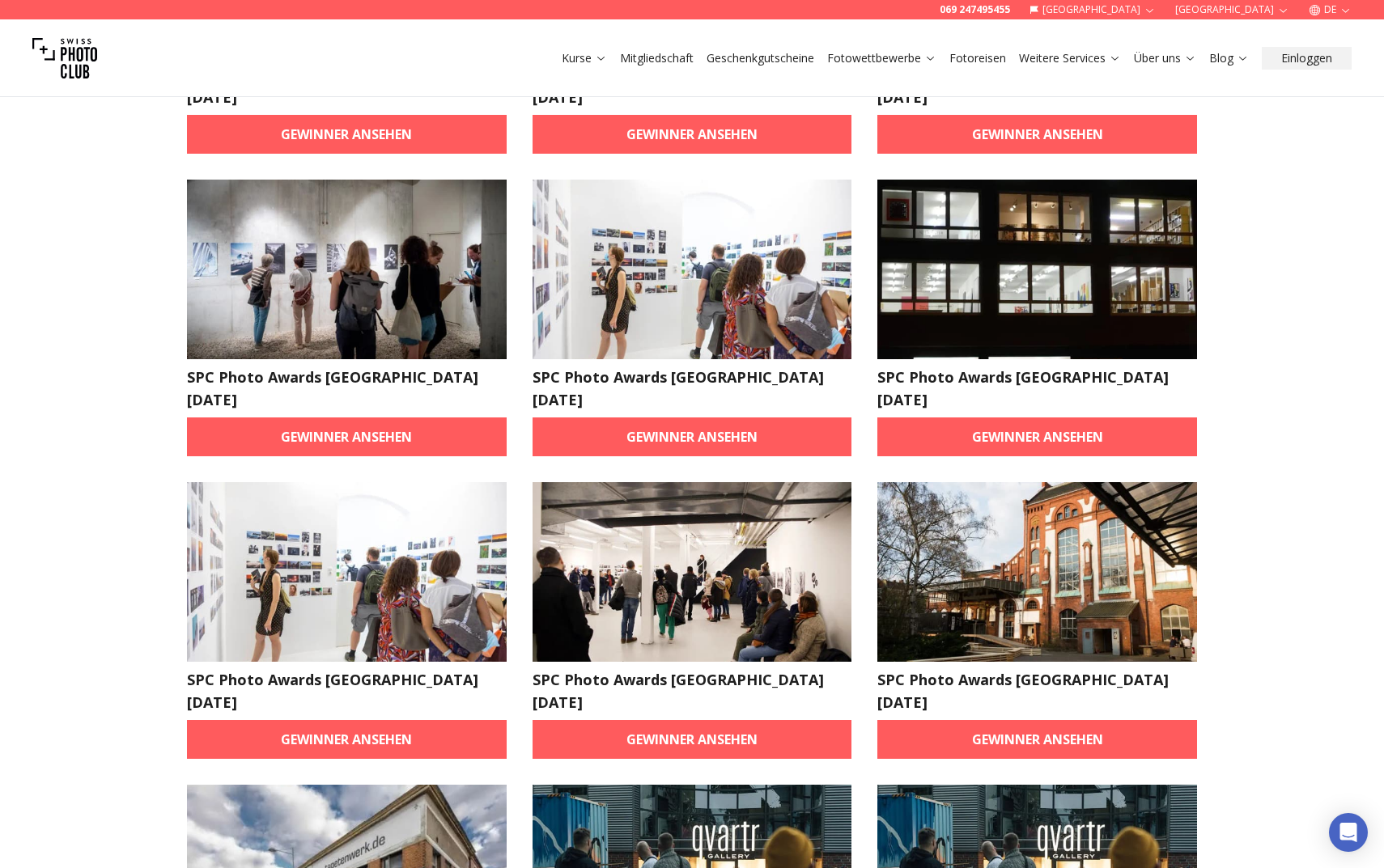
scroll to position [3385, 0]
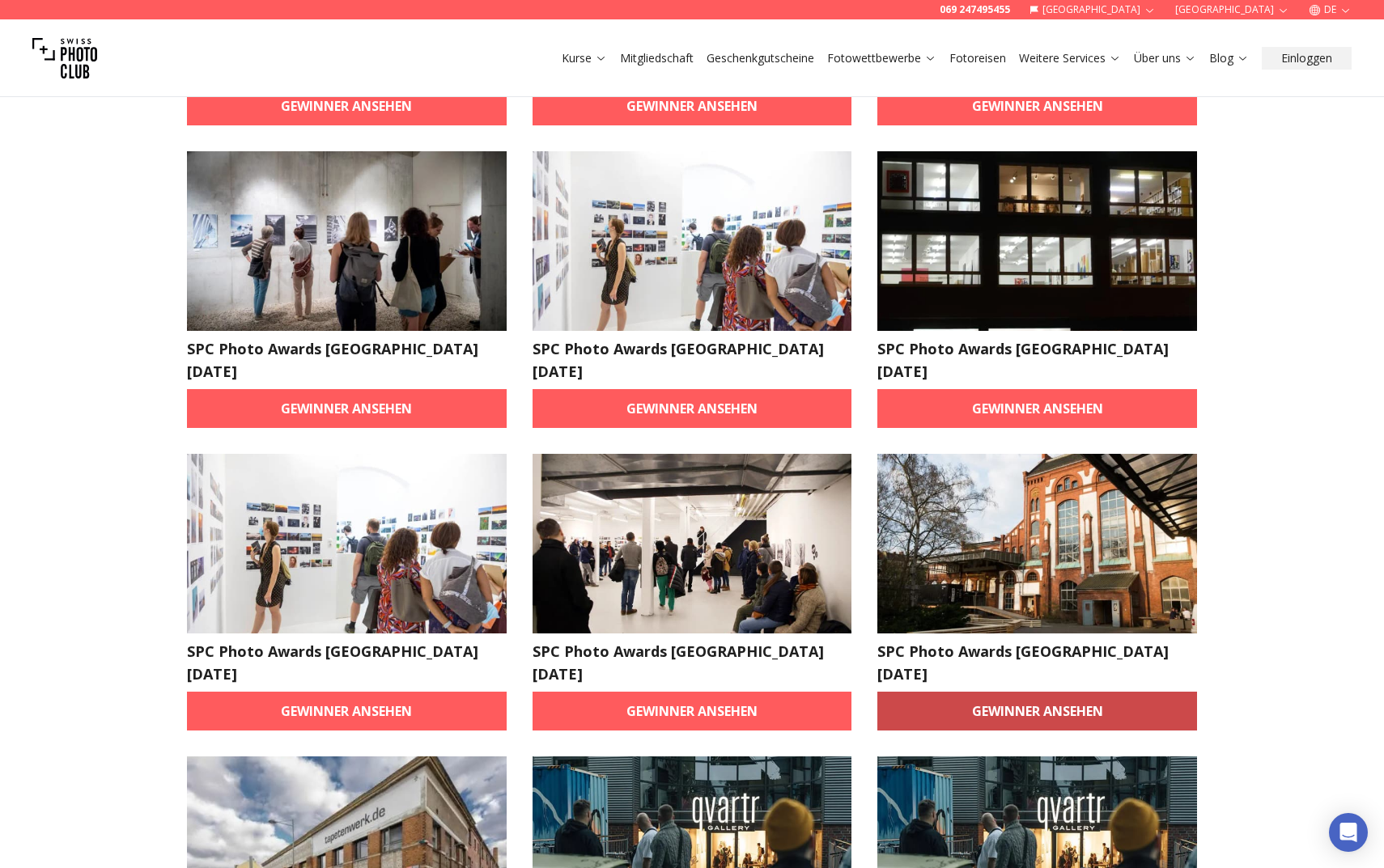
click at [1017, 691] on link "Gewinner ansehen" at bounding box center [1036, 710] width 320 height 39
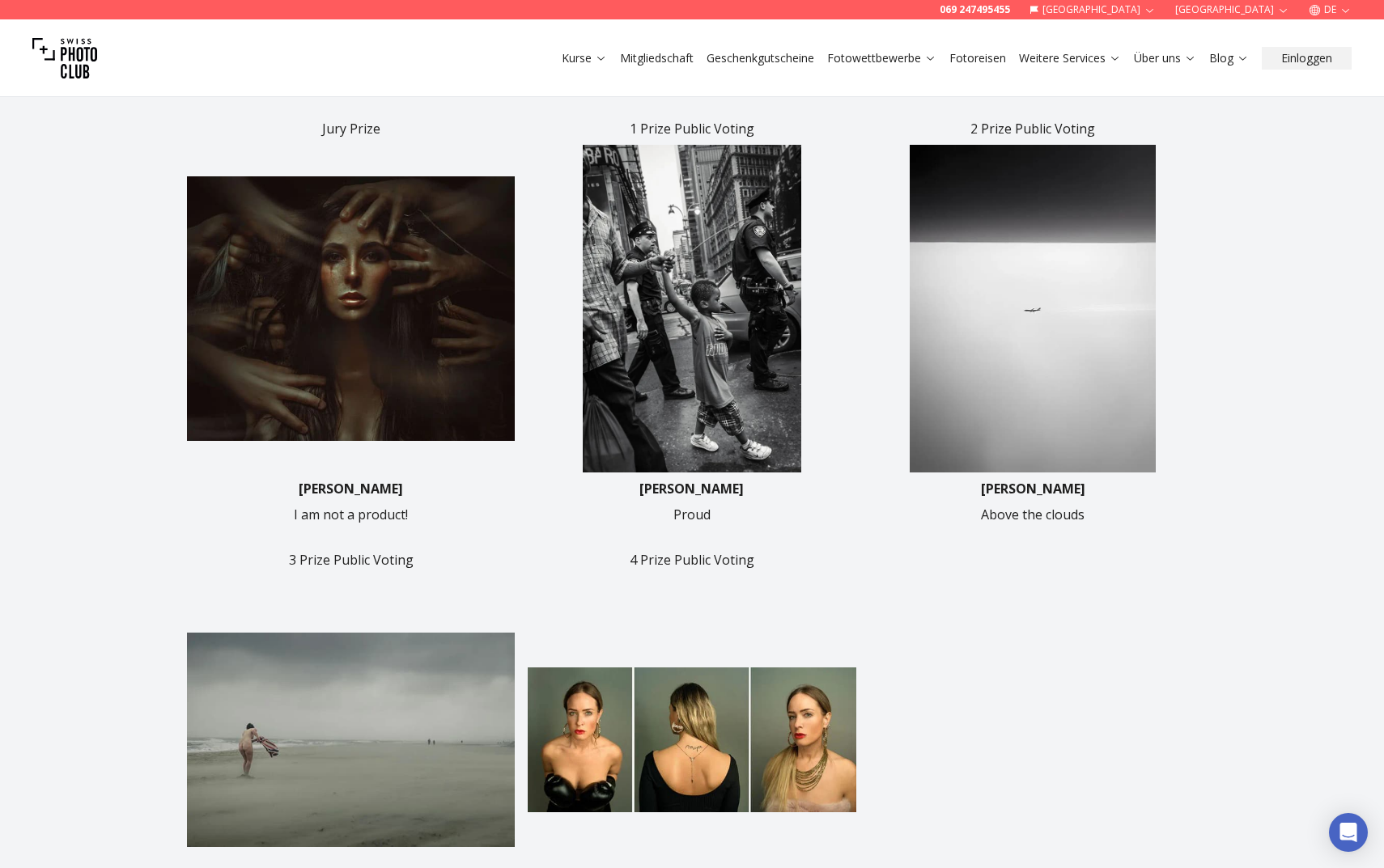
scroll to position [483, 0]
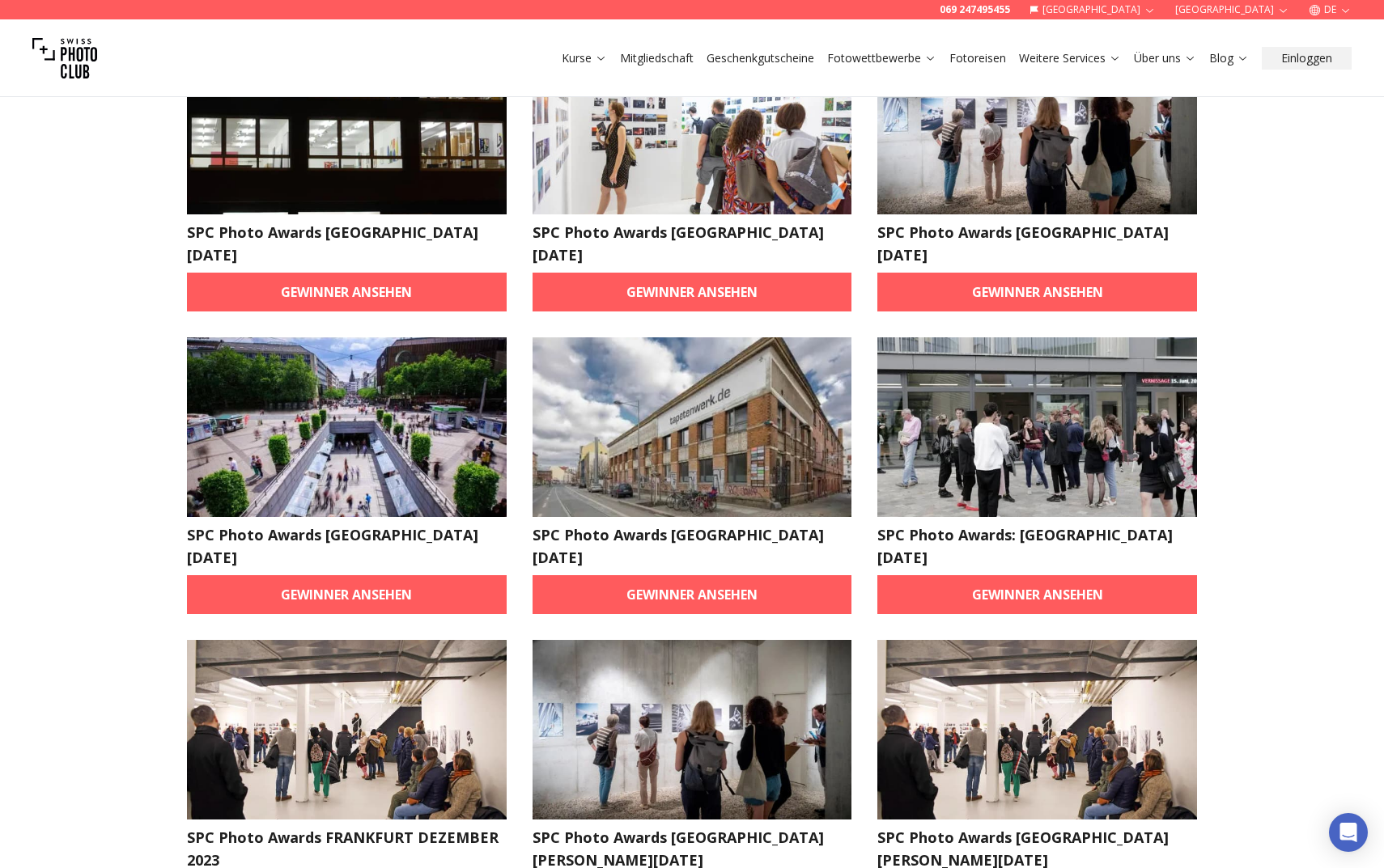
scroll to position [2276, 0]
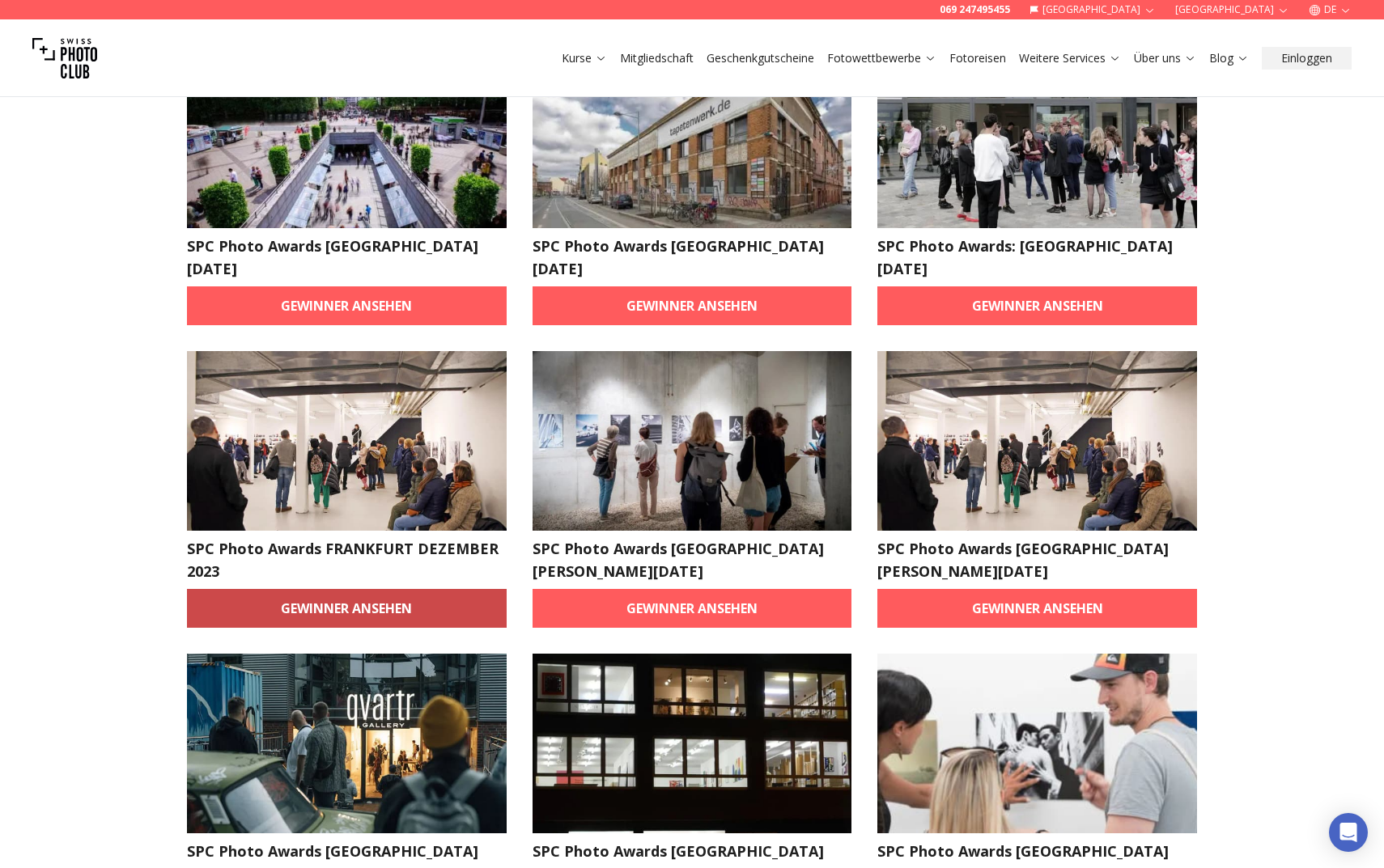
click at [438, 589] on link "Gewinner ansehen" at bounding box center [347, 608] width 320 height 39
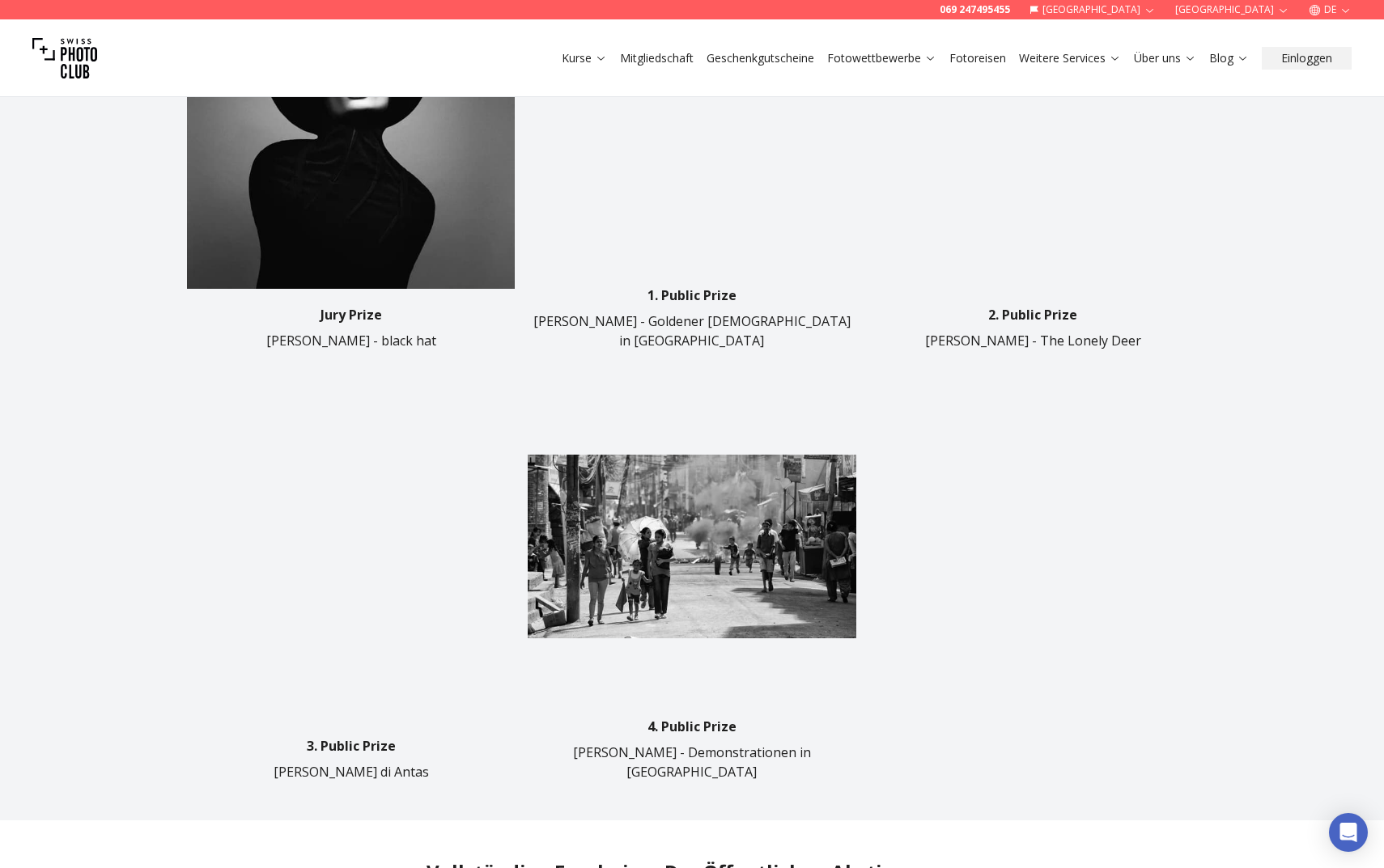
scroll to position [929, 0]
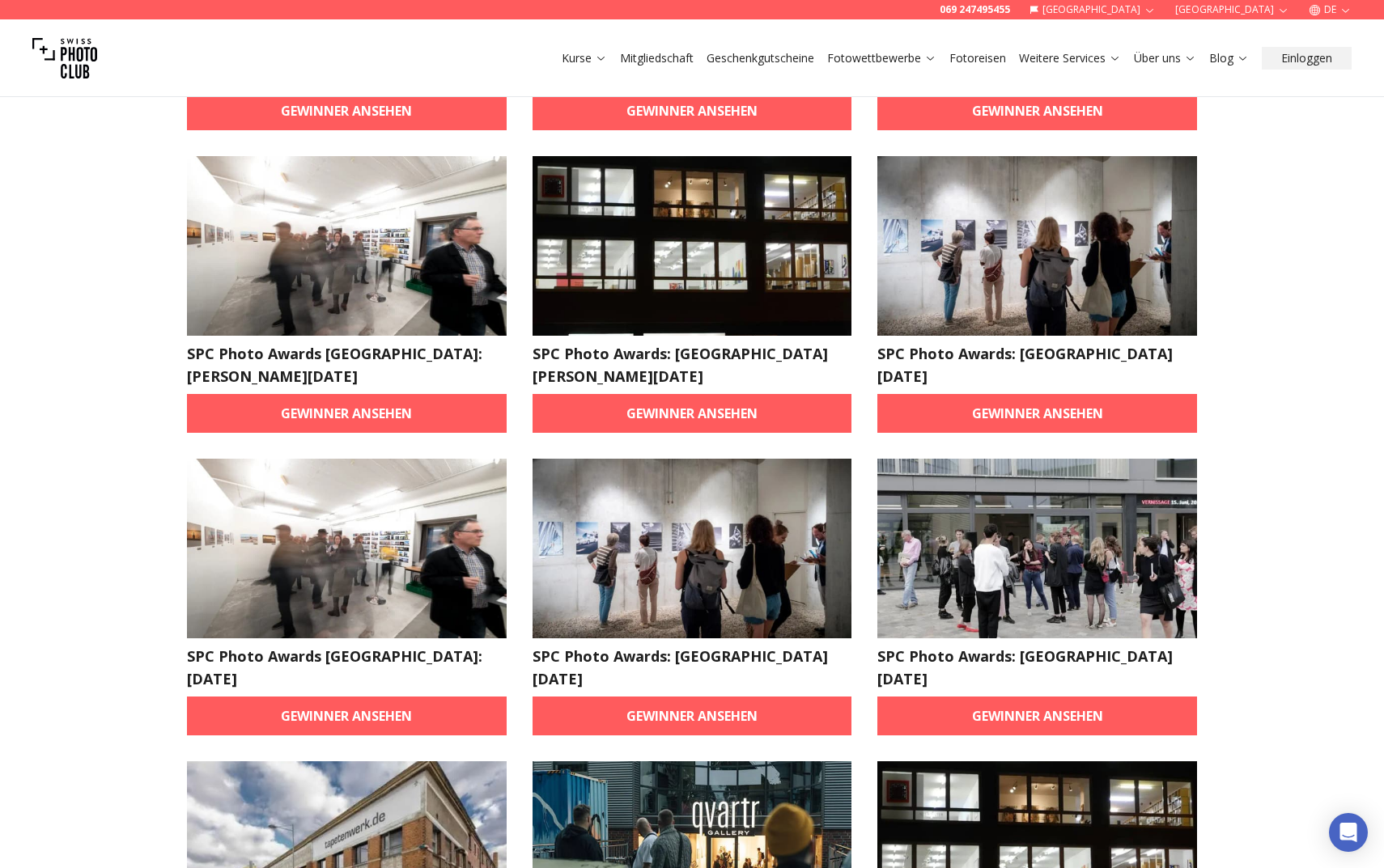
scroll to position [1100, 0]
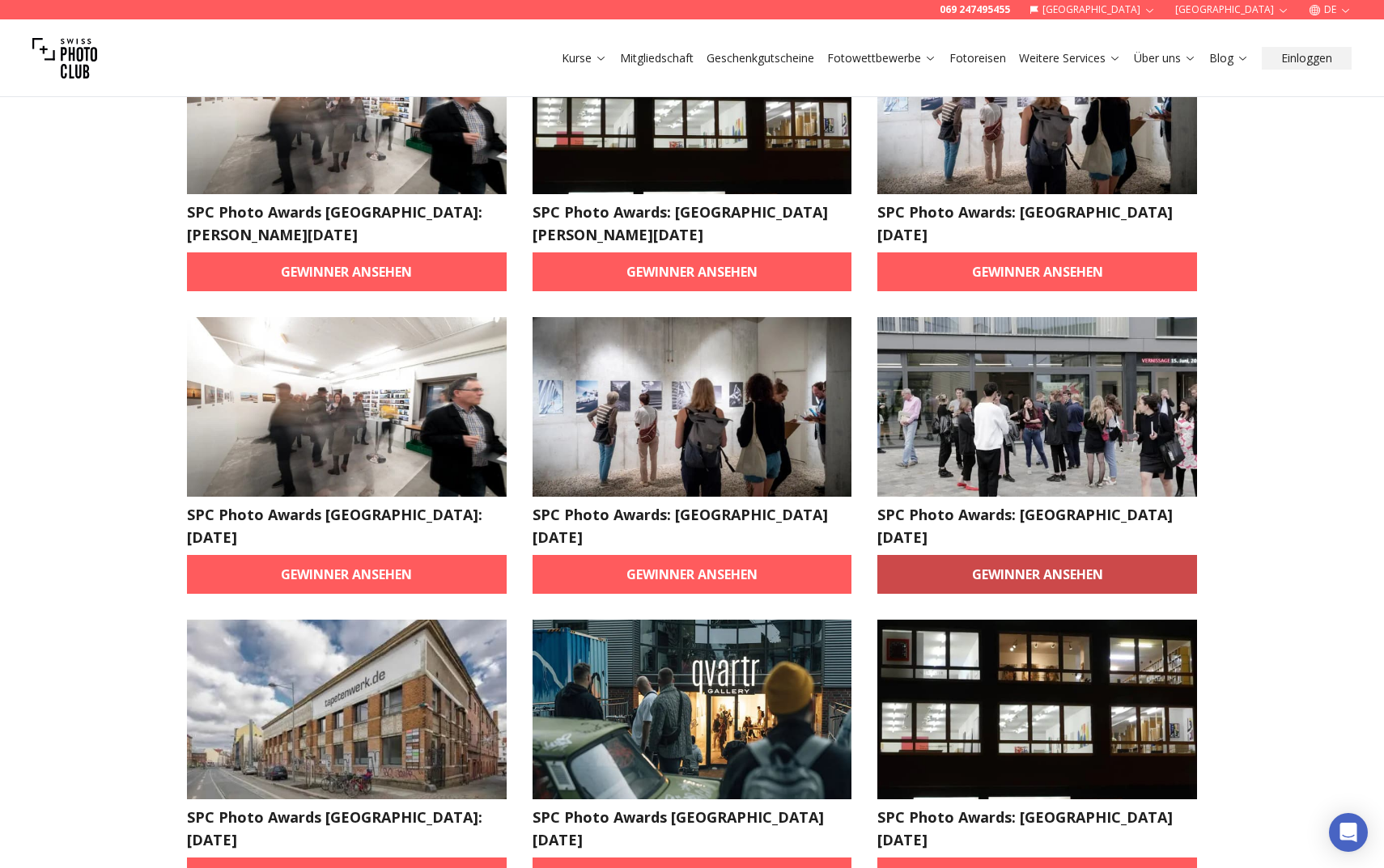
click at [1054, 555] on link "Gewinner ansehen" at bounding box center [1036, 574] width 320 height 39
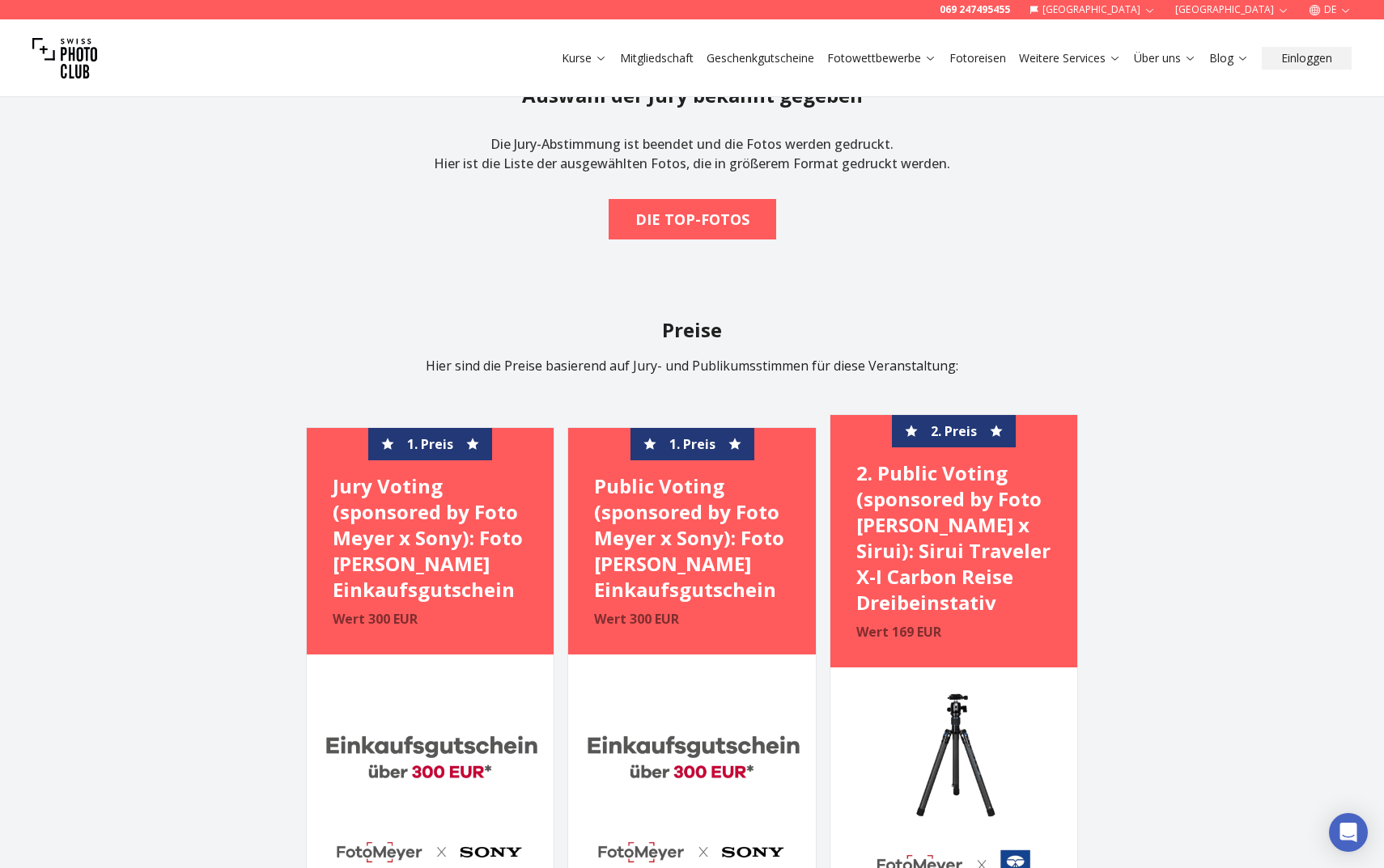
scroll to position [1828, 0]
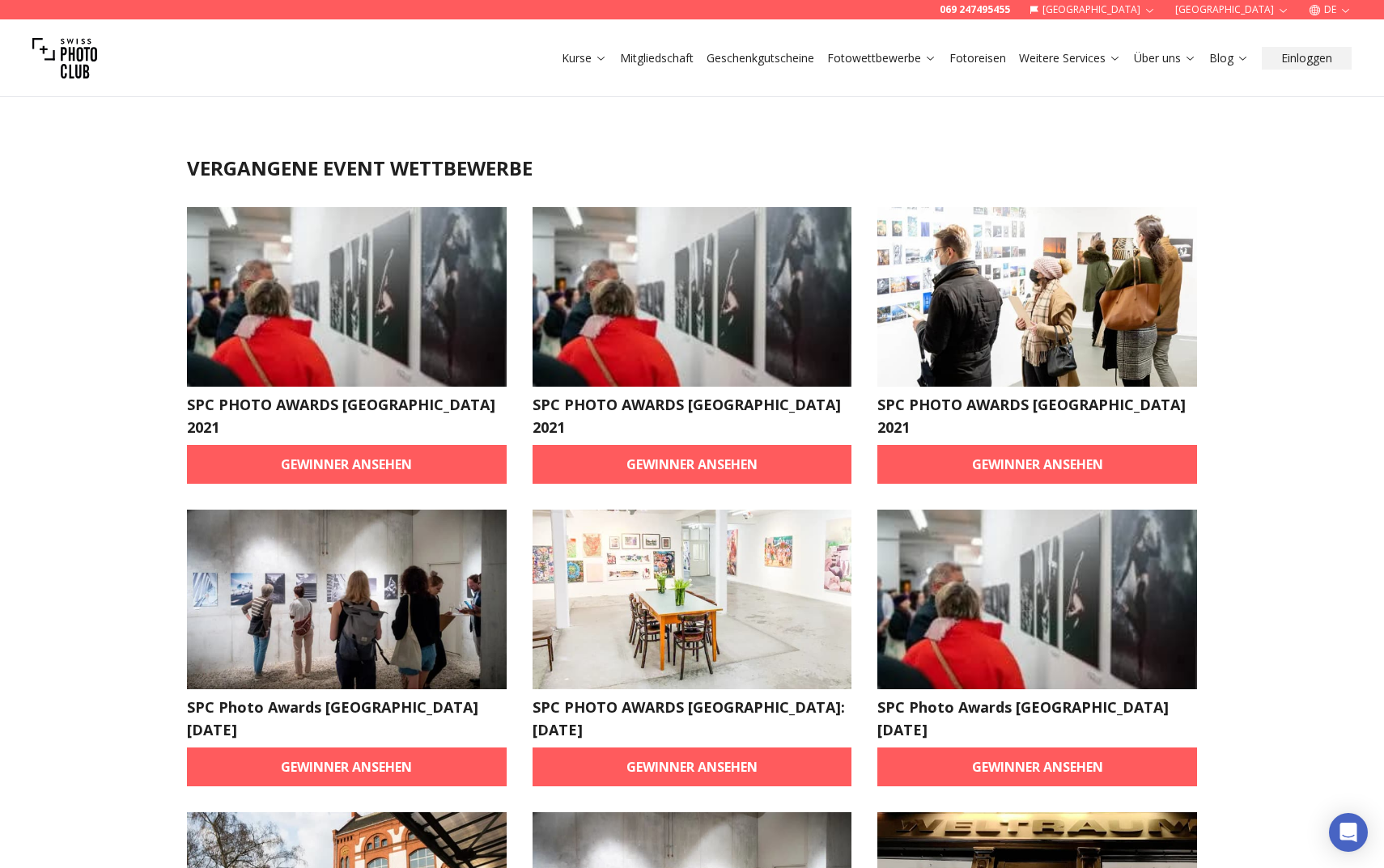
scroll to position [11, 0]
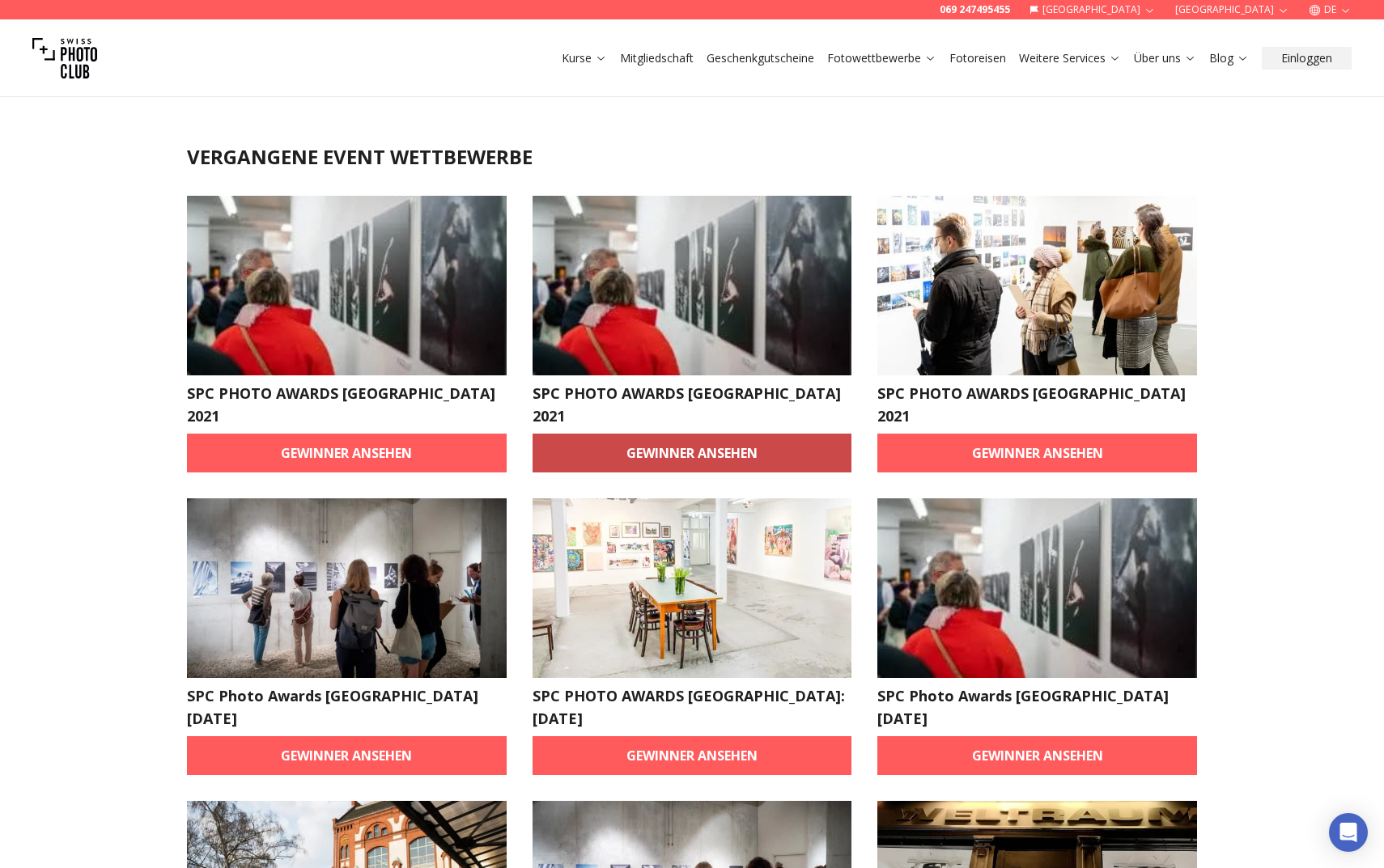
click at [753, 439] on link "Gewinner ansehen" at bounding box center [692, 453] width 320 height 39
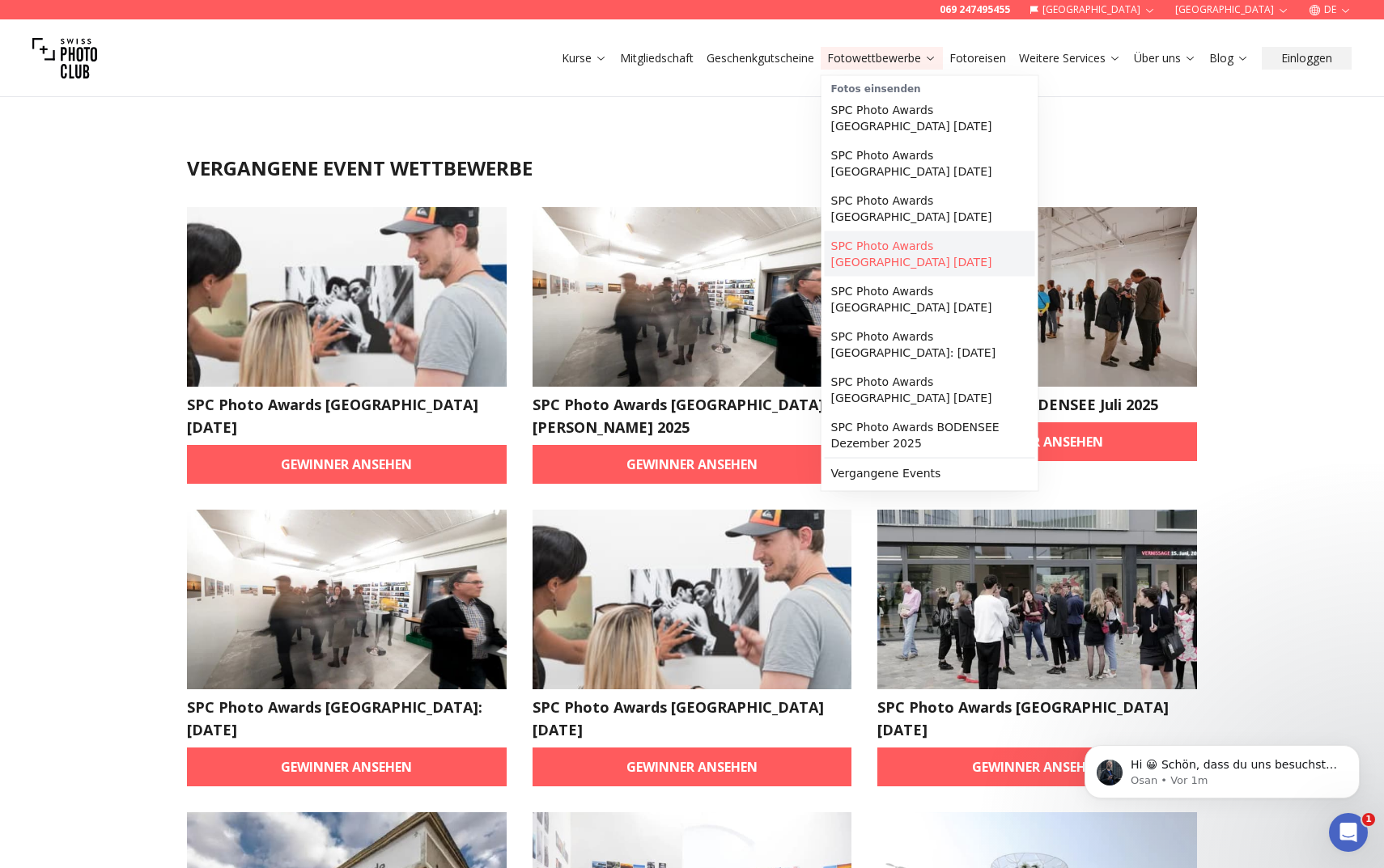
click at [906, 250] on link "SPC Photo Awards [GEOGRAPHIC_DATA] [DATE]" at bounding box center [929, 254] width 210 height 45
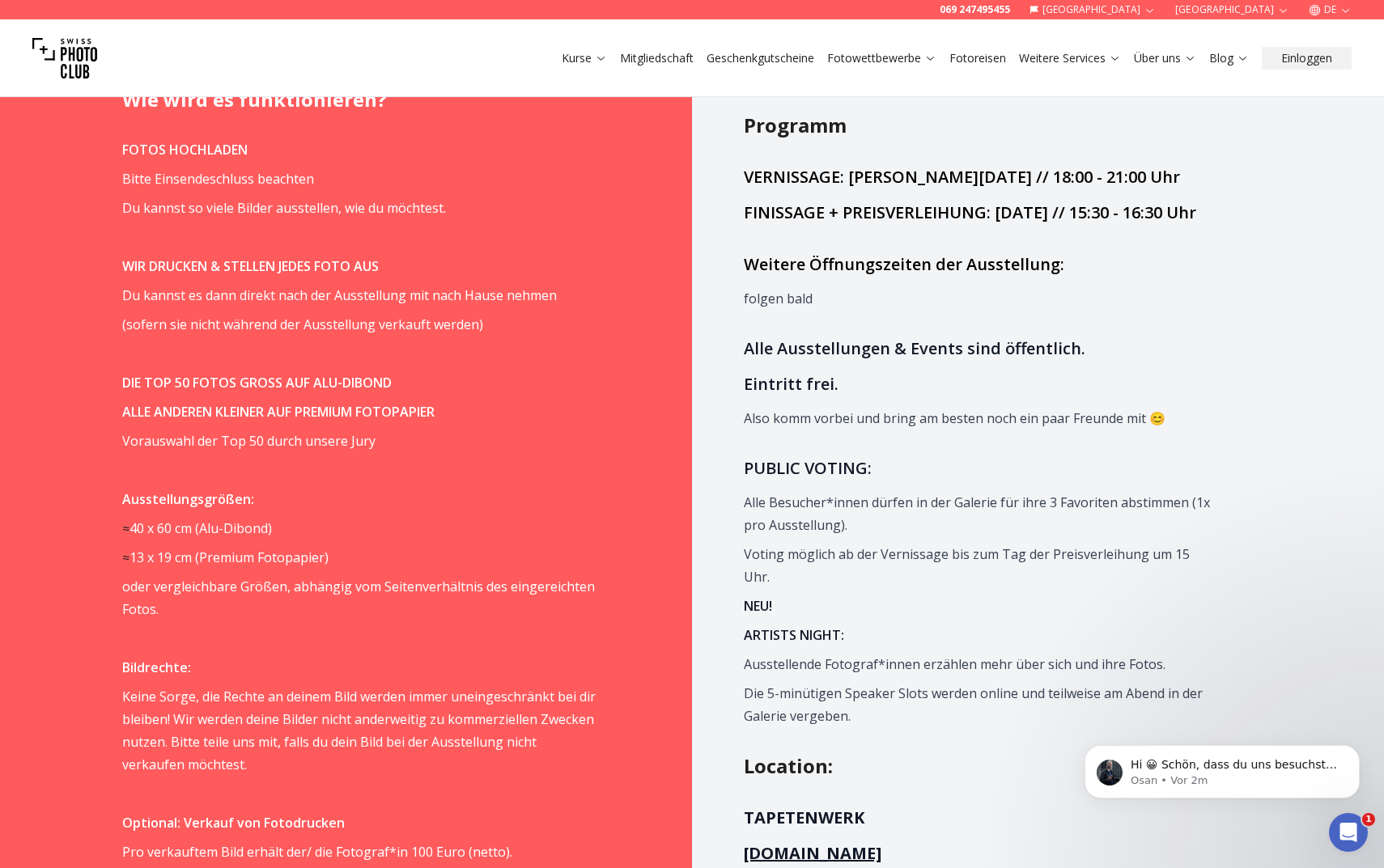
scroll to position [1225, 0]
click at [233, 690] on span "Keine Sorge, die Rechte an deinem Bild werden immer uneingeschränkt bei dir ble…" at bounding box center [359, 732] width 474 height 86
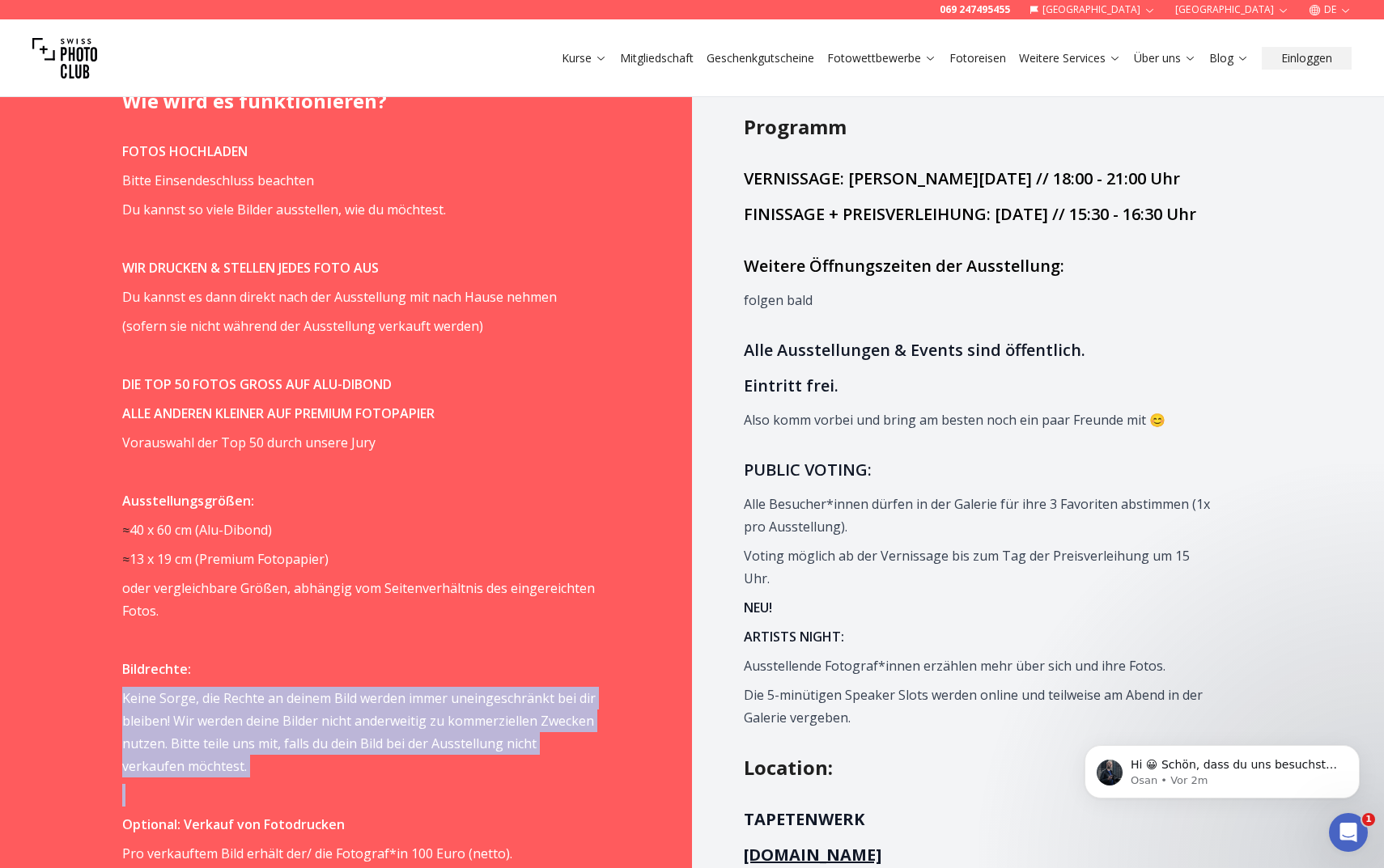
click at [245, 690] on span "Keine Sorge, die Rechte an deinem Bild werden immer uneingeschränkt bei dir ble…" at bounding box center [359, 732] width 474 height 86
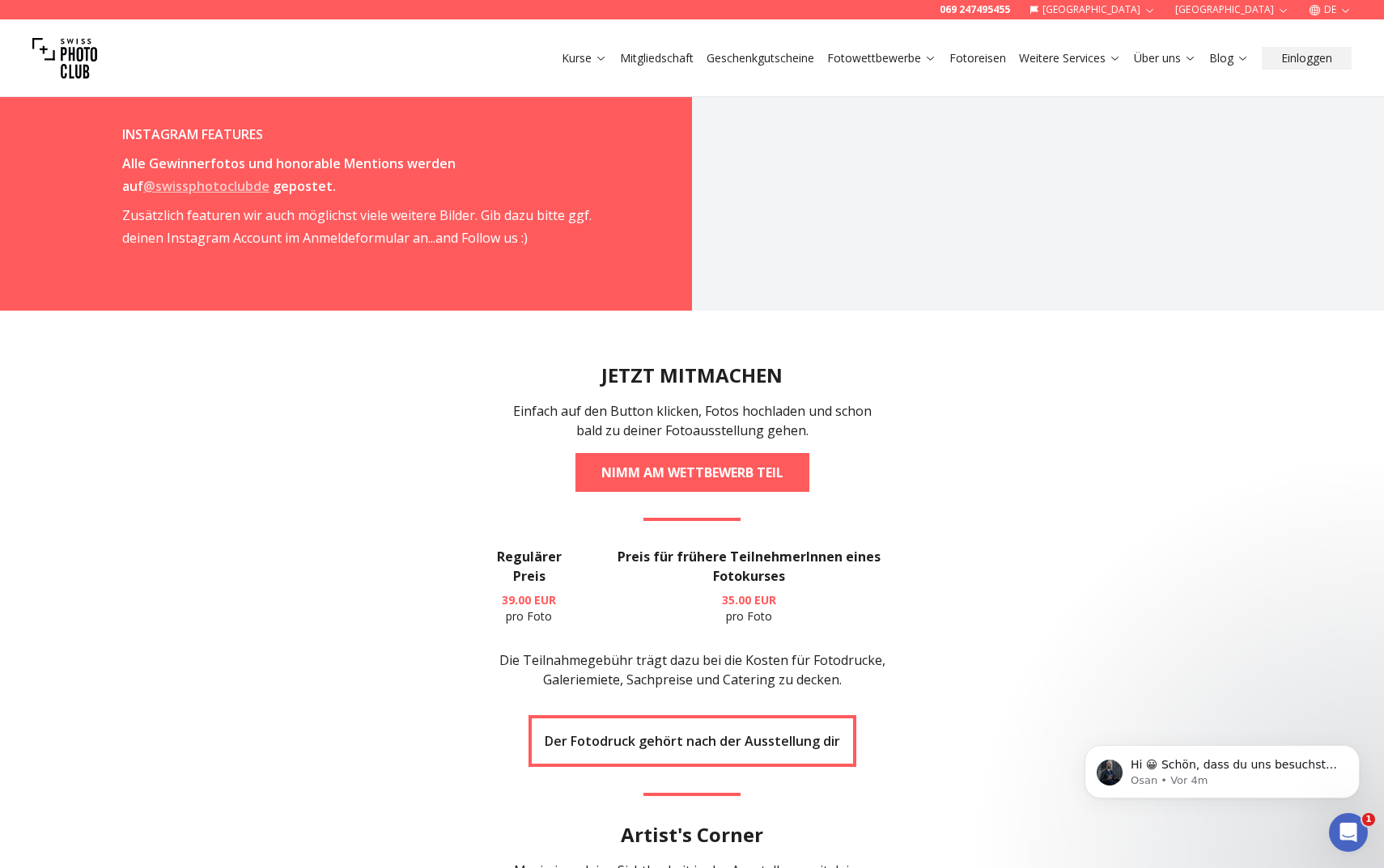
scroll to position [2695, 0]
